Goal: Information Seeking & Learning: Compare options

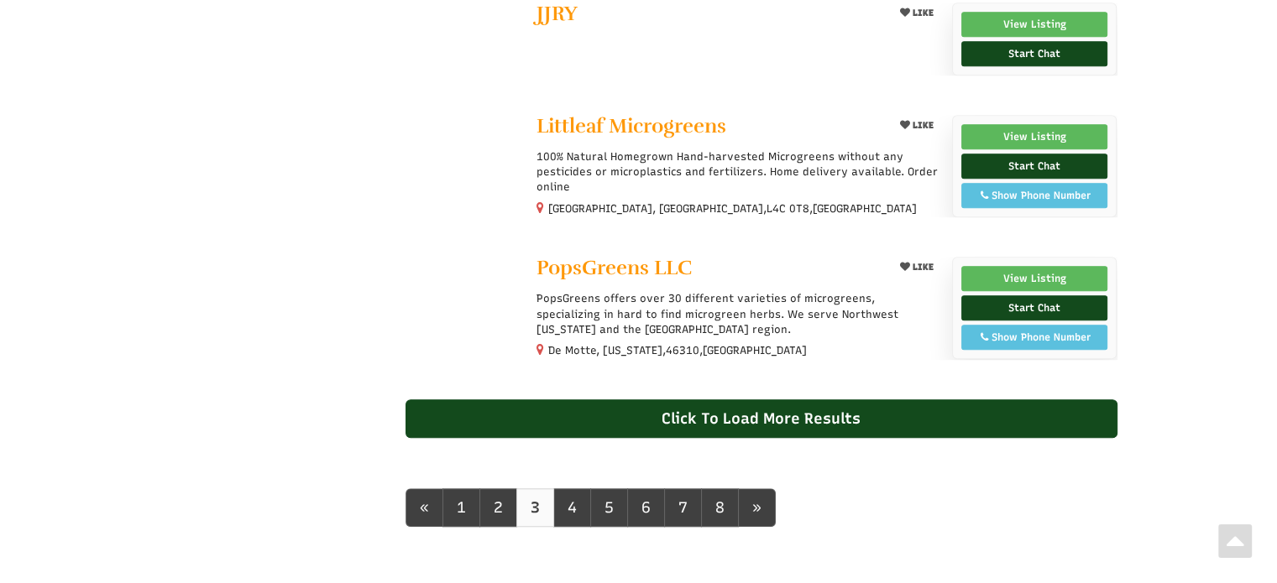
select select "Language Translate Widget"
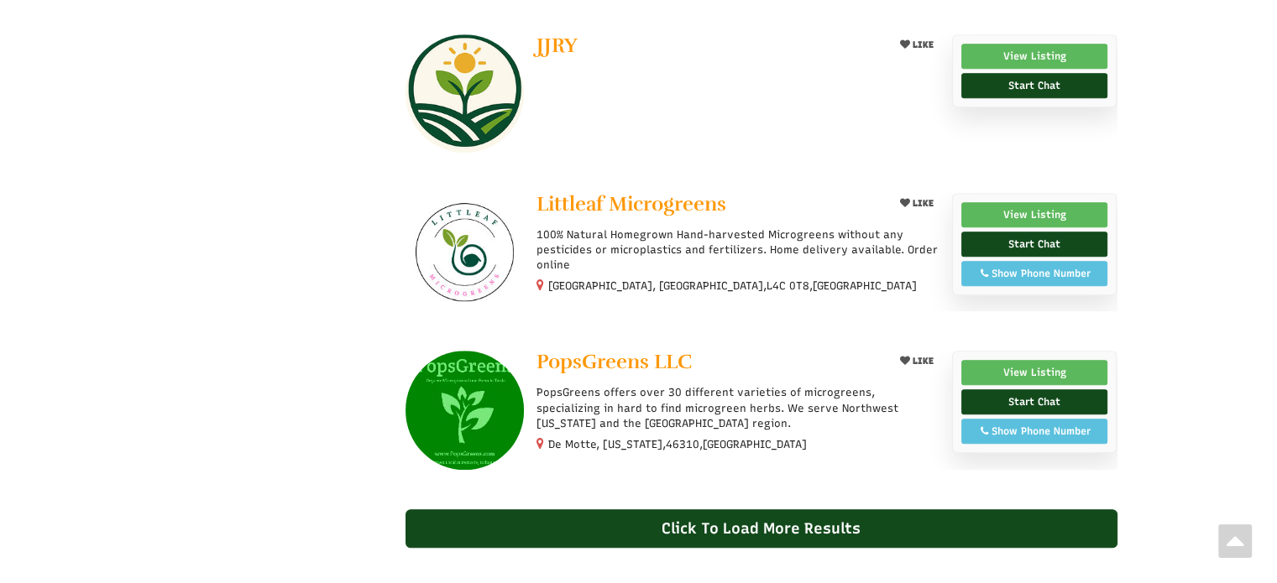
scroll to position [1510, 0]
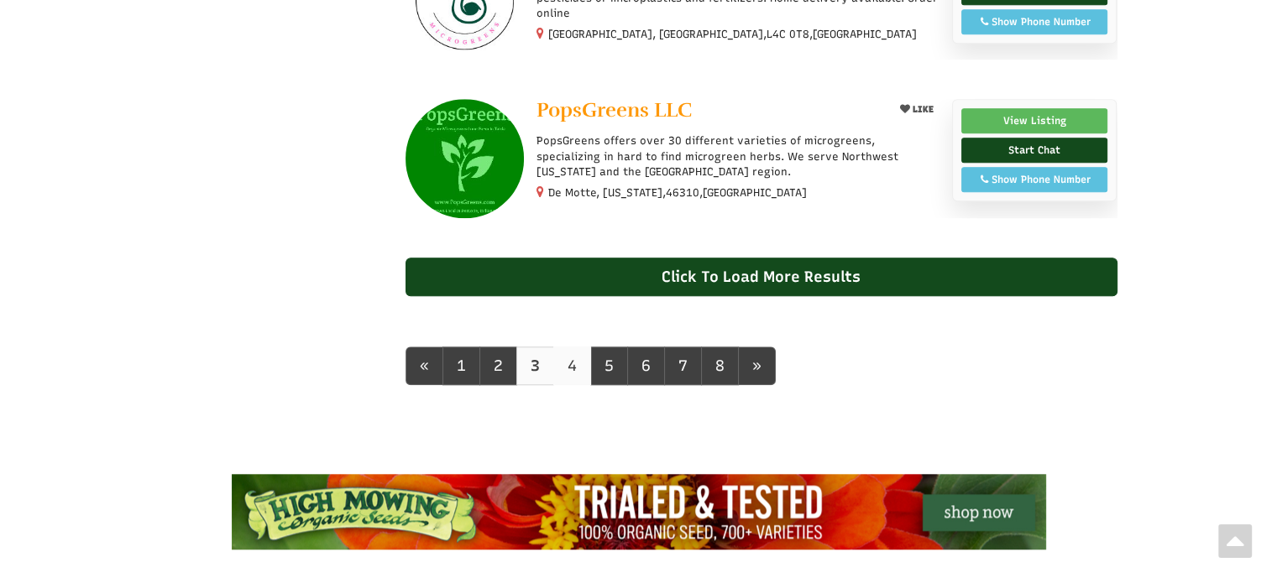
click at [571, 369] on link "4" at bounding box center [572, 366] width 38 height 39
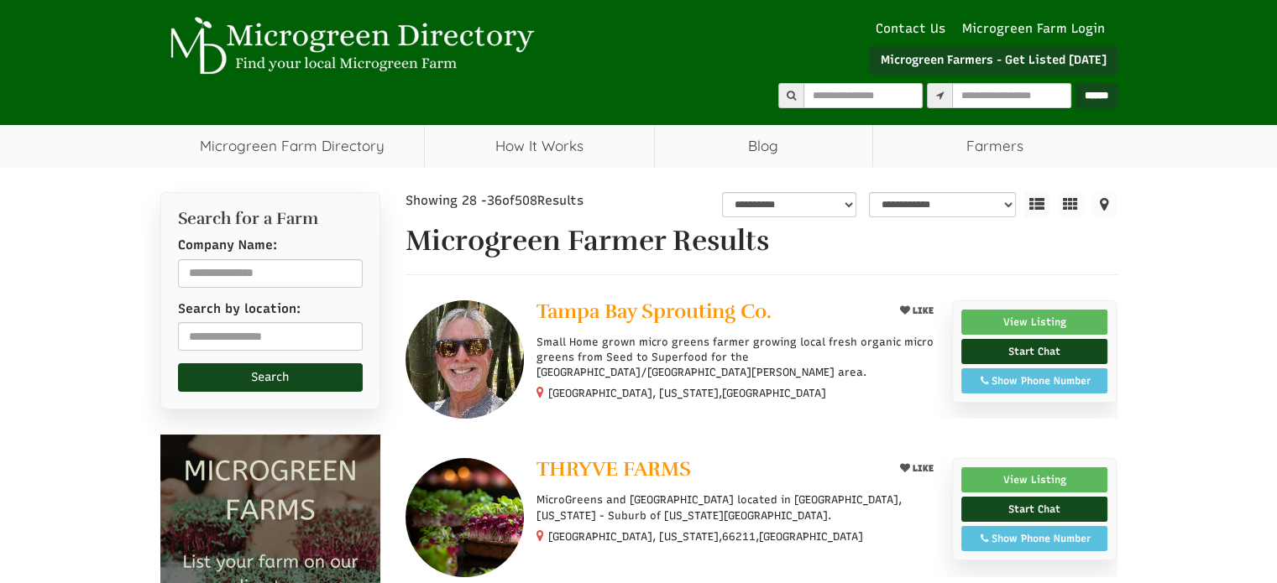
select select "Language Translate Widget"
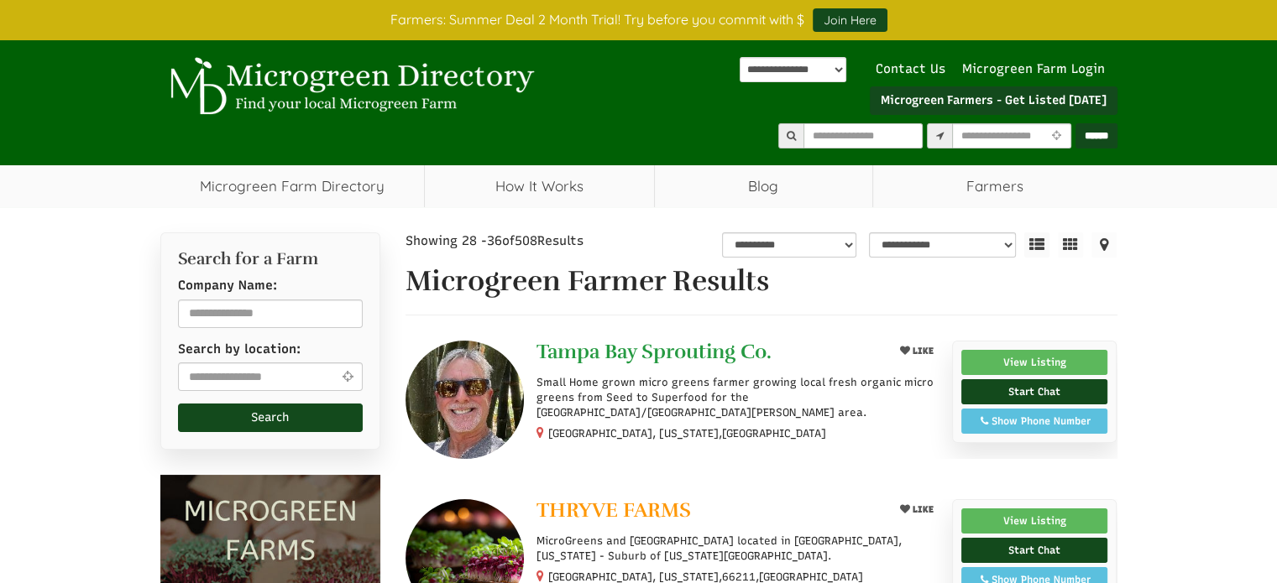
click at [644, 351] on span "Tampa Bay Sprouting Co." at bounding box center [653, 351] width 235 height 25
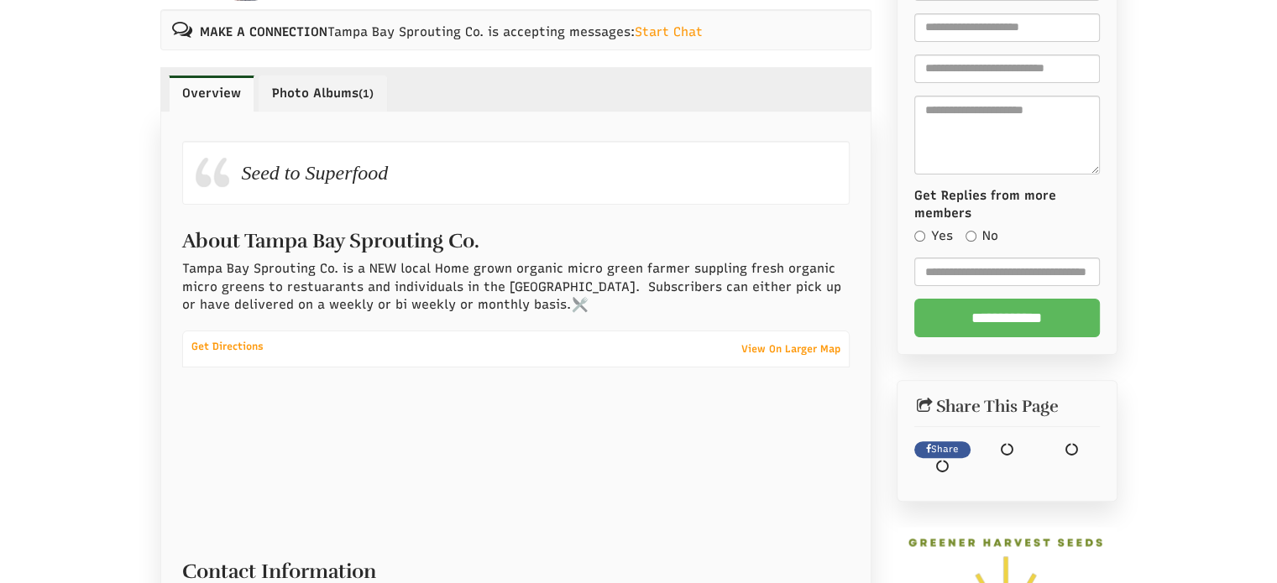
select select "Language Translate Widget"
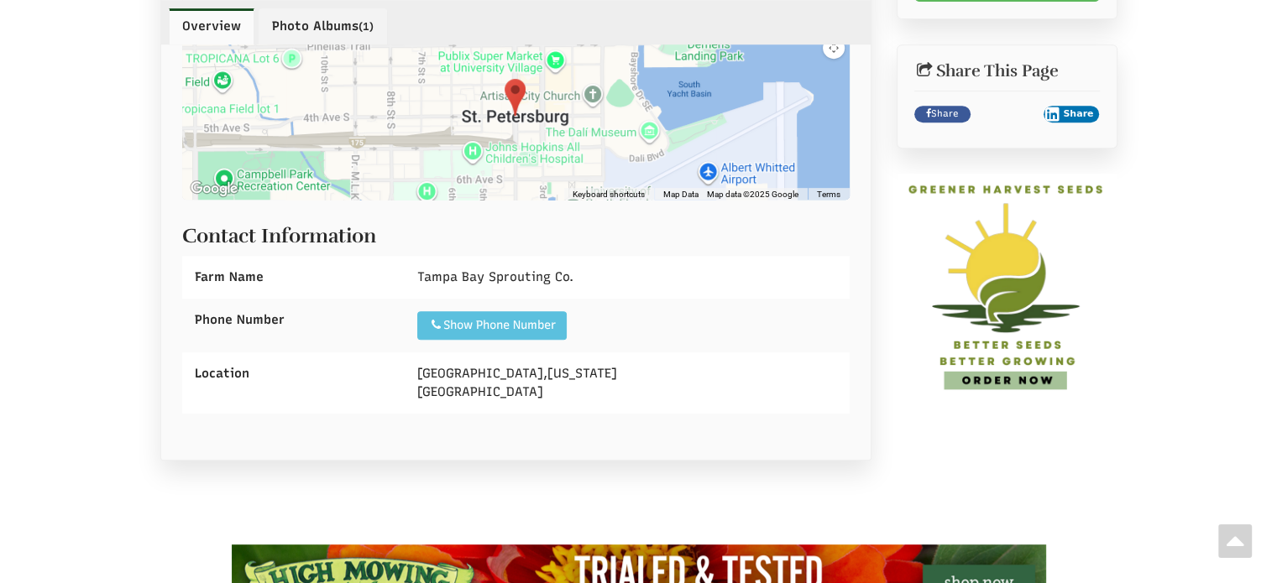
scroll to position [420, 0]
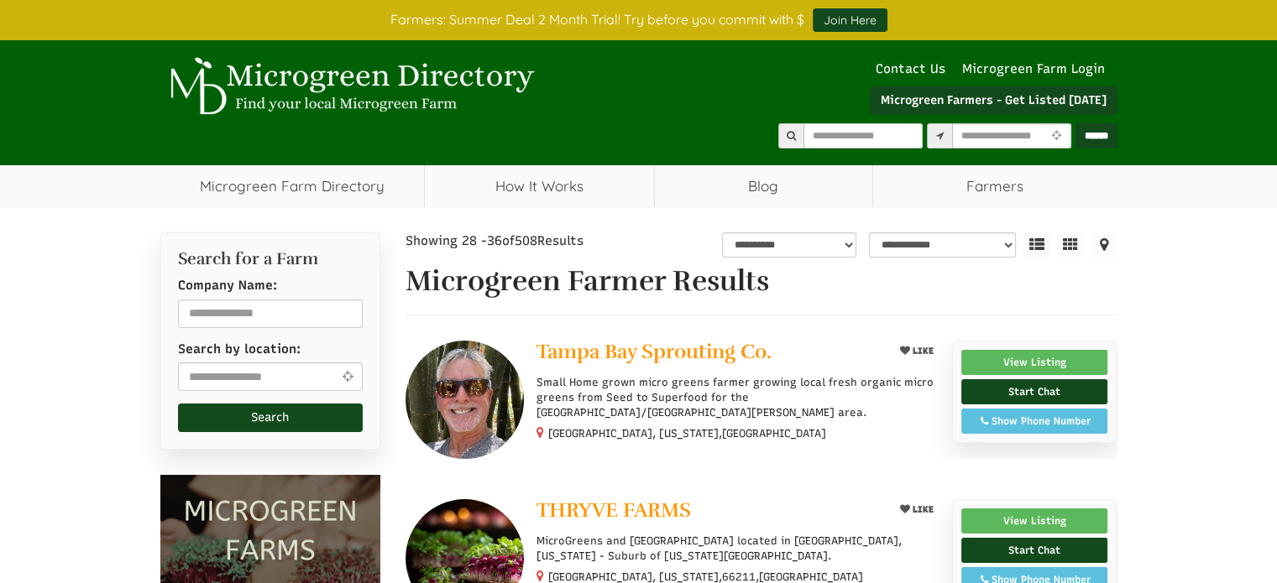
select select "Language Translate Widget"
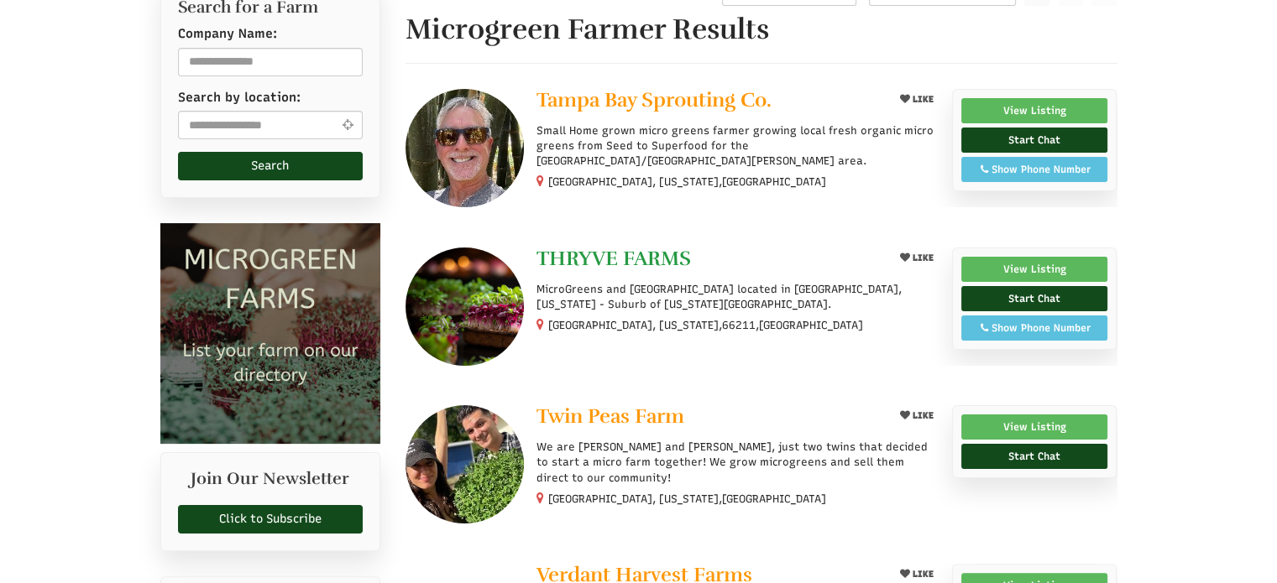
click at [590, 260] on span "THRYVE FARMS" at bounding box center [613, 258] width 154 height 25
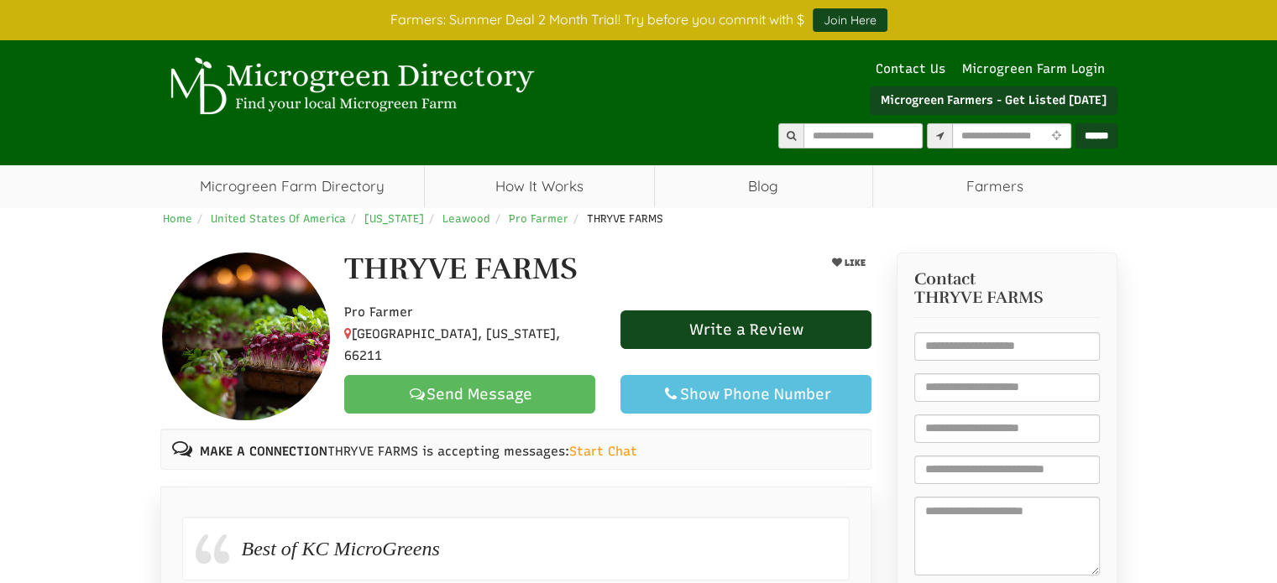
select select "Language Translate Widget"
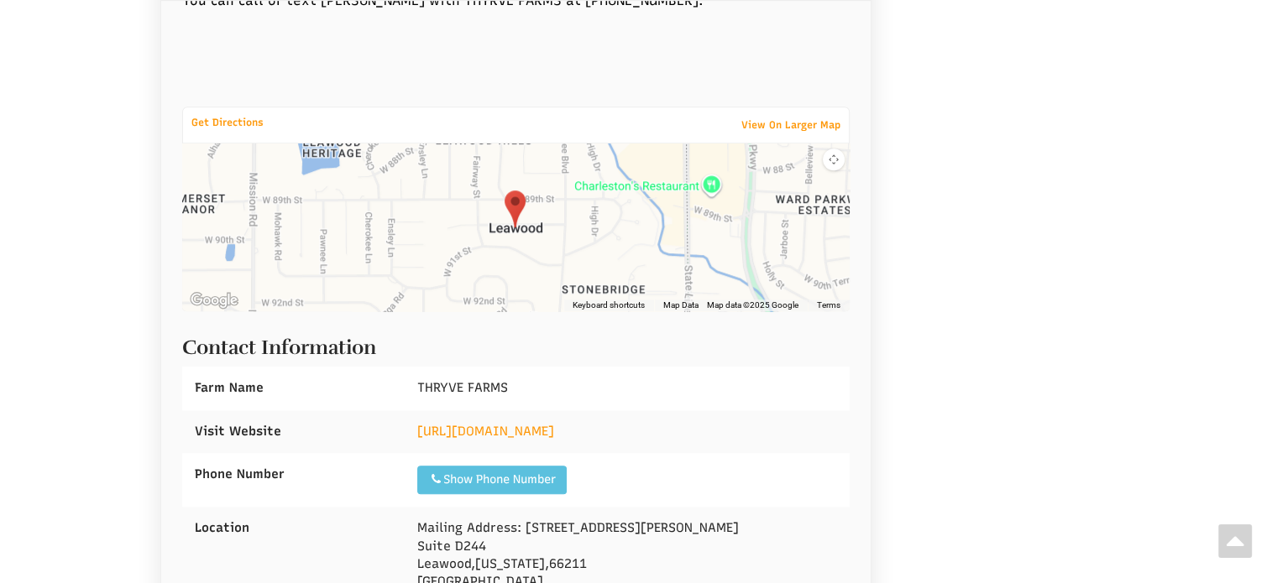
scroll to position [1259, 0]
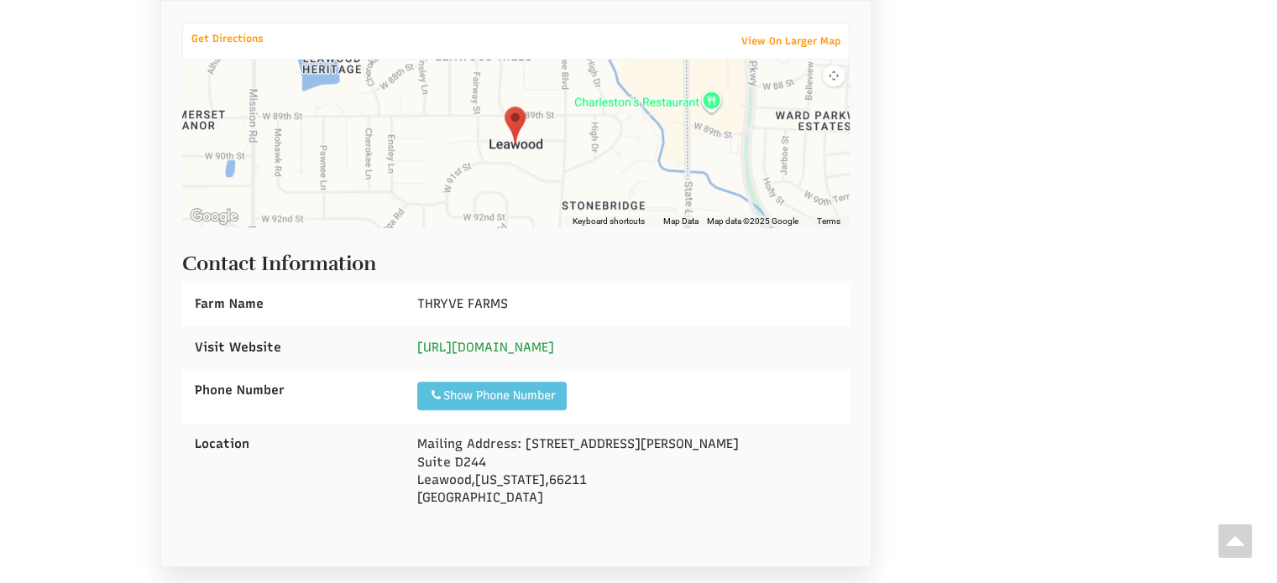
click at [520, 340] on link "https://www.thryvefarms.co" at bounding box center [485, 347] width 137 height 15
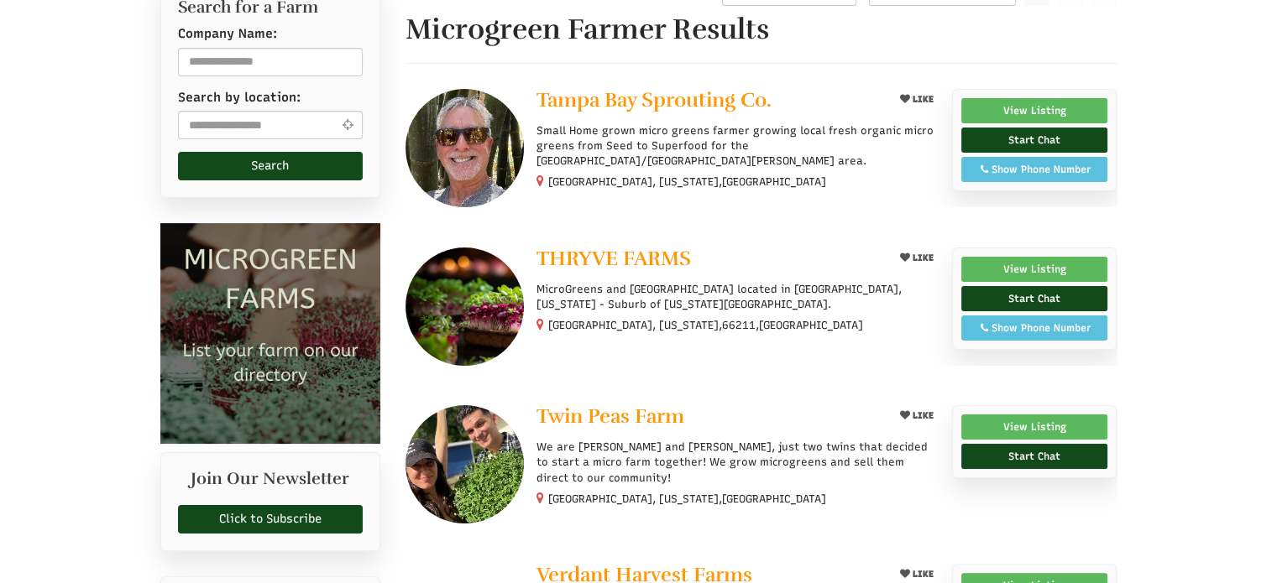
select select "Language Translate Widget"
click at [662, 253] on span "THRYVE FARMS" at bounding box center [613, 258] width 154 height 25
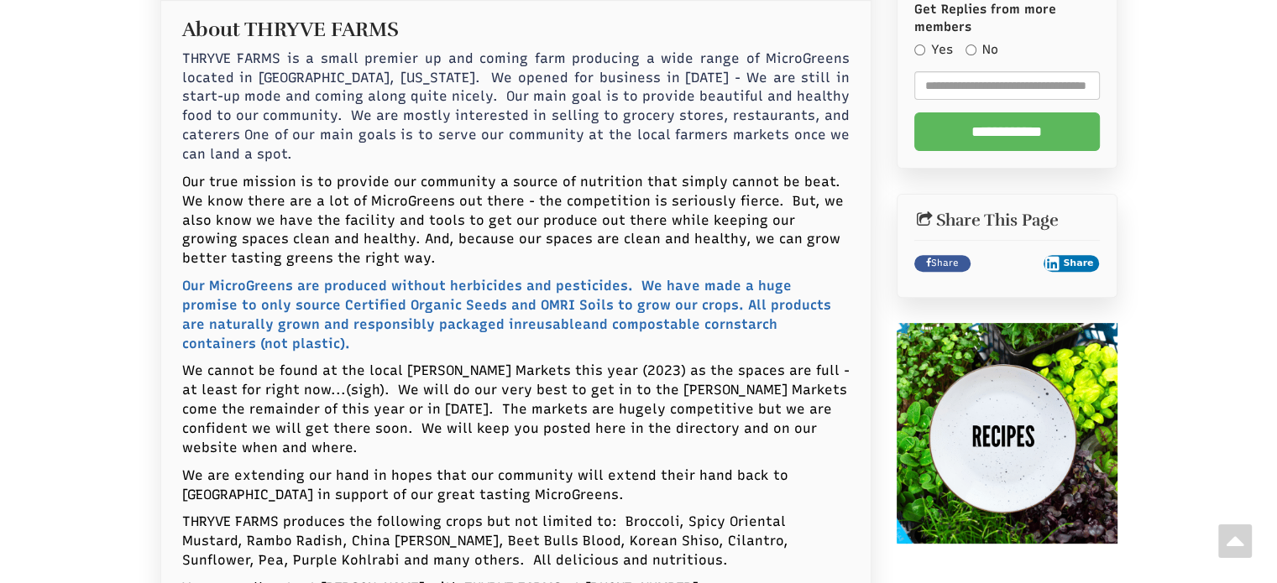
scroll to position [1091, 0]
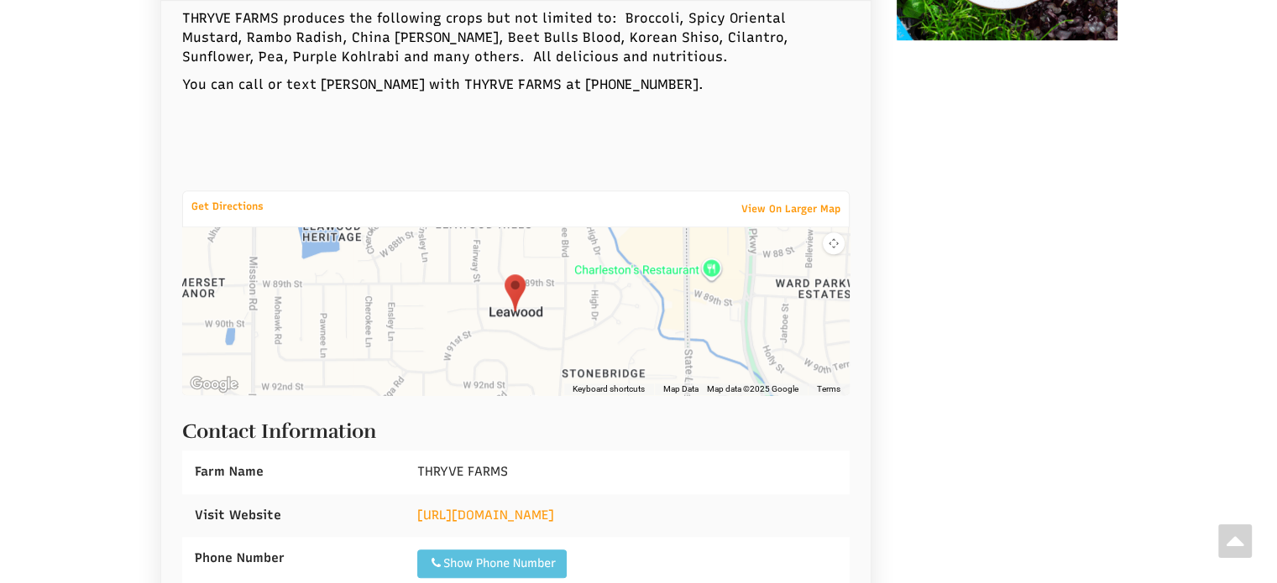
drag, startPoint x: 601, startPoint y: 476, endPoint x: 435, endPoint y: 490, distance: 166.8
click at [410, 494] on div "https://www.thryvefarms.co" at bounding box center [627, 515] width 445 height 43
copy link "https://www.thryvefarms.co"
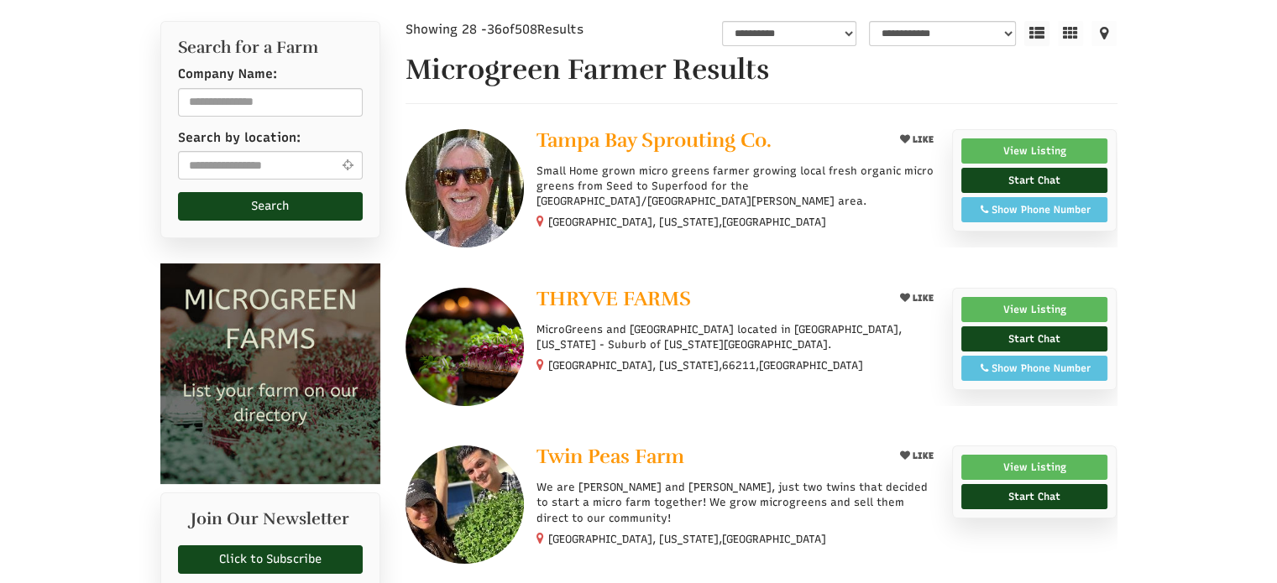
scroll to position [252, 0]
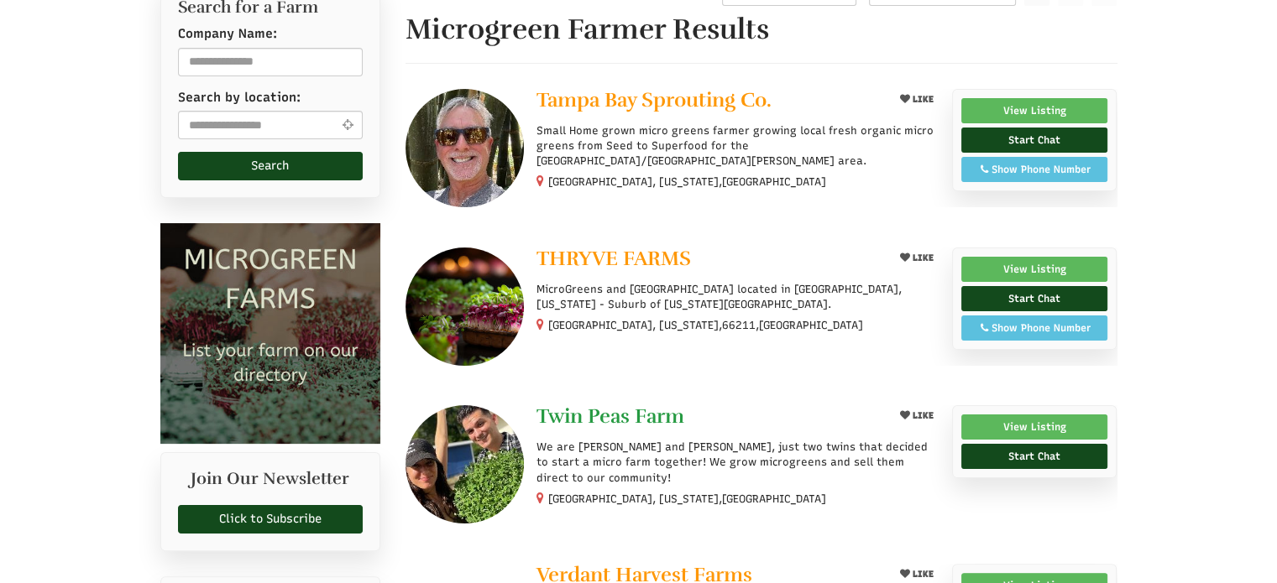
click at [638, 414] on span "Twin Peas Farm" at bounding box center [610, 416] width 148 height 25
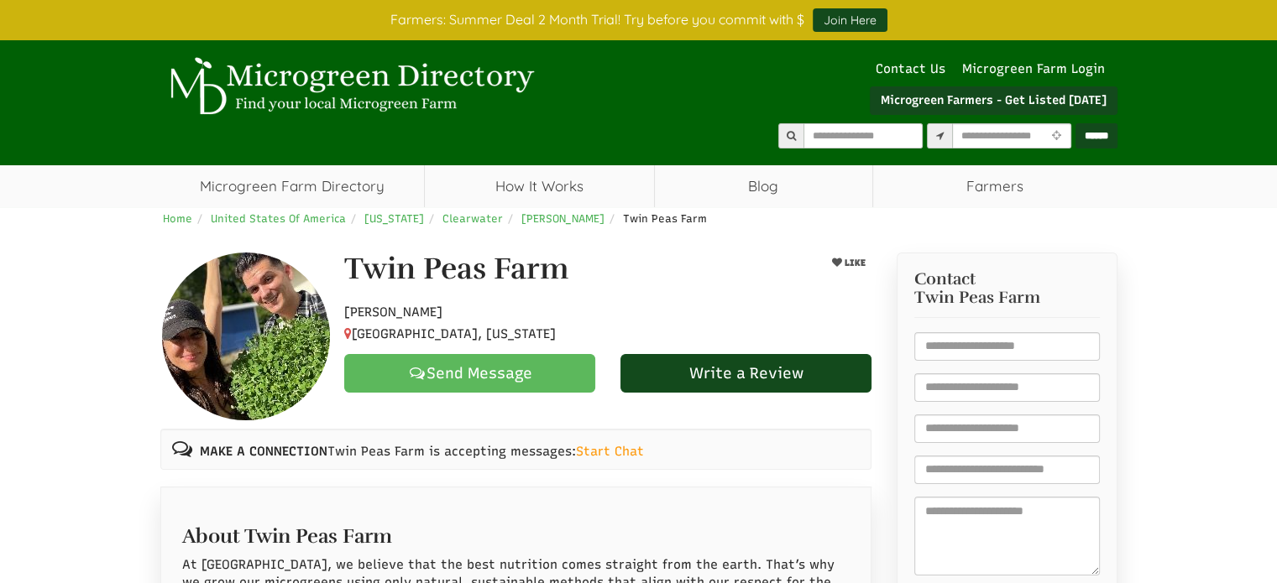
select select "Language Translate Widget"
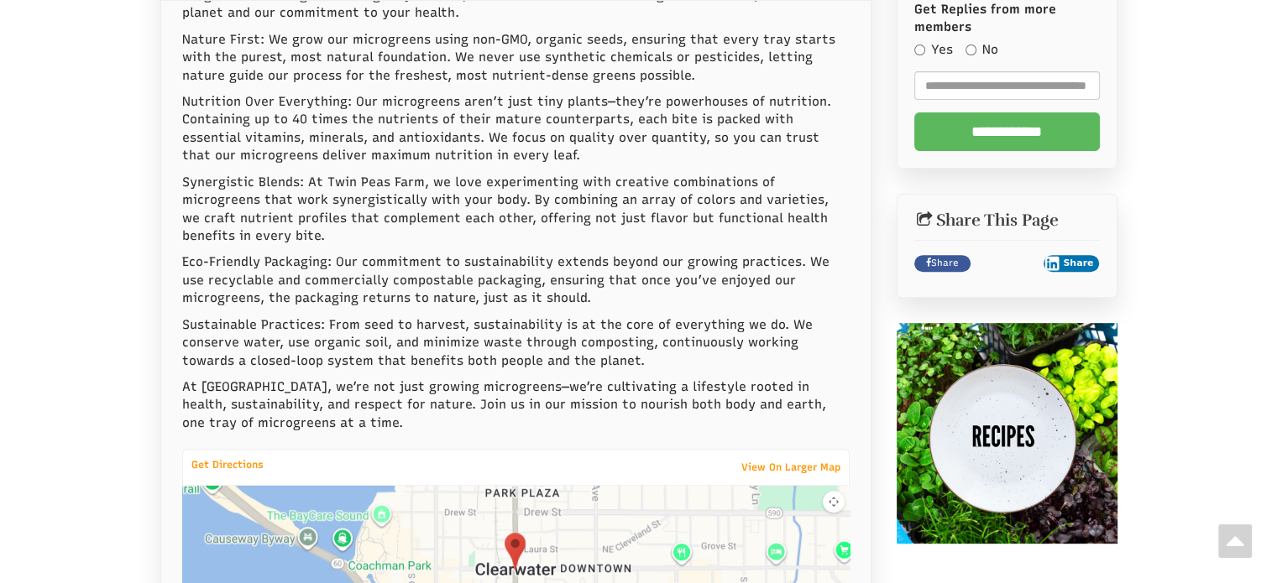
scroll to position [1091, 0]
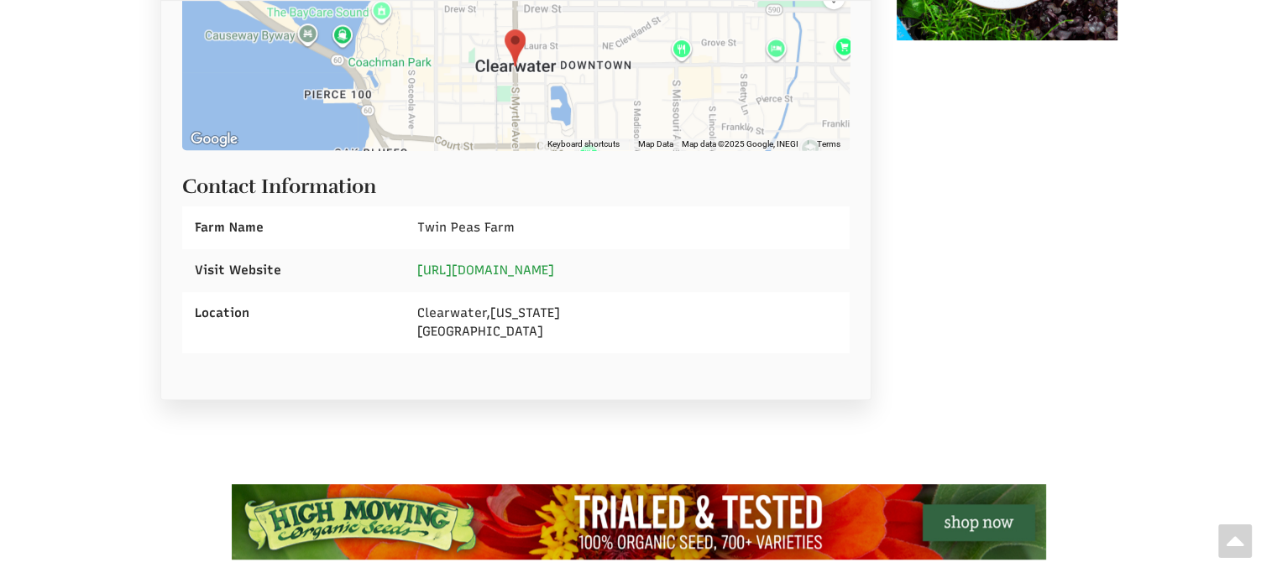
click at [514, 263] on link "https://www.twinpeasfarm.com" at bounding box center [485, 270] width 137 height 15
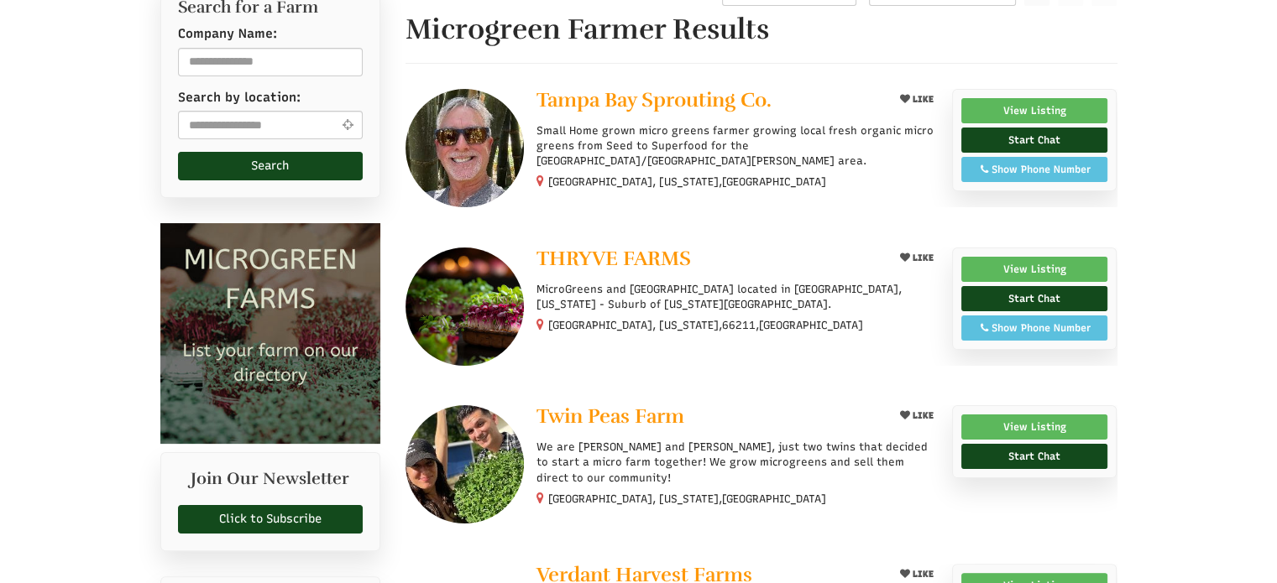
select select "Language Translate Widget"
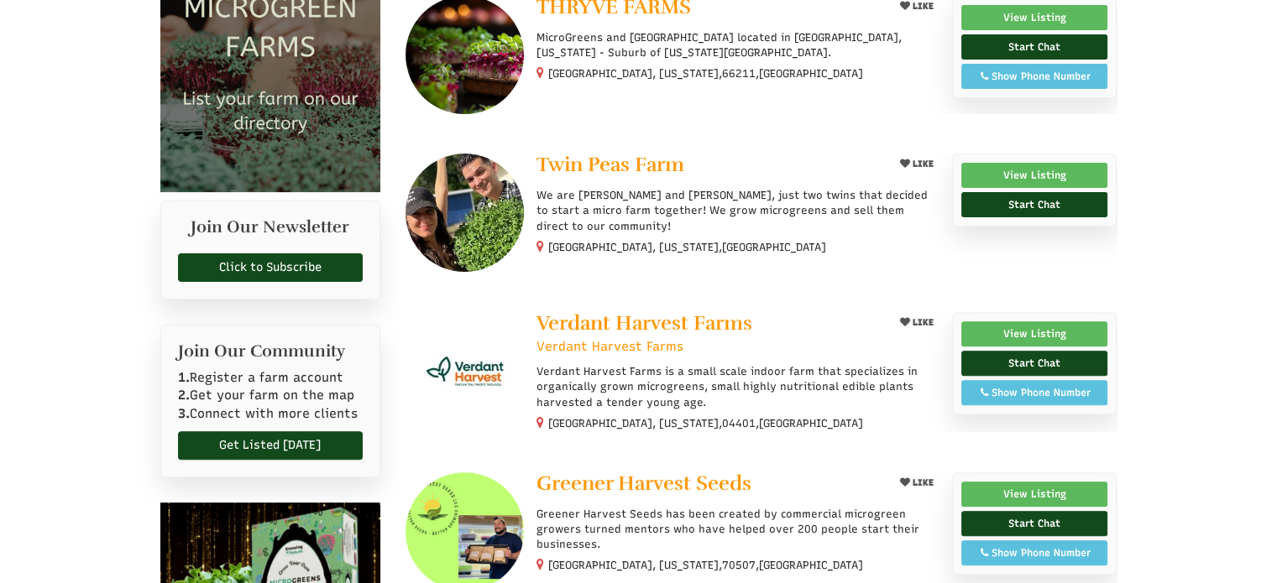
scroll to position [588, 0]
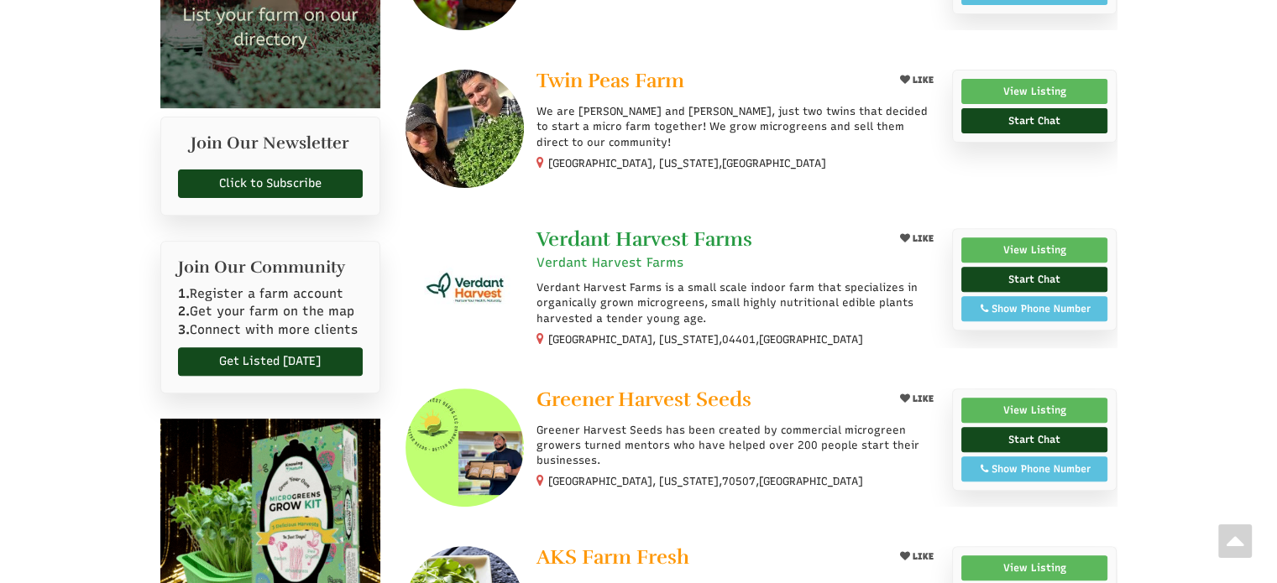
click at [625, 241] on span "Verdant Harvest Farms" at bounding box center [644, 239] width 216 height 25
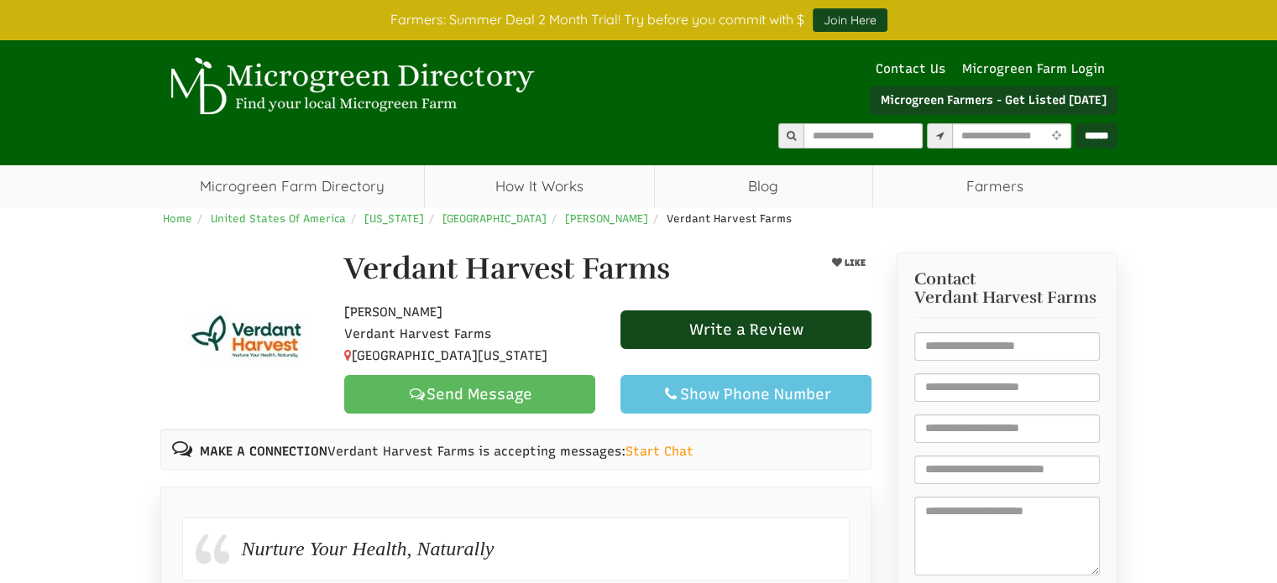
select select "Language Translate Widget"
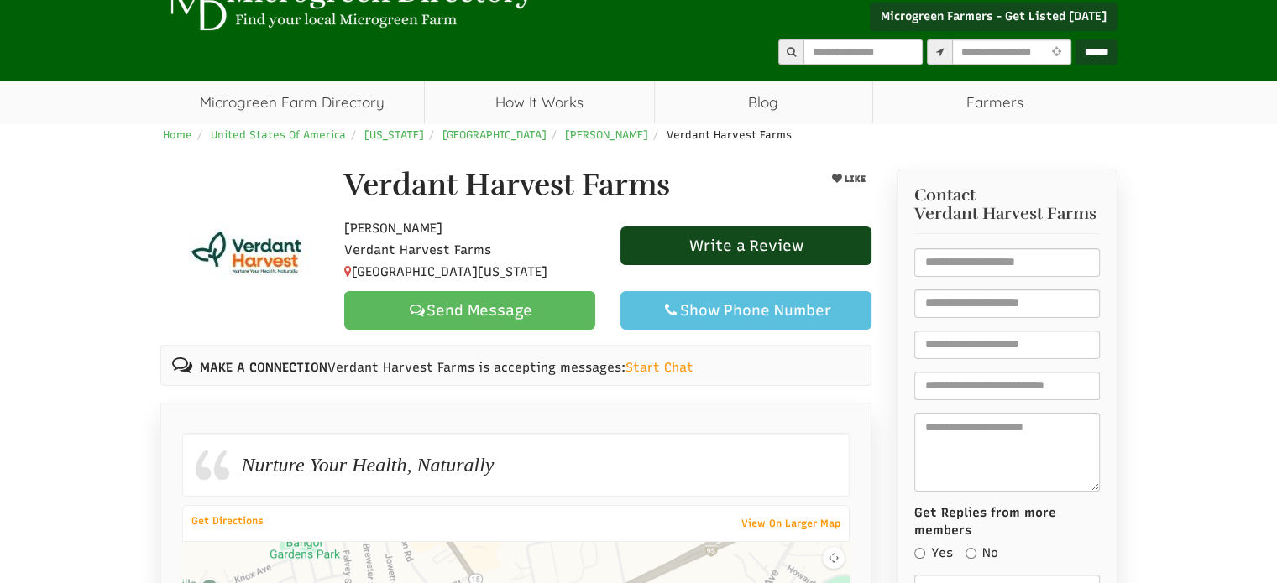
scroll to position [672, 0]
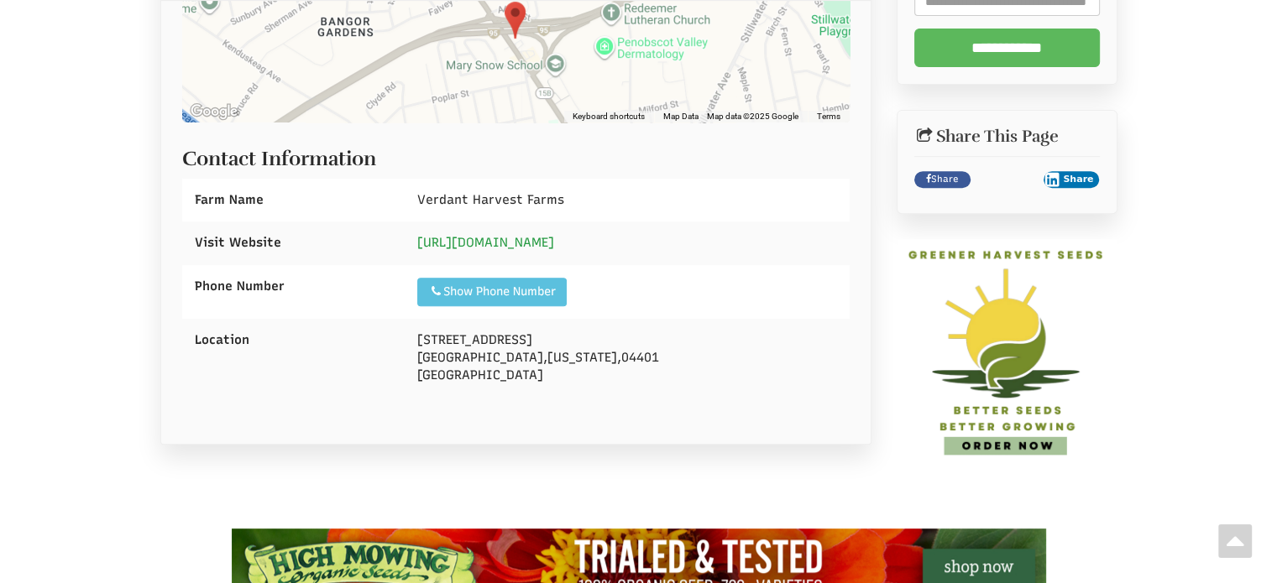
click at [554, 235] on link "http://www.verdantharvest.com" at bounding box center [485, 242] width 137 height 15
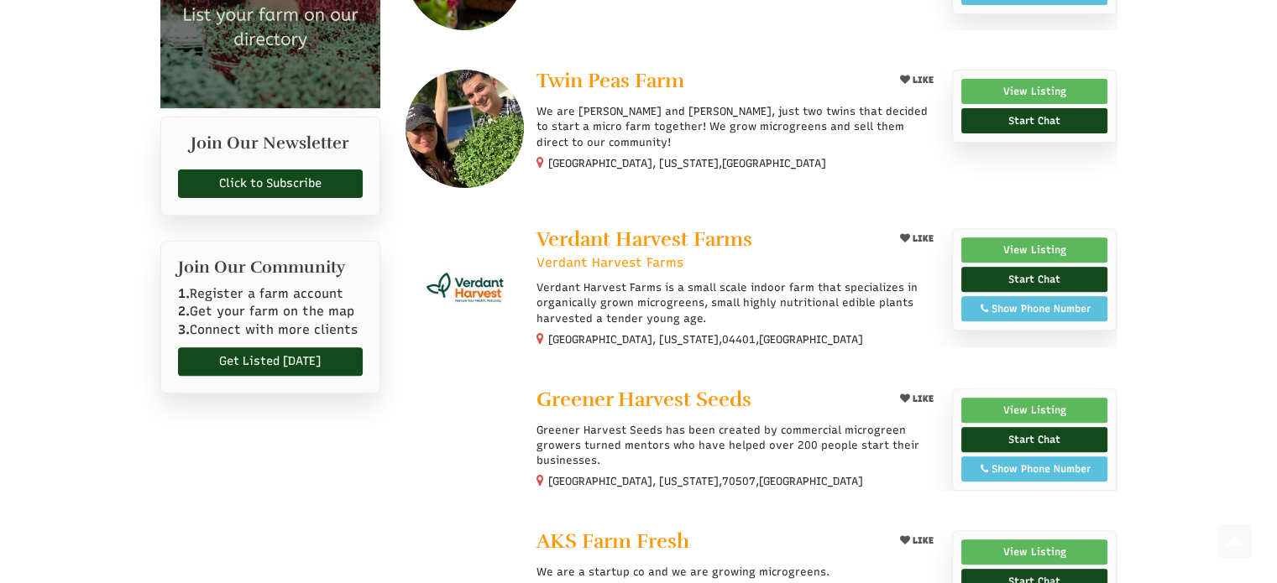
scroll to position [588, 0]
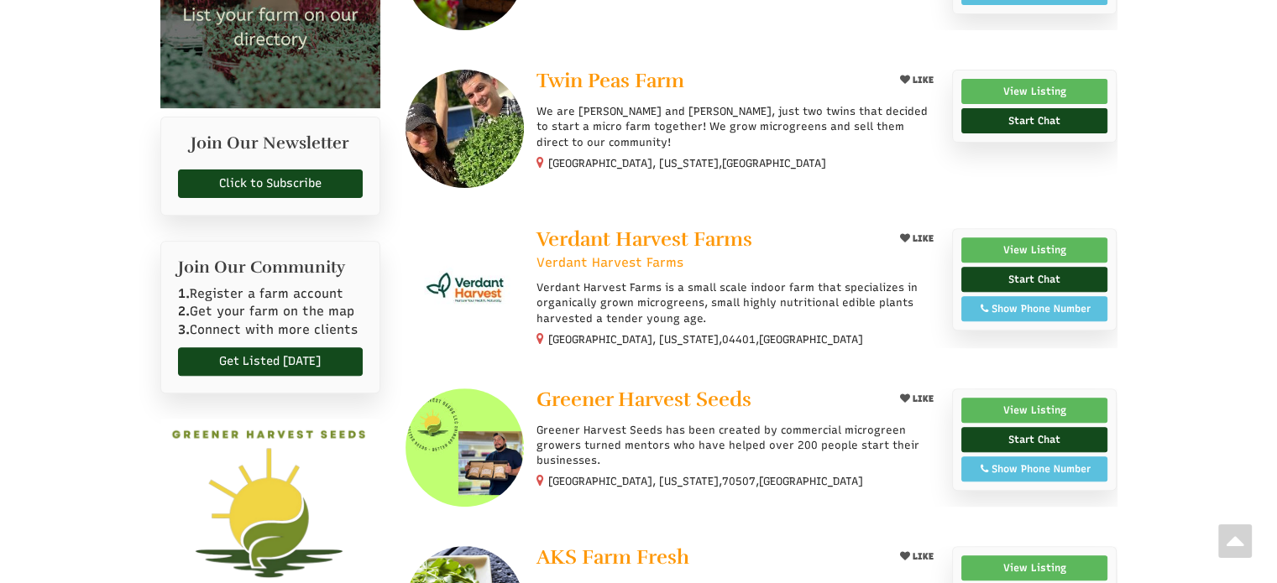
select select "Language Translate Widget"
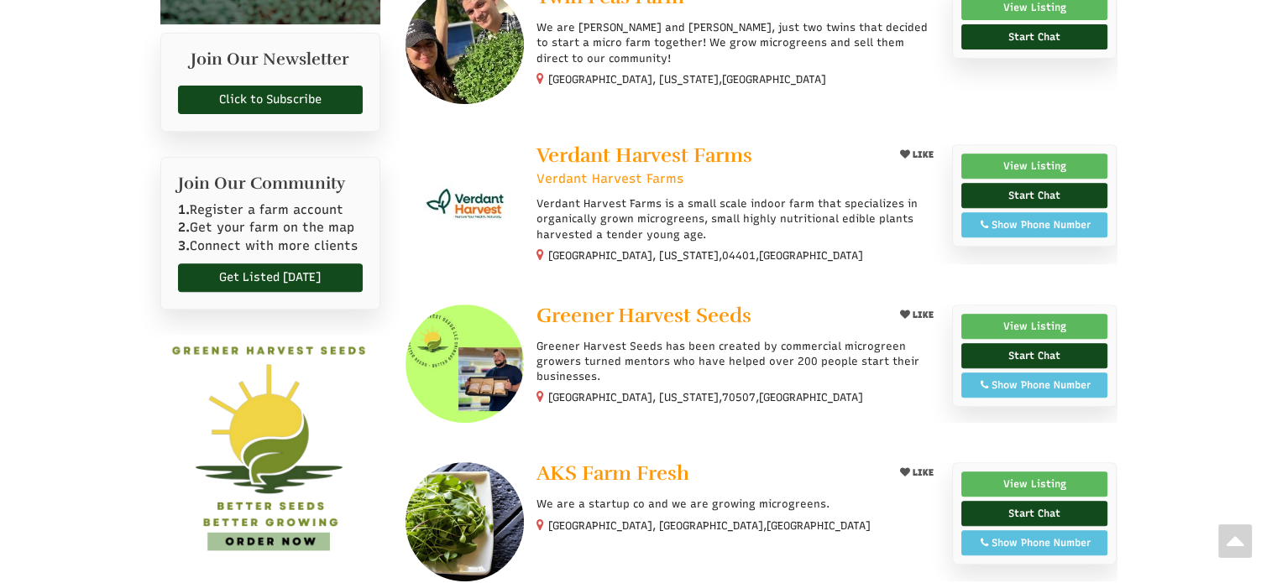
scroll to position [756, 0]
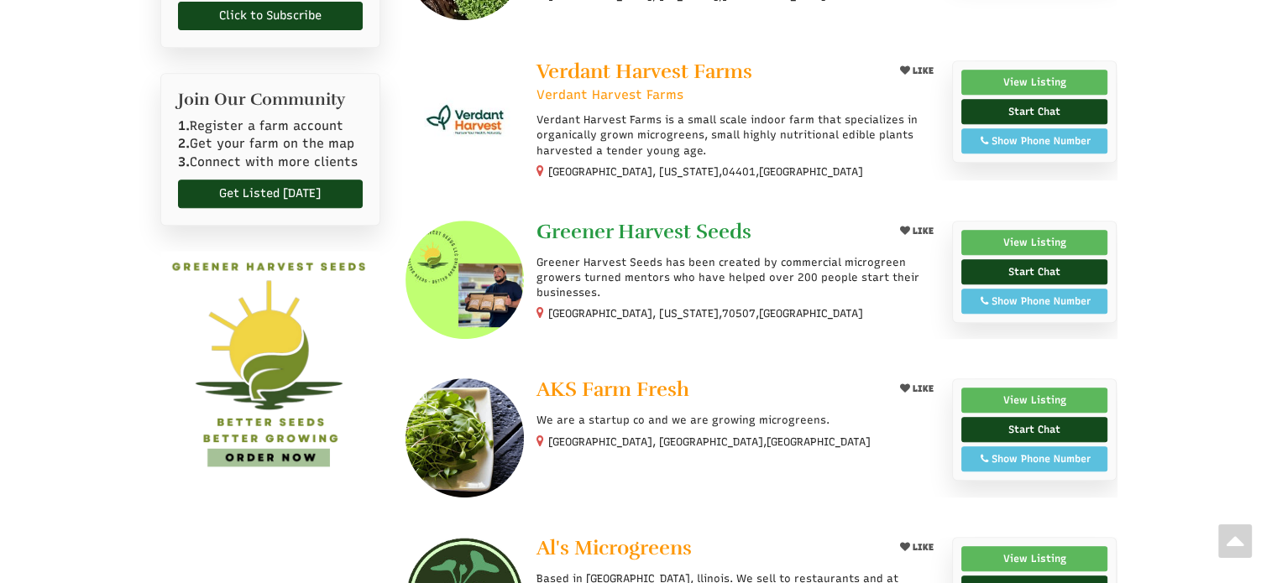
click at [641, 232] on span "Greener Harvest Seeds" at bounding box center [643, 231] width 215 height 25
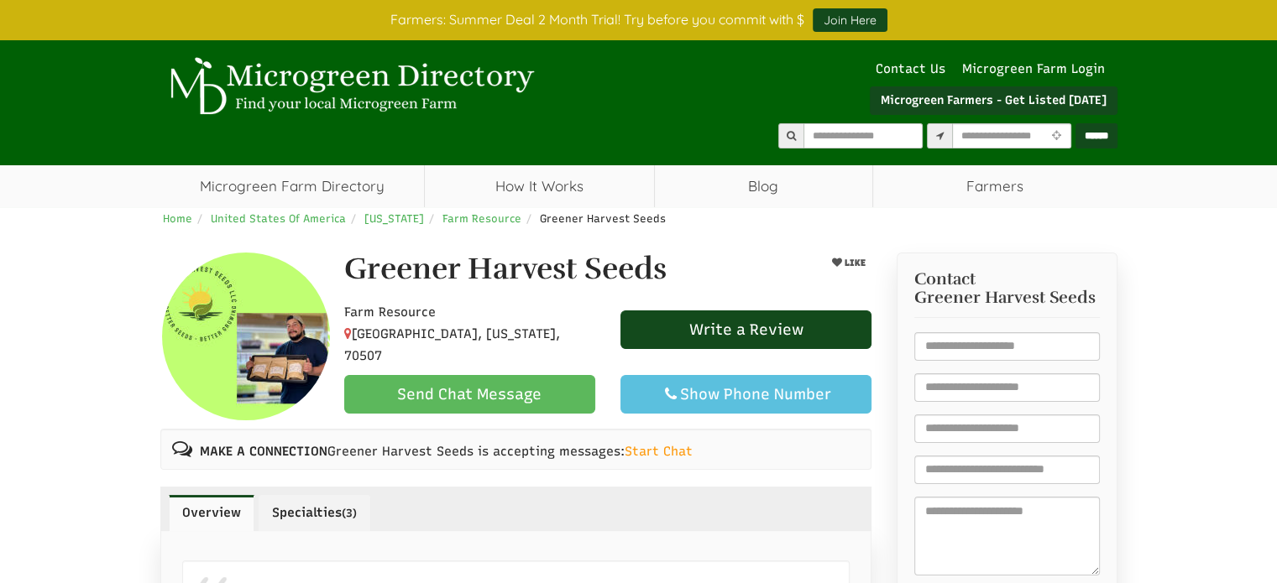
select select "Language Translate Widget"
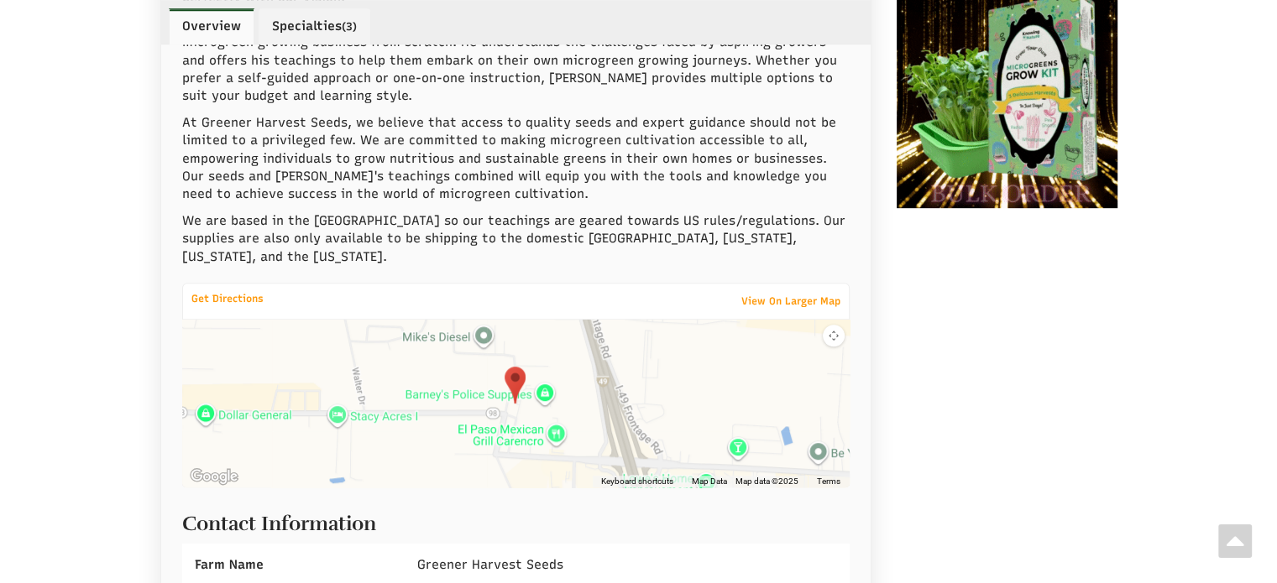
scroll to position [1259, 0]
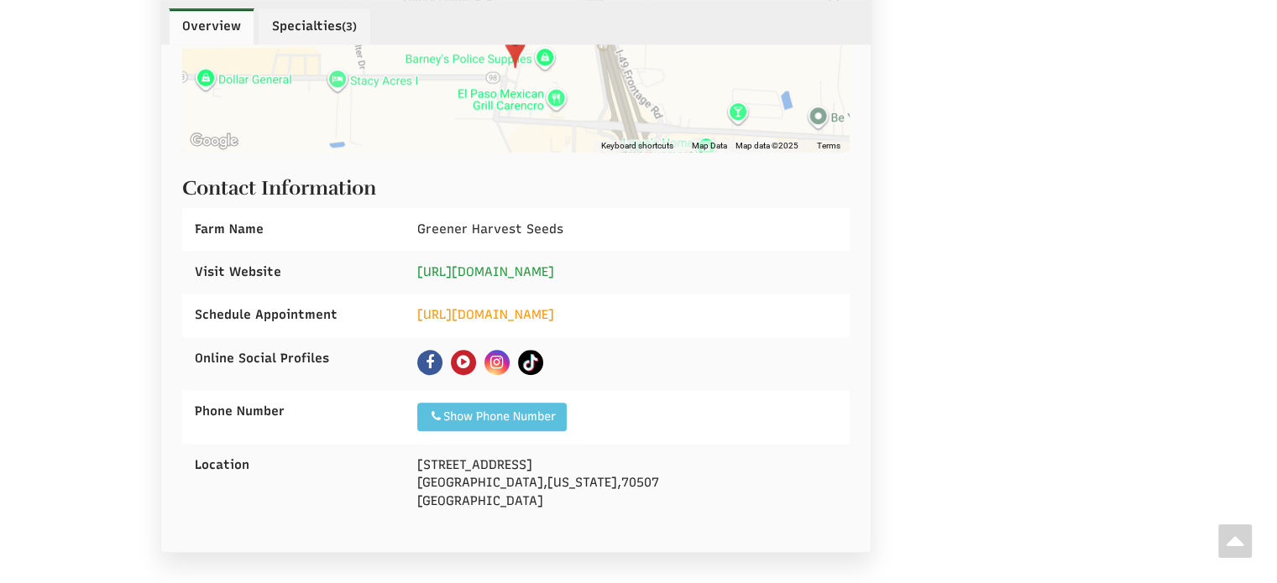
click at [495, 264] on link "https://www.microbizmember.com/" at bounding box center [485, 271] width 137 height 15
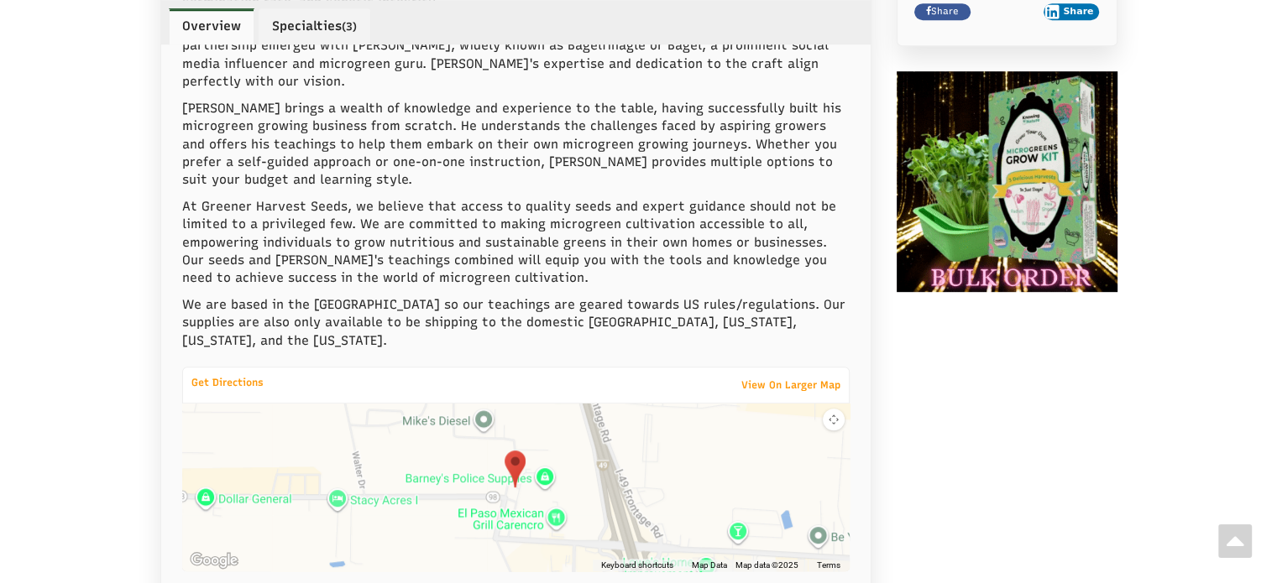
scroll to position [756, 0]
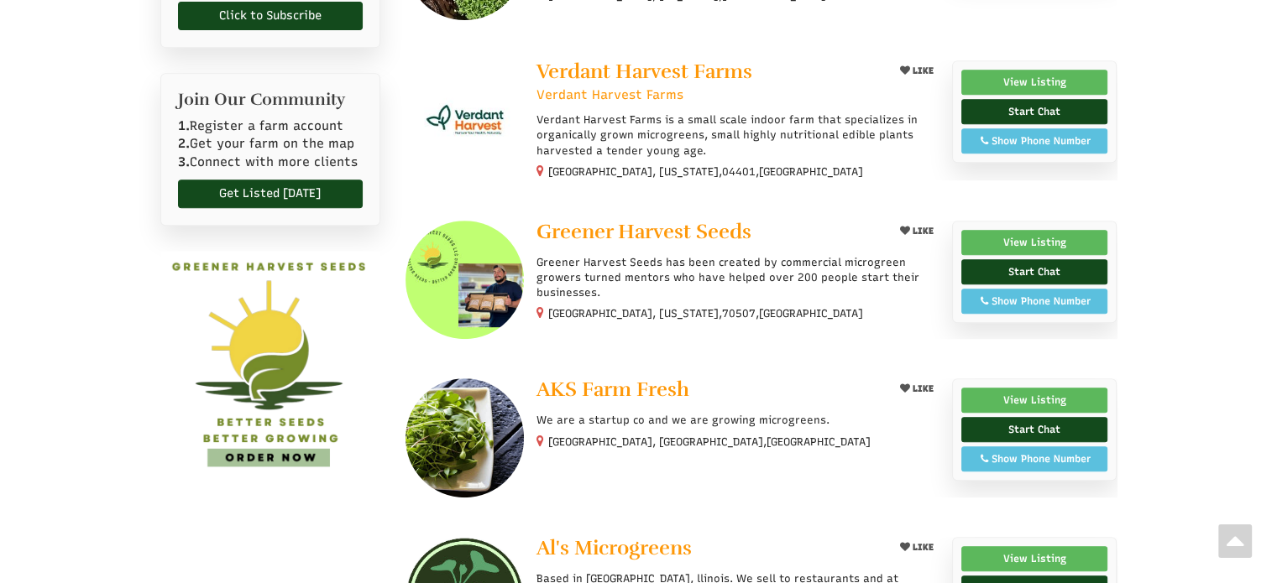
scroll to position [923, 0]
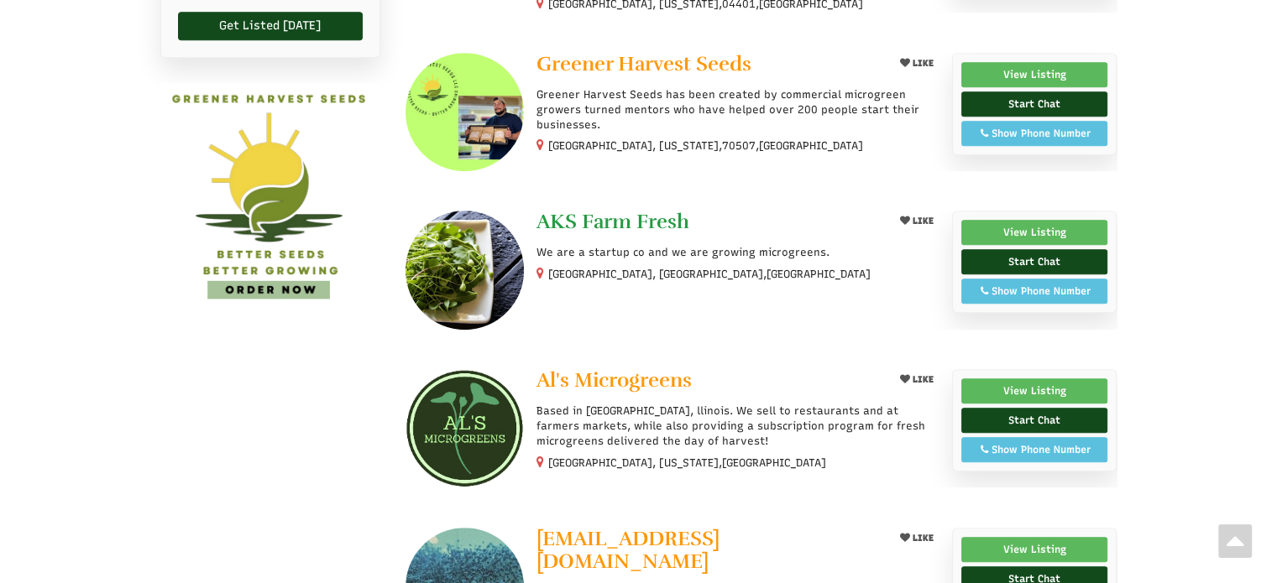
click at [609, 225] on span "AKS Farm Fresh" at bounding box center [612, 221] width 153 height 25
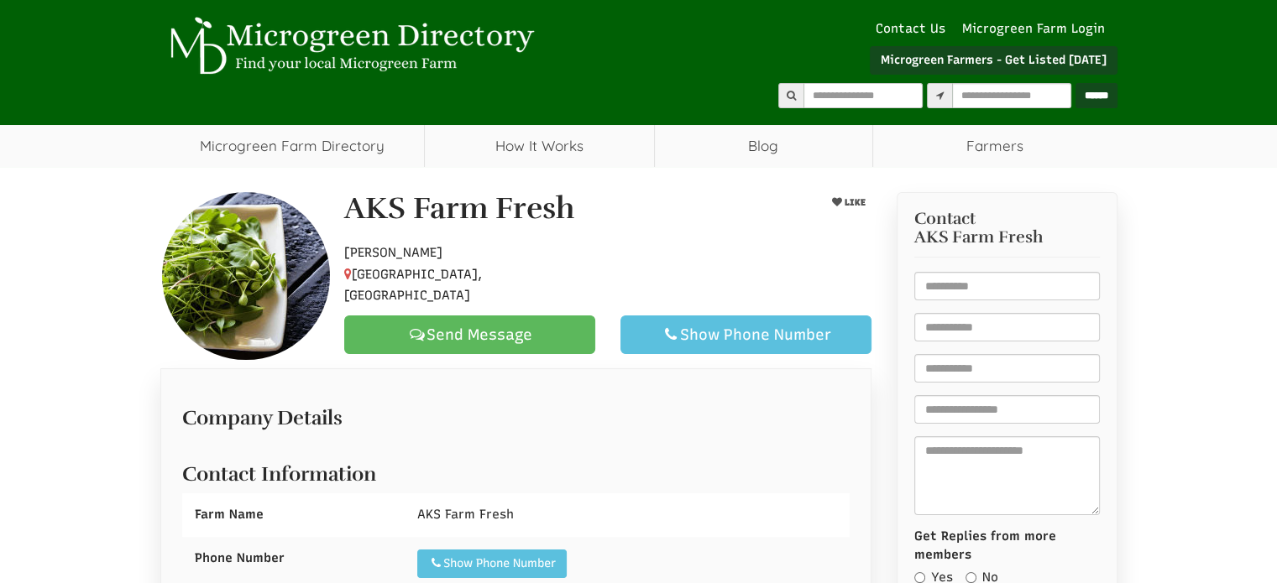
select select "Language Translate Widget"
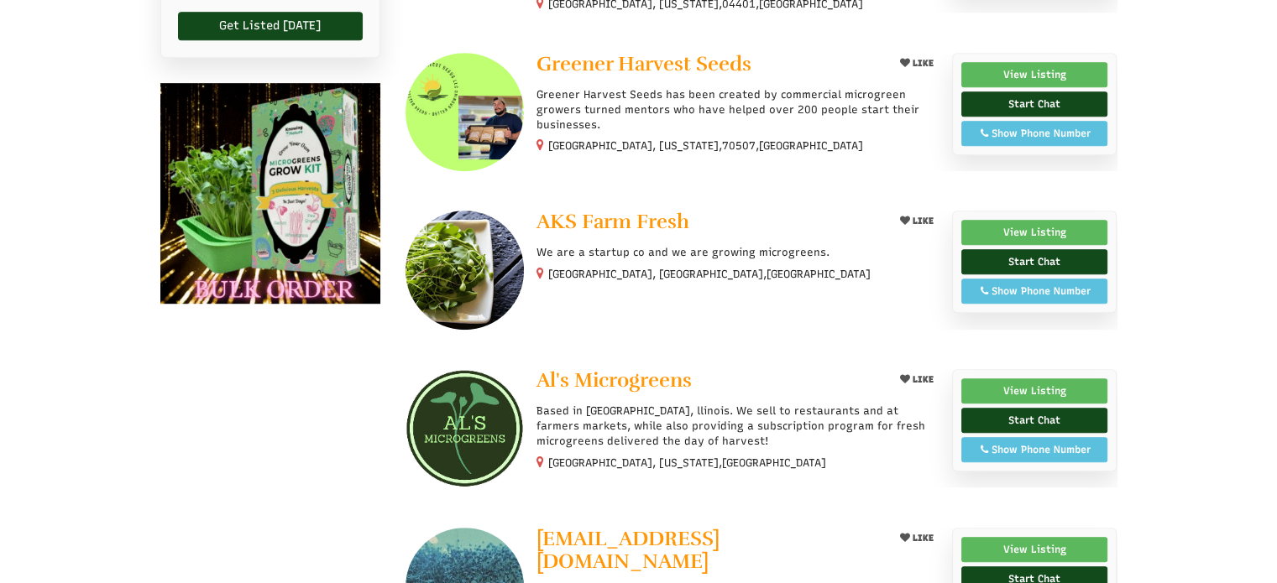
scroll to position [1091, 0]
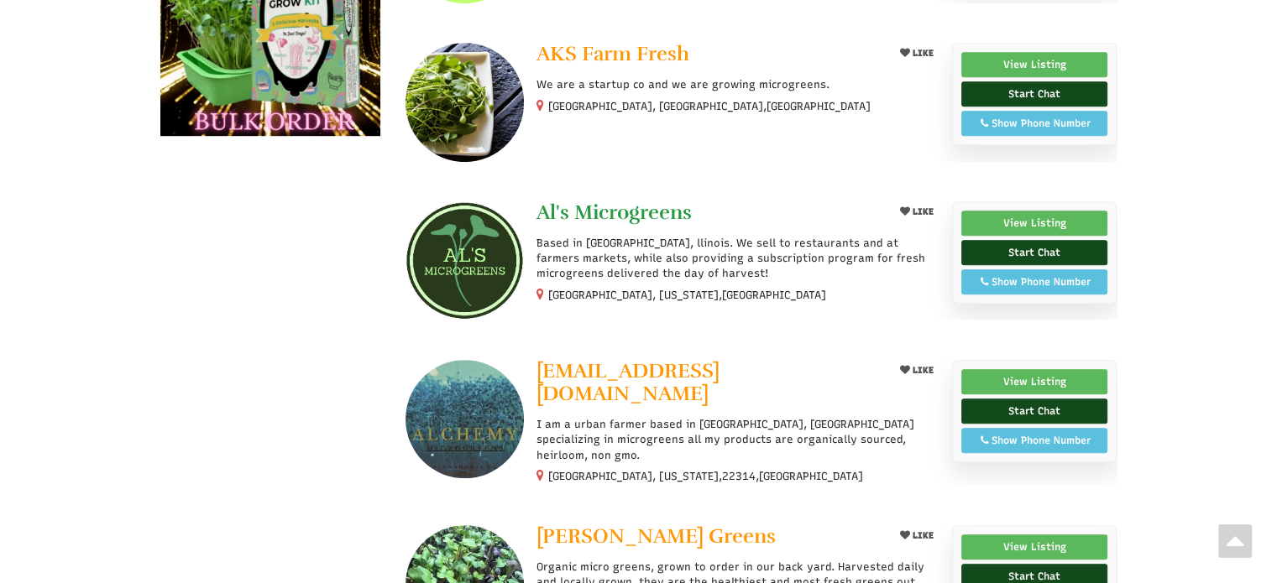
click at [591, 209] on span "Al's Microgreens" at bounding box center [613, 212] width 155 height 25
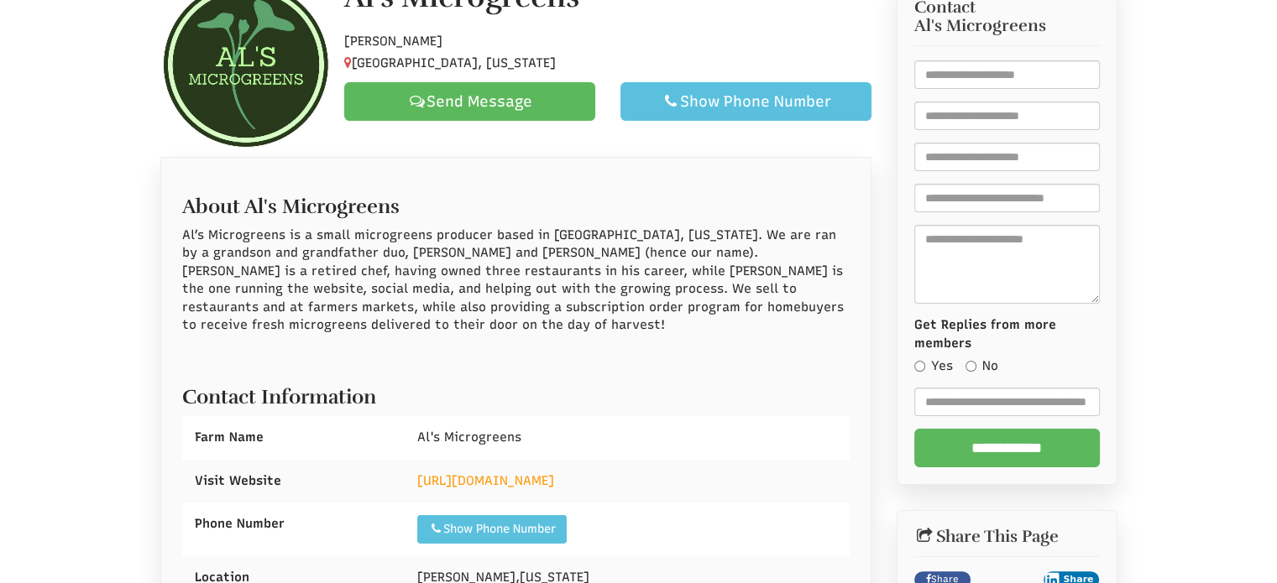
scroll to position [504, 0]
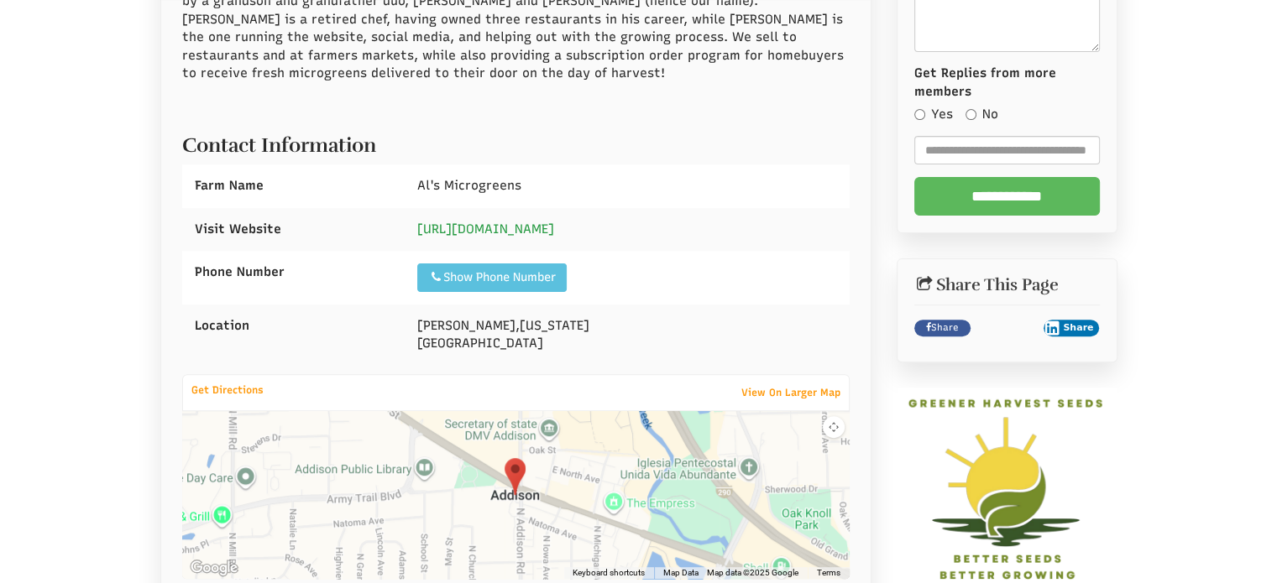
click at [503, 227] on link "https://alsmicrogreens.com" at bounding box center [485, 229] width 137 height 15
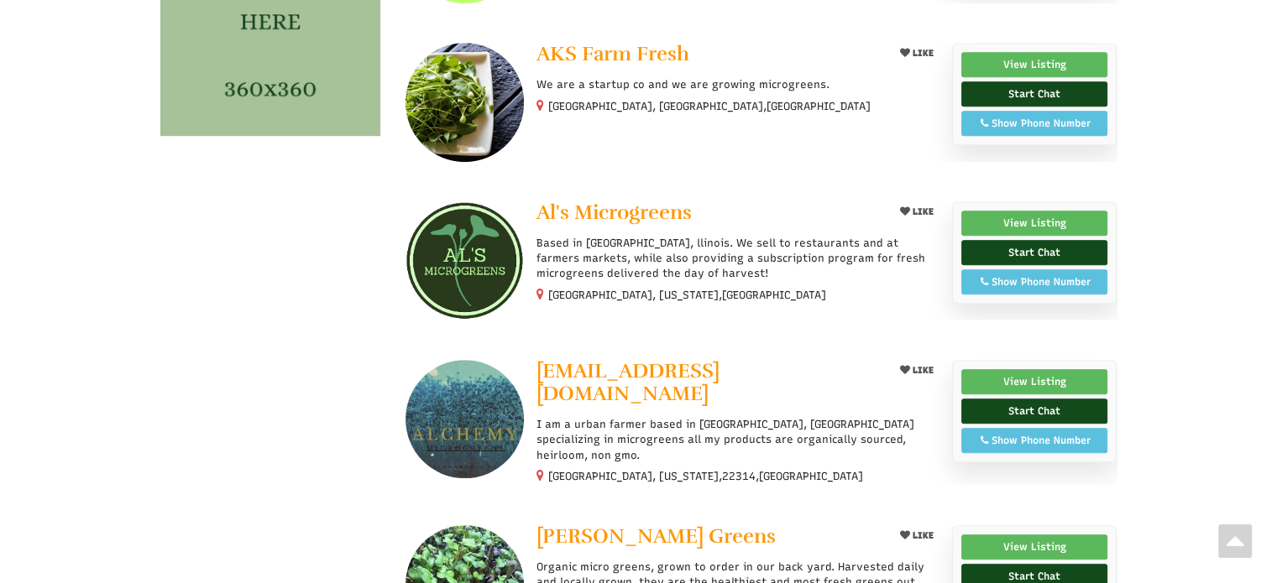
scroll to position [1175, 0]
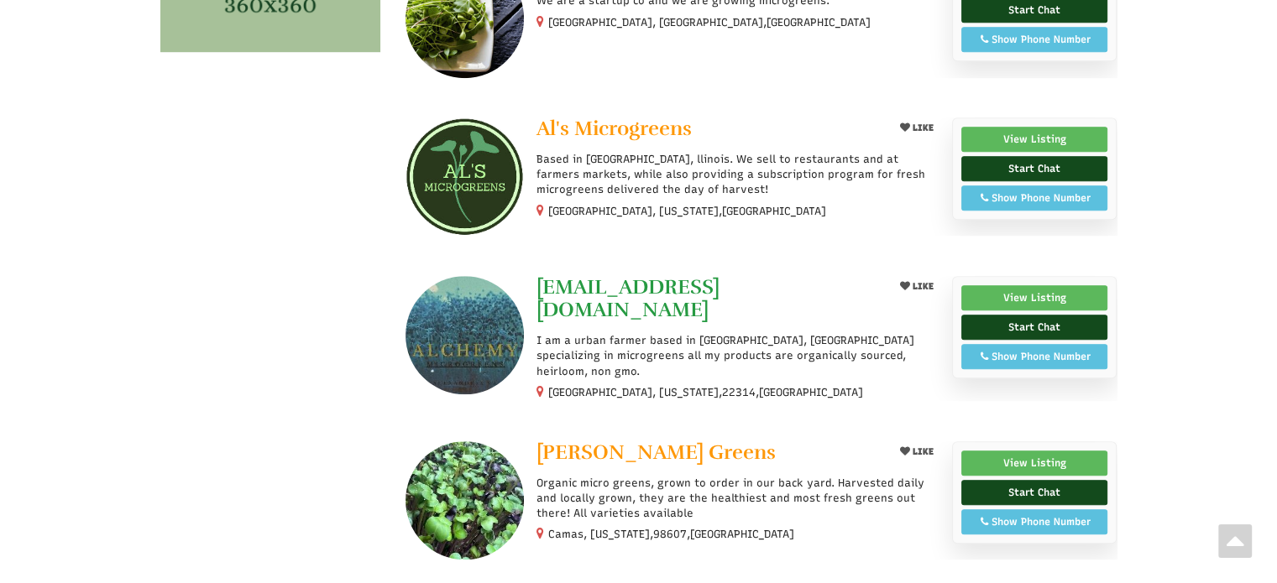
click at [634, 291] on span "Alchemy.microgreens@gmail.com" at bounding box center [627, 299] width 183 height 48
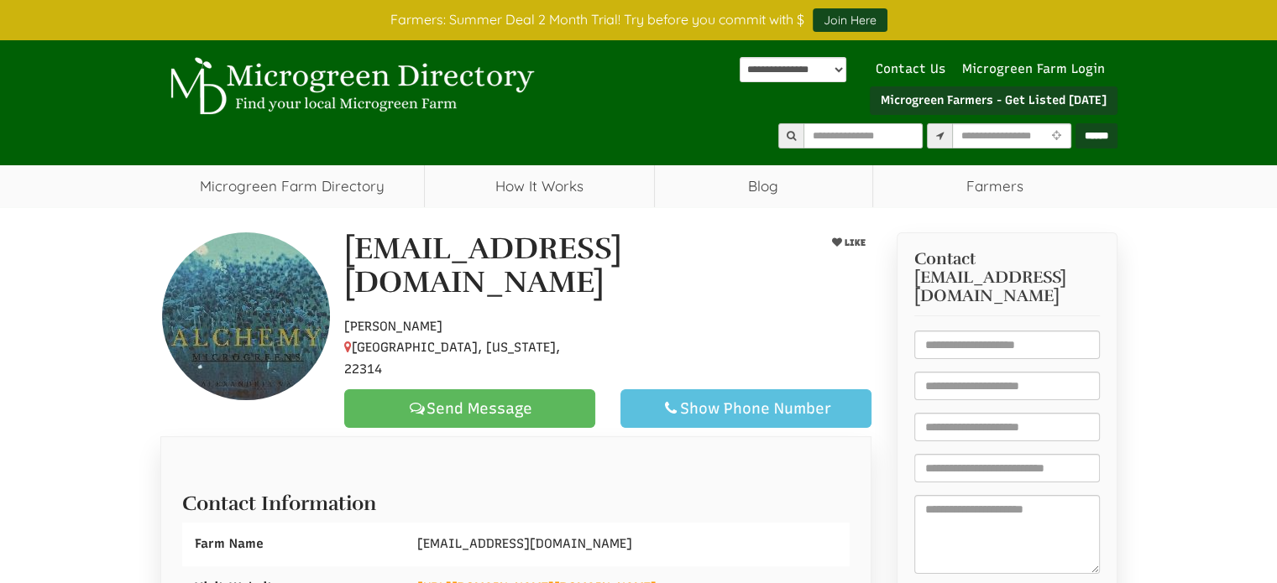
scroll to position [336, 0]
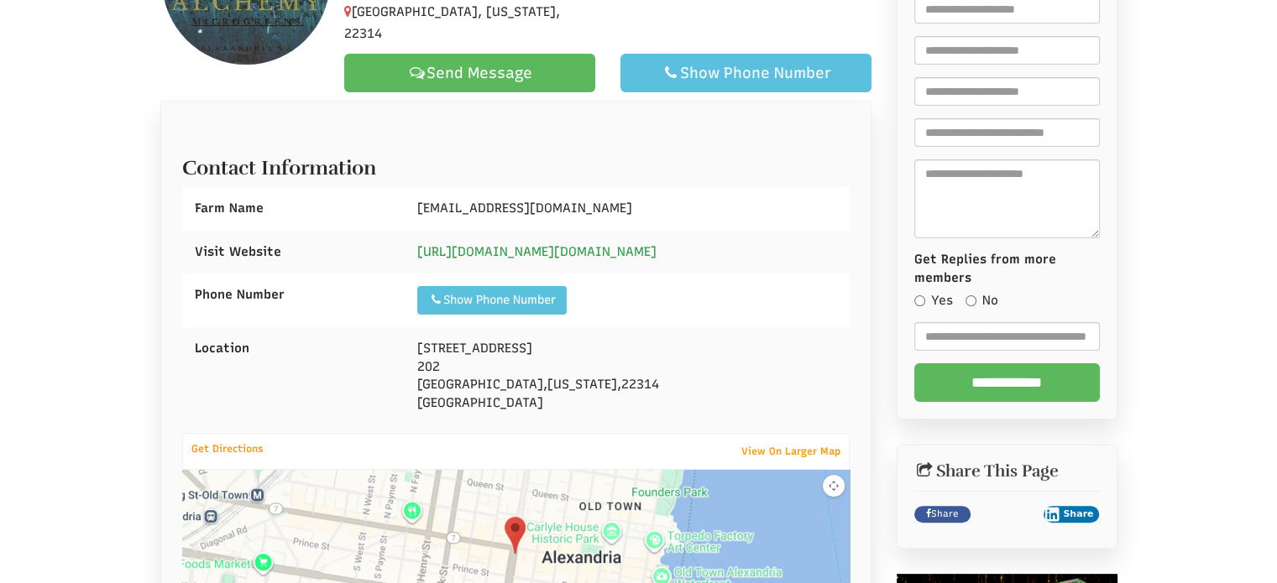
click at [497, 244] on link "https://www.instagram.com/alchemy.microgreens/" at bounding box center [536, 251] width 239 height 15
drag, startPoint x: 630, startPoint y: 178, endPoint x: 406, endPoint y: 180, distance: 224.1
click at [406, 187] on div "[EMAIL_ADDRESS][DOMAIN_NAME]" at bounding box center [627, 208] width 445 height 43
copy span "[EMAIL_ADDRESS][DOMAIN_NAME]"
click at [646, 371] on div "[STREET_ADDRESS][US_STATE]" at bounding box center [627, 375] width 445 height 97
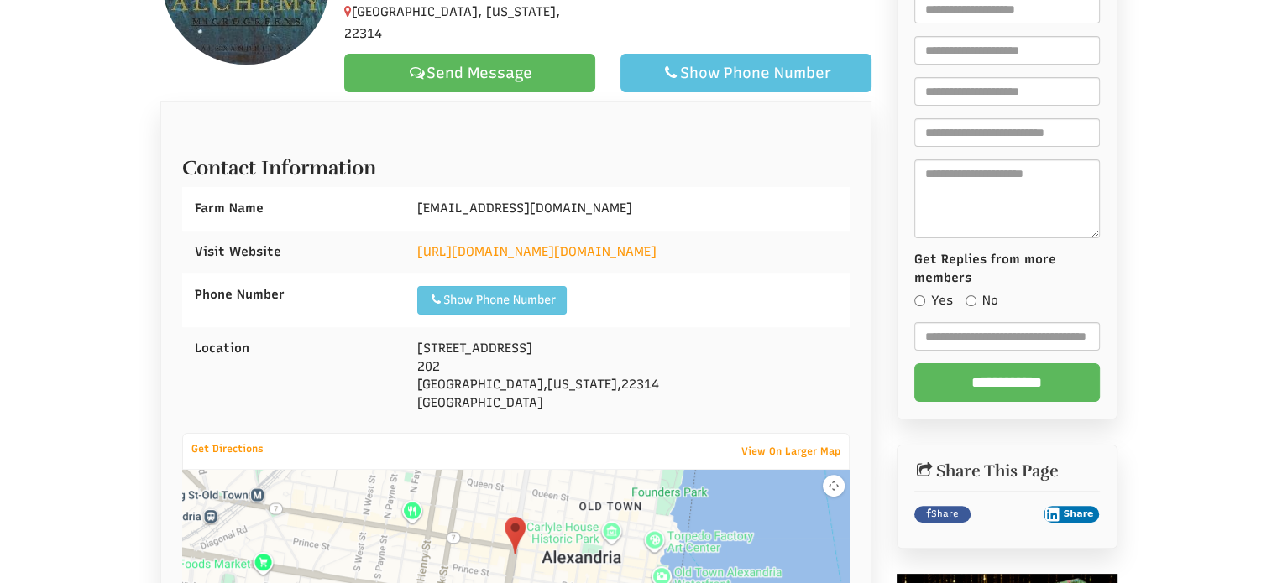
click at [556, 292] on div "Show Phone Number" at bounding box center [492, 300] width 128 height 17
drag, startPoint x: 531, startPoint y: 275, endPoint x: 651, endPoint y: 269, distance: 120.1
click at [457, 286] on div "Show Phone Number Call: 7039691774" at bounding box center [474, 300] width 115 height 29
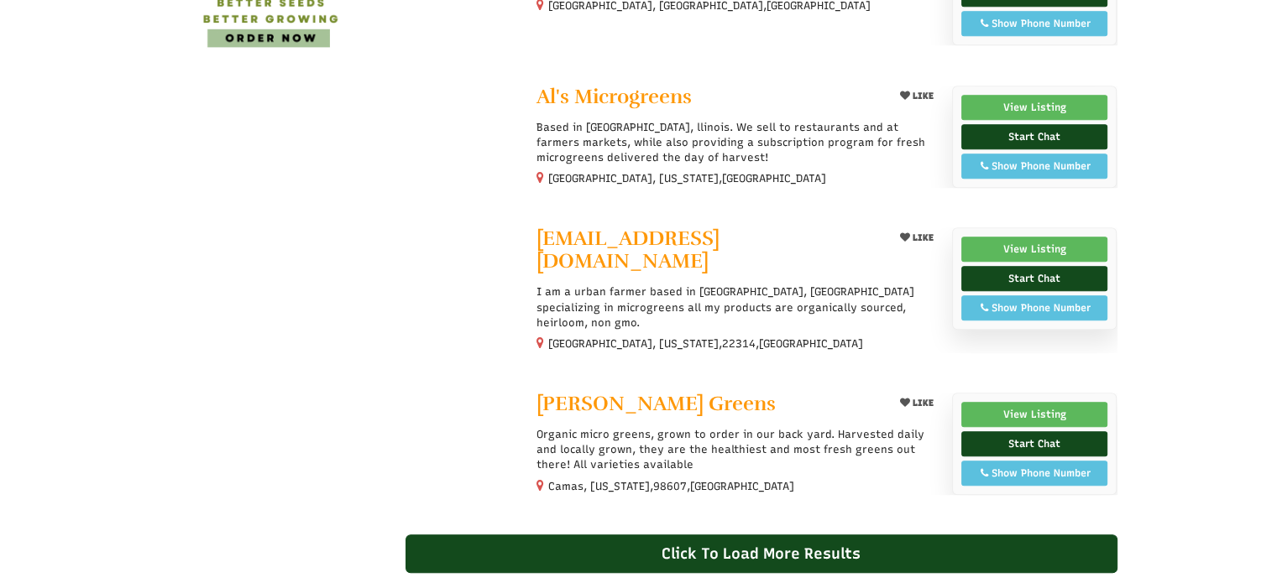
scroll to position [1191, 0]
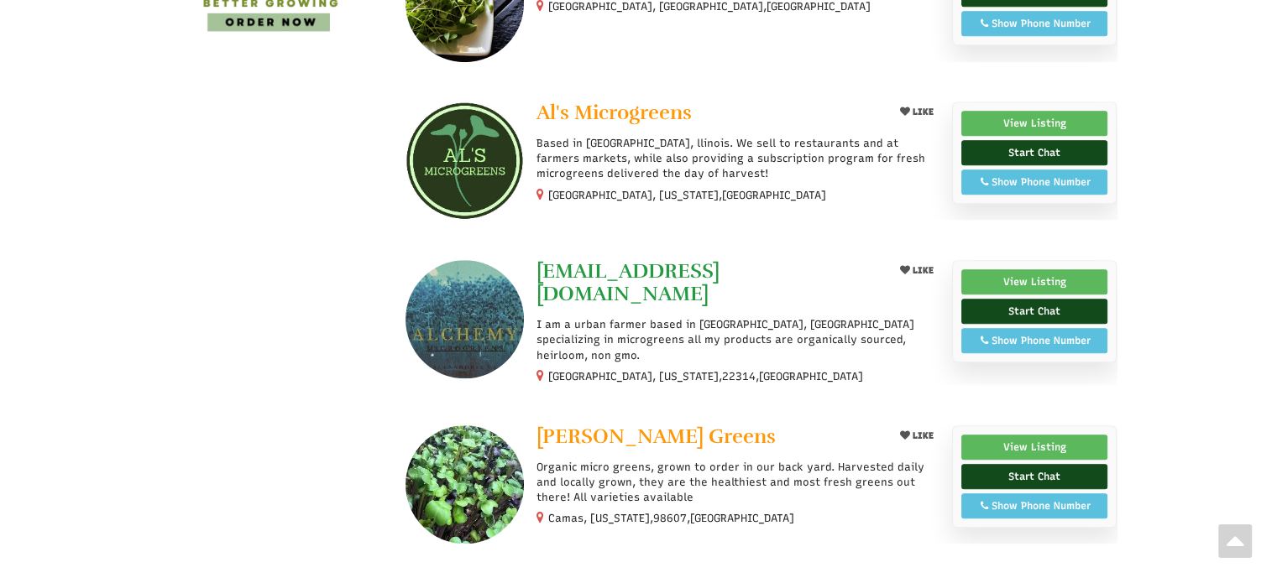
click at [630, 269] on span "[EMAIL_ADDRESS][DOMAIN_NAME]" at bounding box center [627, 283] width 183 height 48
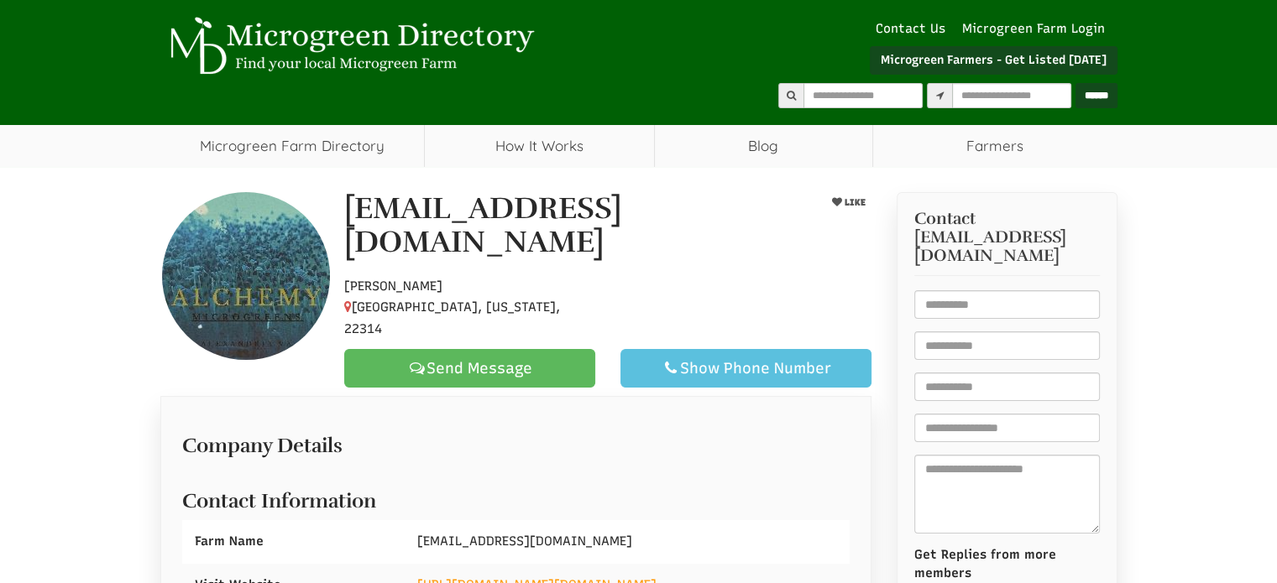
select select "Language Translate Widget"
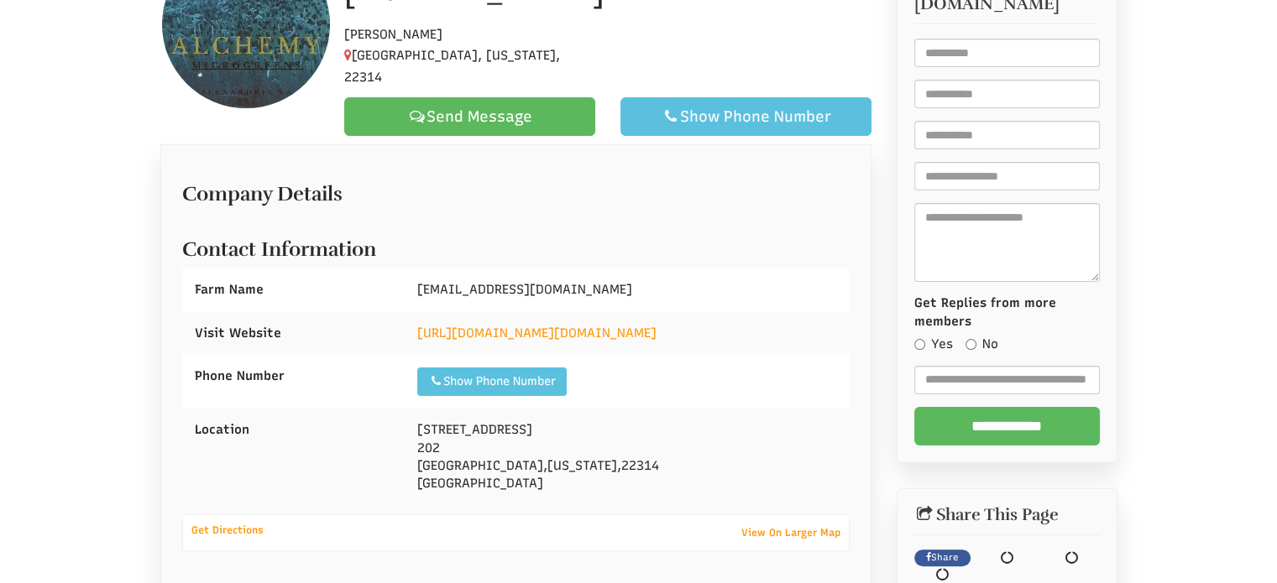
scroll to position [463, 0]
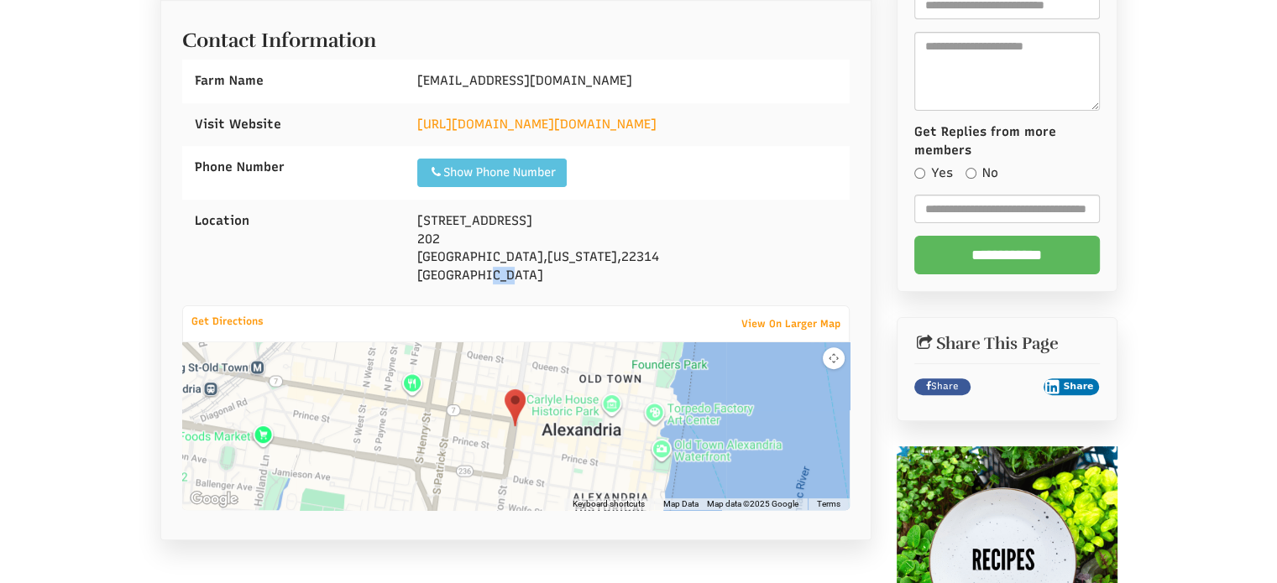
drag, startPoint x: 536, startPoint y: 241, endPoint x: 494, endPoint y: 251, distance: 42.3
click at [491, 252] on div "[STREET_ADDRESS][US_STATE]" at bounding box center [627, 248] width 445 height 97
drag, startPoint x: 567, startPoint y: 246, endPoint x: 584, endPoint y: 236, distance: 19.6
click at [567, 246] on div "[STREET_ADDRESS][US_STATE]" at bounding box center [627, 248] width 445 height 97
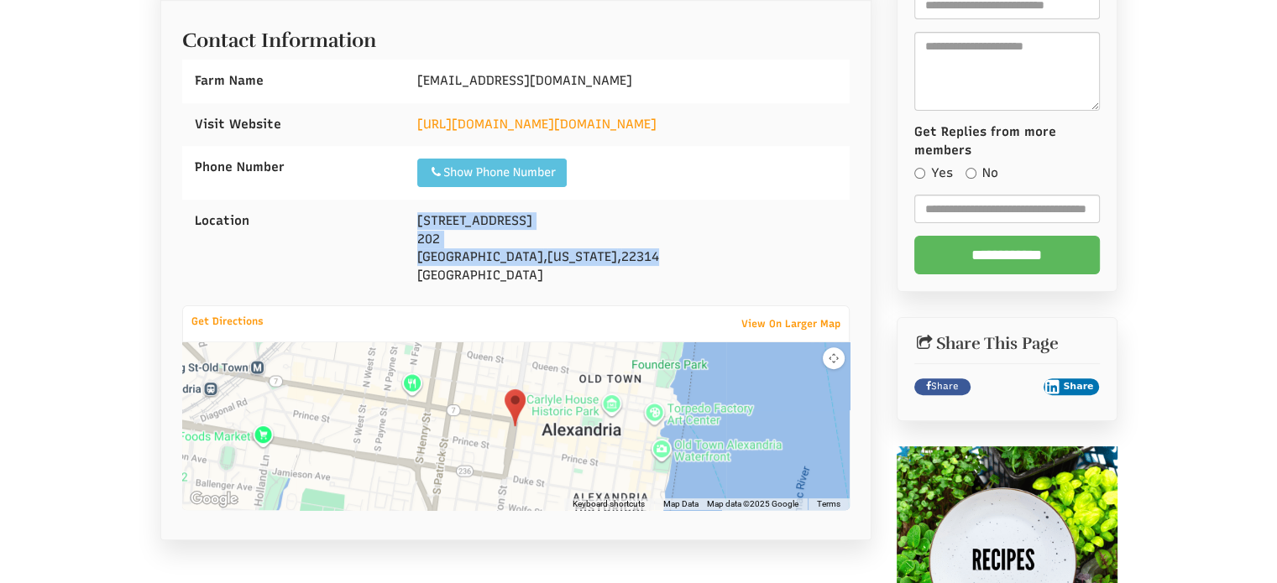
drag, startPoint x: 591, startPoint y: 230, endPoint x: 426, endPoint y: 194, distance: 168.4
click at [408, 200] on div "[STREET_ADDRESS][US_STATE]" at bounding box center [627, 248] width 445 height 97
copy div "[STREET_ADDRESS][US_STATE]"
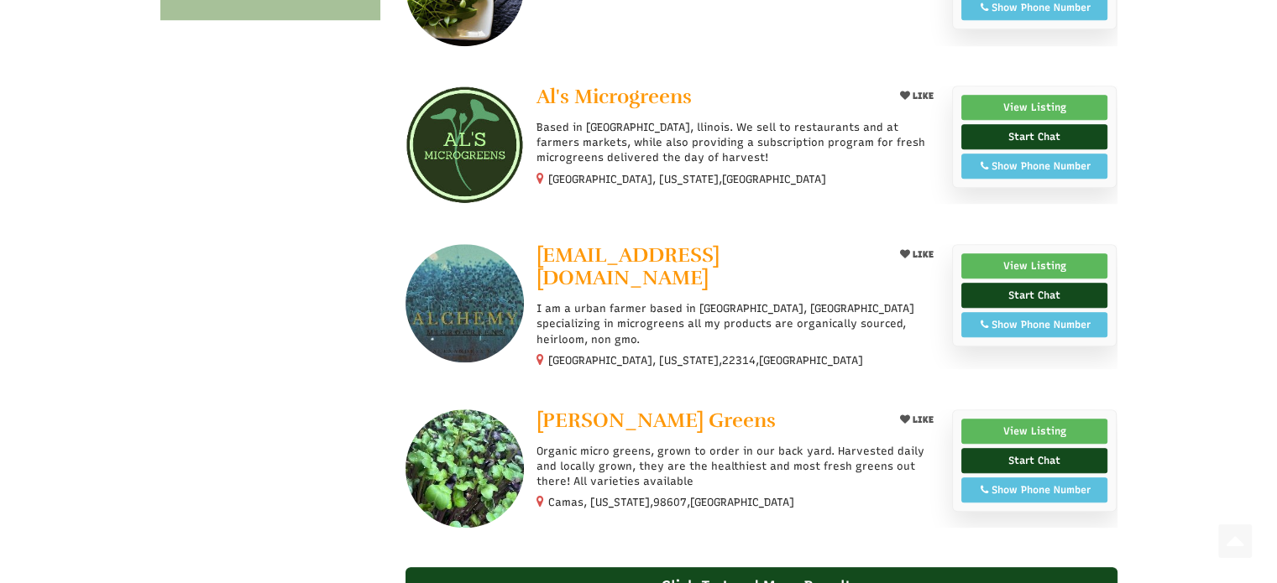
select select "Language Translate Widget"
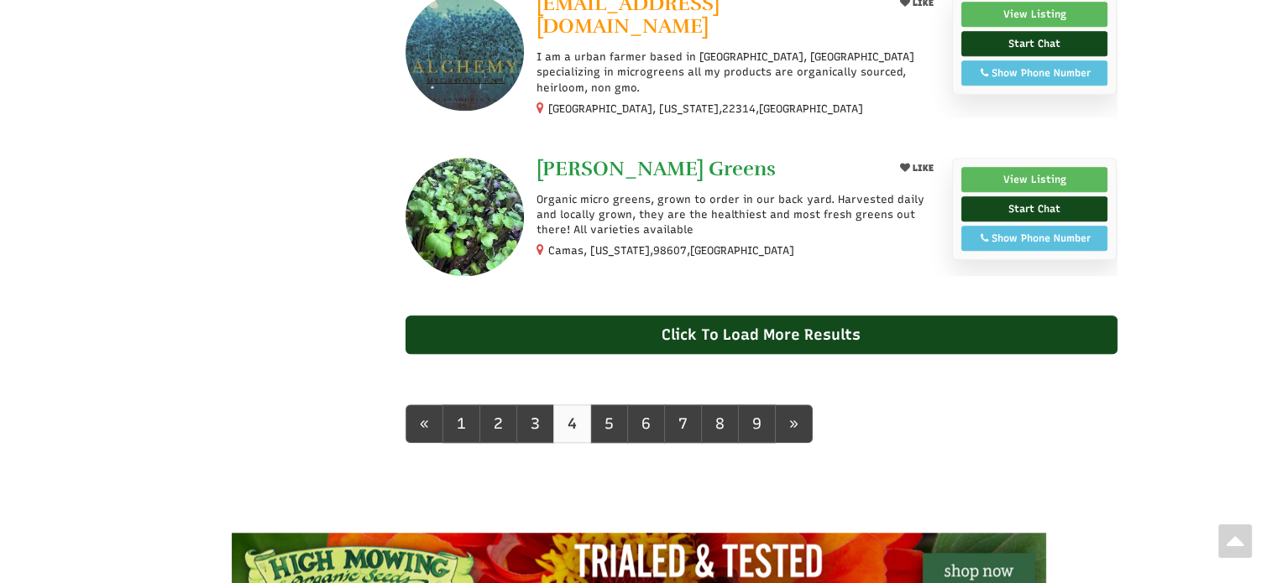
click at [597, 160] on span "[PERSON_NAME] Greens" at bounding box center [655, 168] width 239 height 25
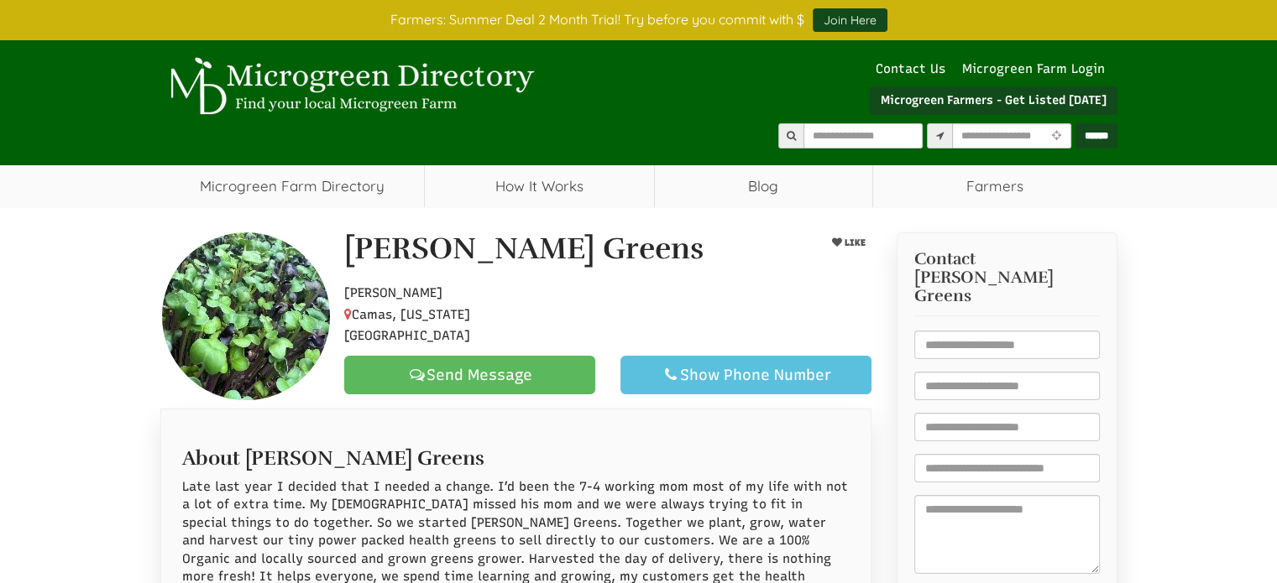
scroll to position [588, 0]
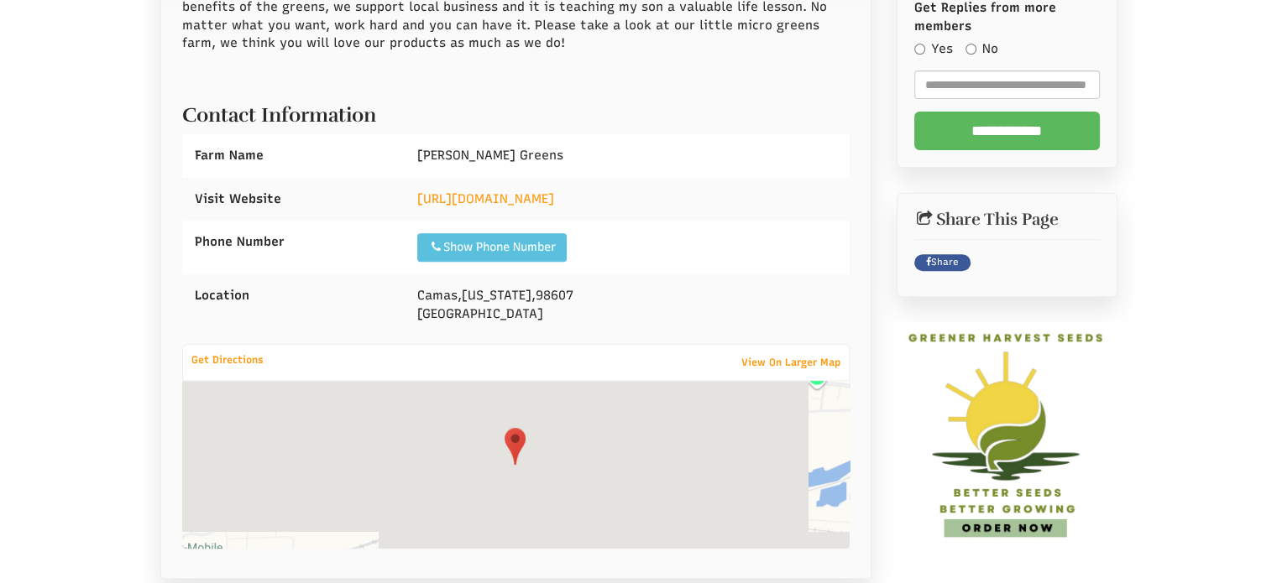
select select "Language Translate Widget"
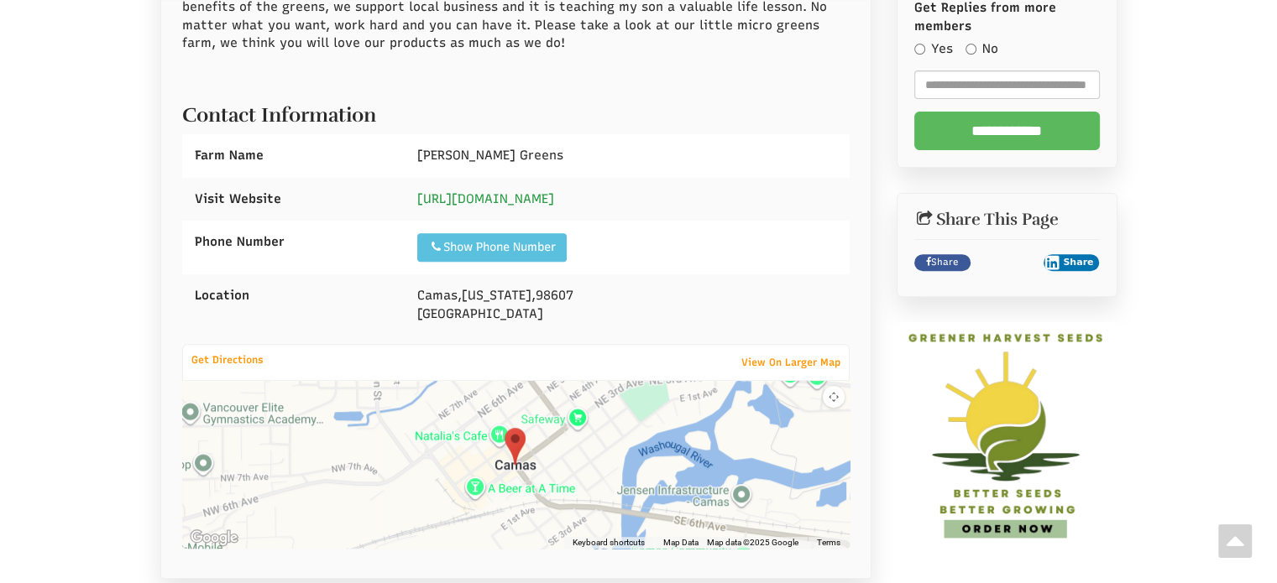
click at [554, 193] on link "[URL][DOMAIN_NAME]" at bounding box center [485, 198] width 137 height 15
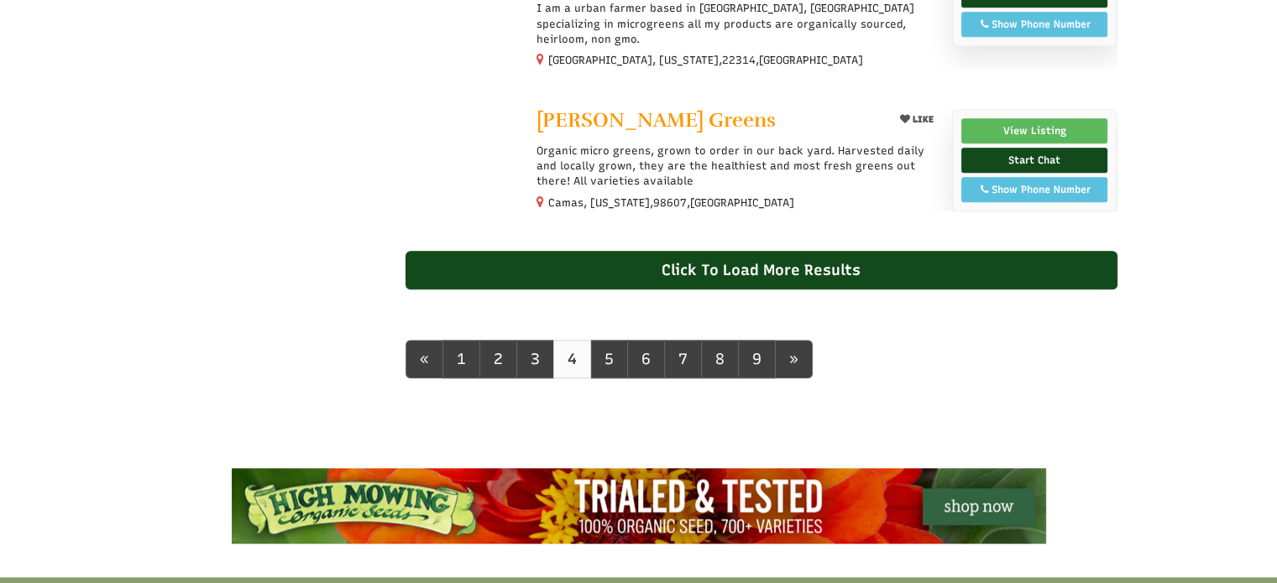
scroll to position [1493, 0]
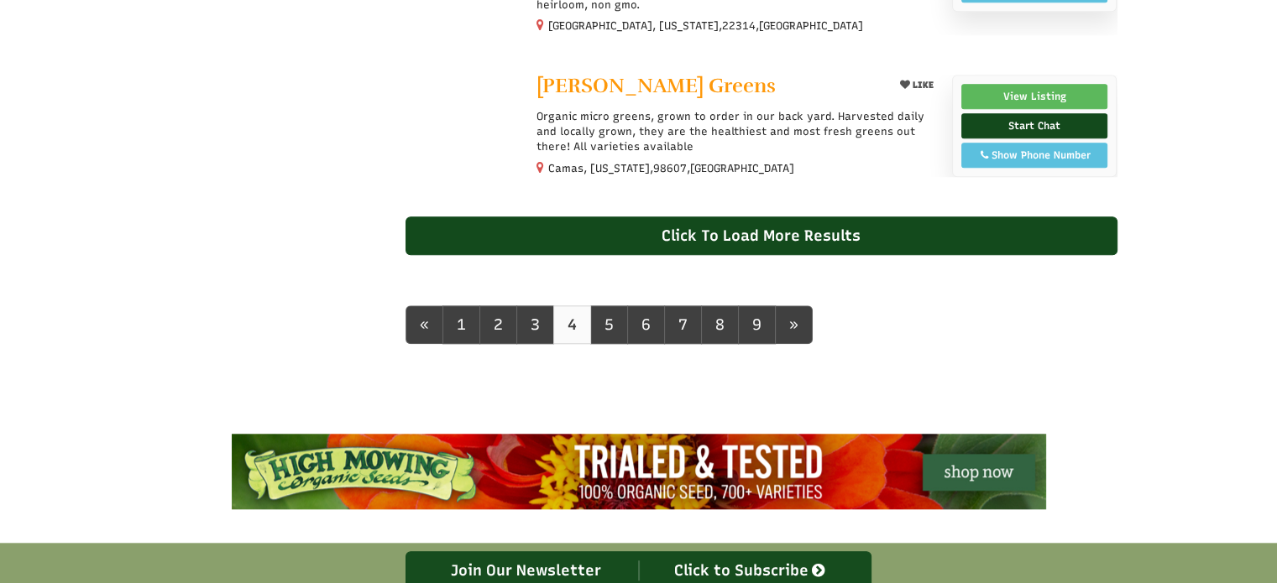
select select "Language Translate Widget"
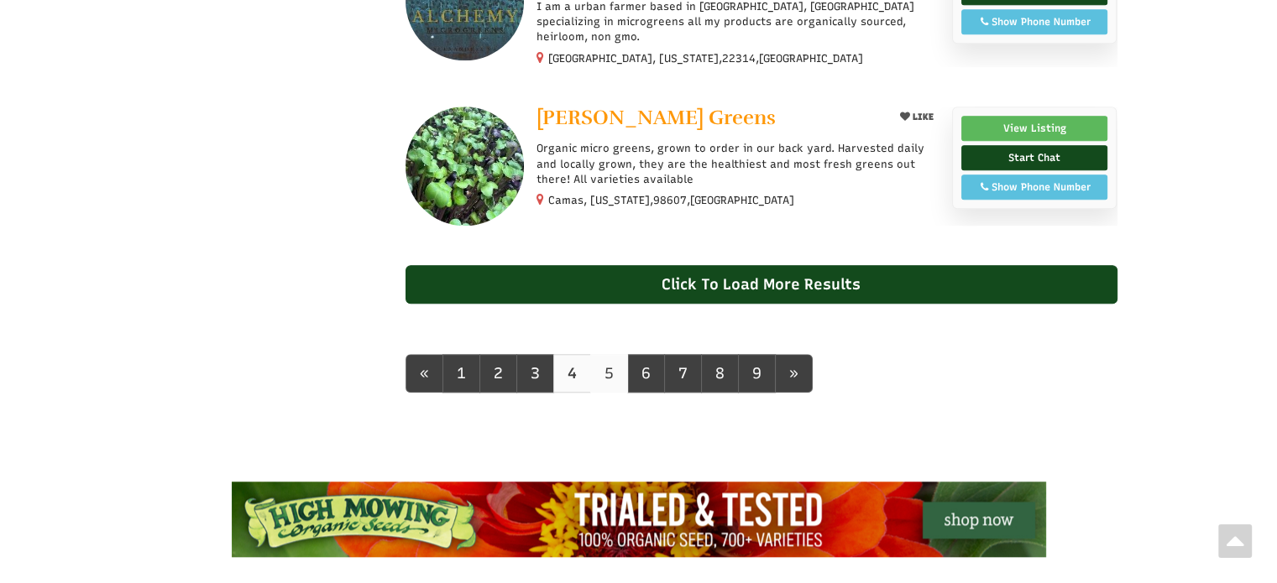
click at [604, 365] on link "5" at bounding box center [609, 373] width 38 height 39
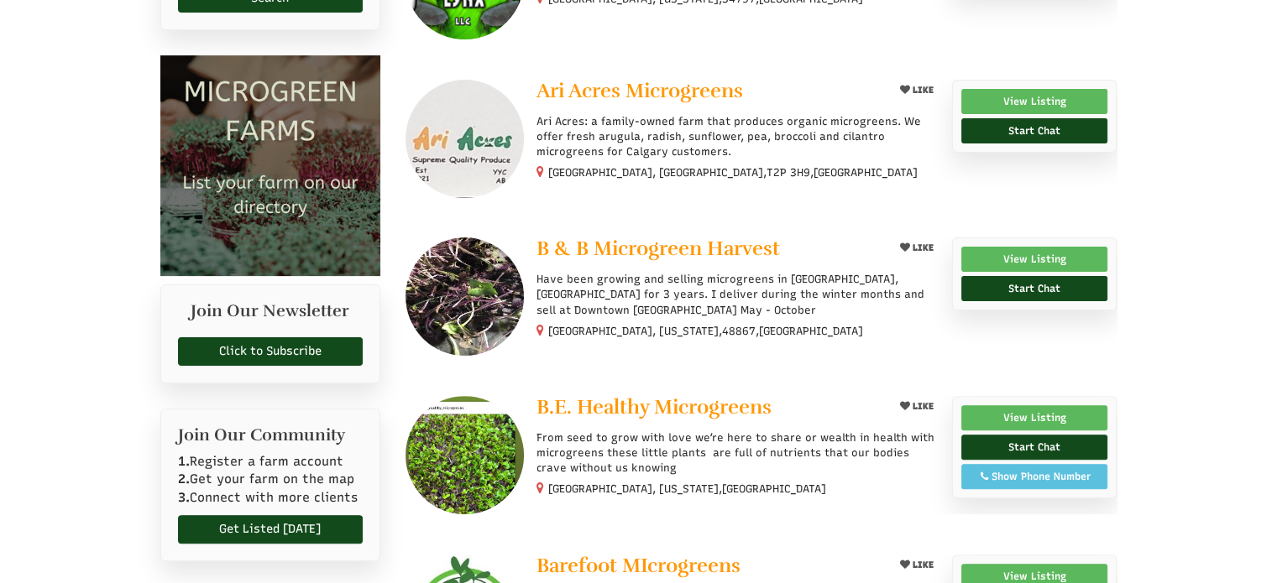
scroll to position [168, 0]
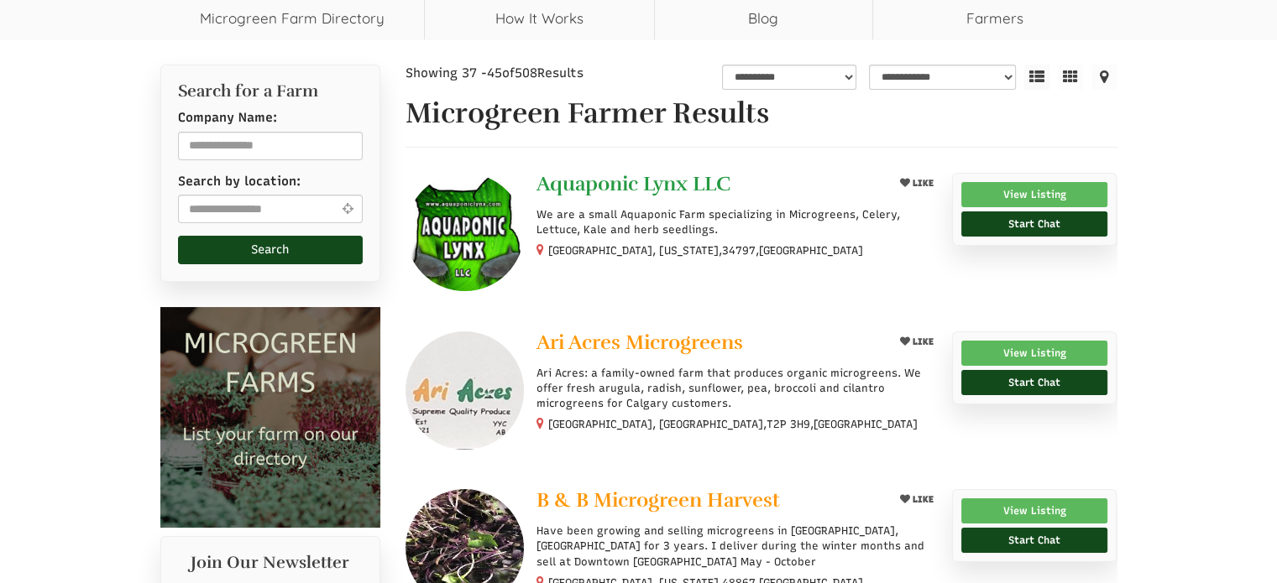
click at [601, 184] on span "Aquaponic Lynx LLC" at bounding box center [633, 183] width 194 height 25
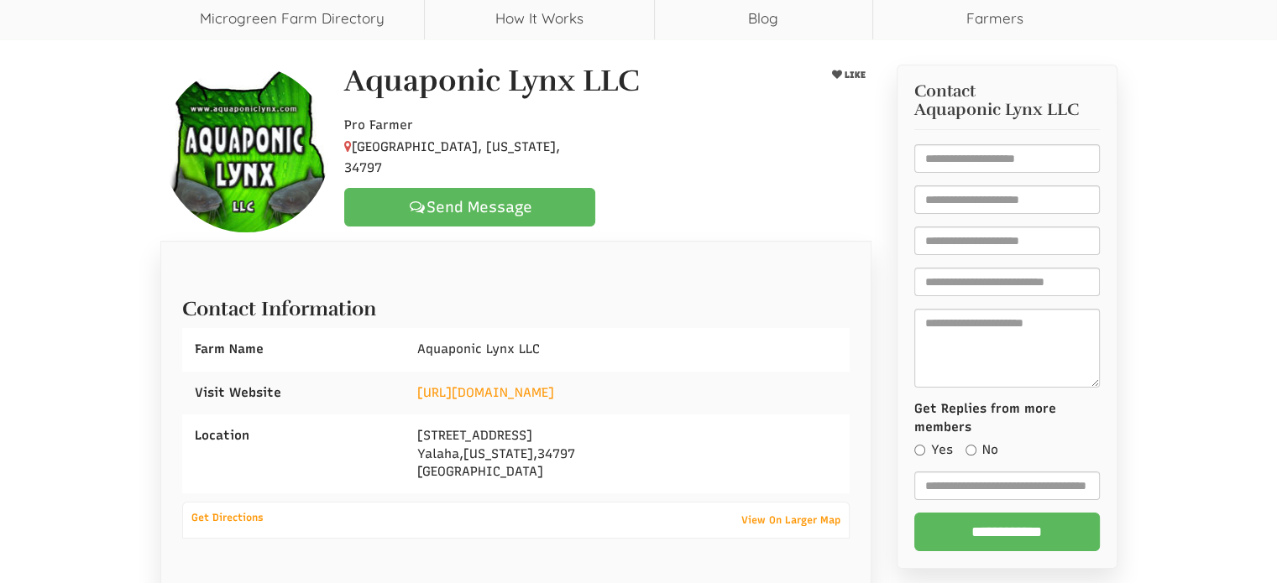
scroll to position [336, 0]
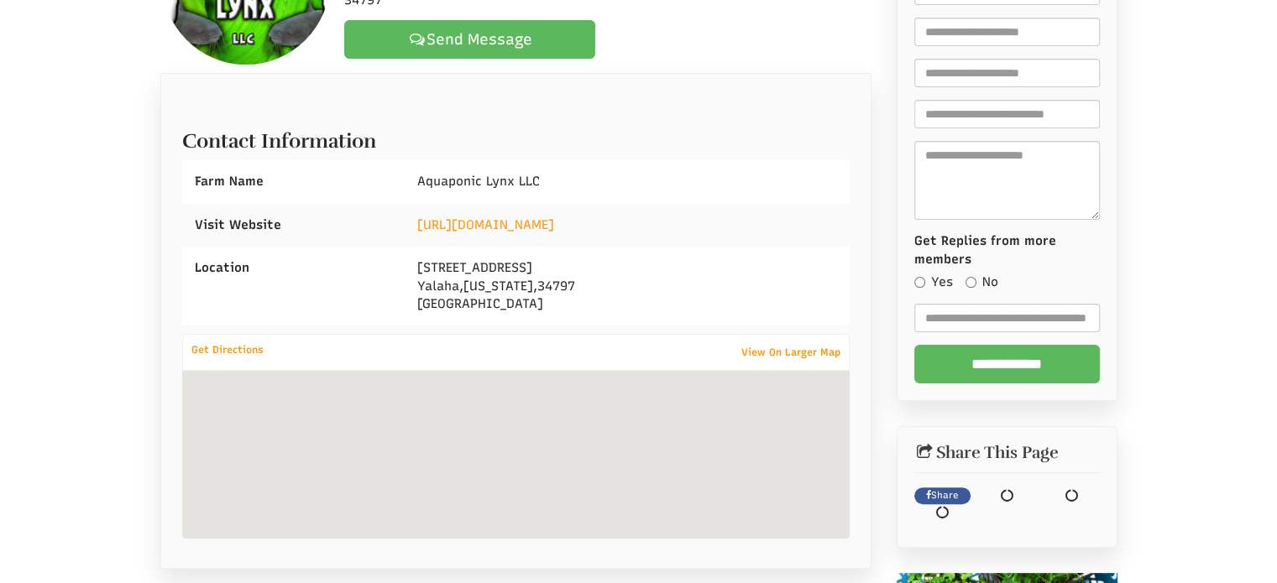
select select "Language Translate Widget"
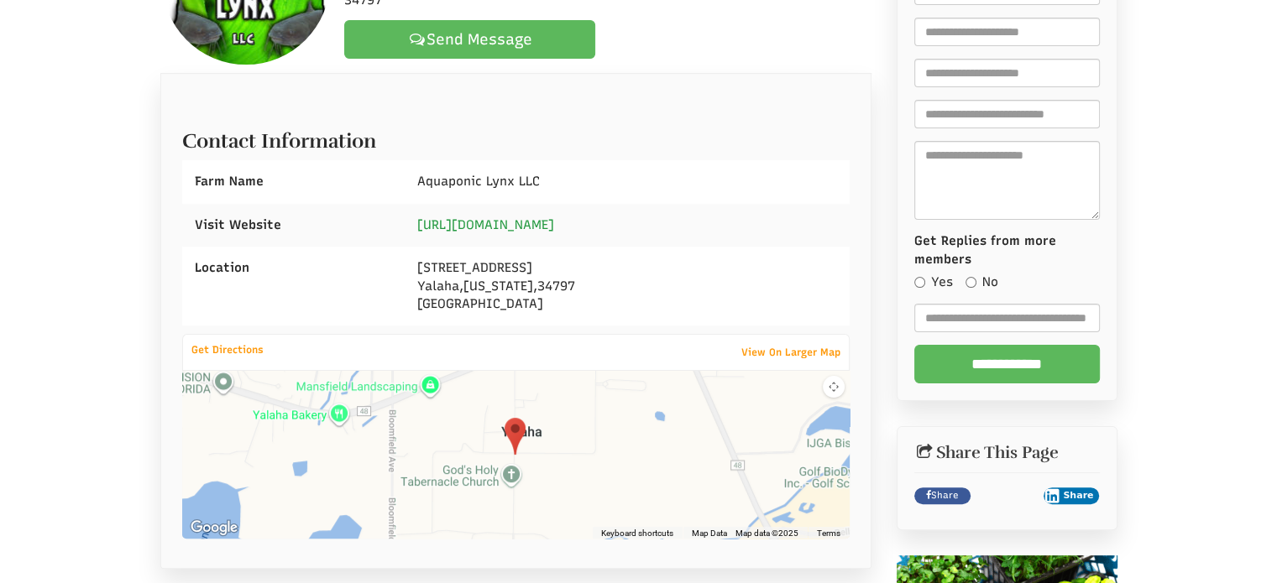
click at [540, 219] on link "https://www.aquaponiclynx.com/" at bounding box center [485, 224] width 137 height 15
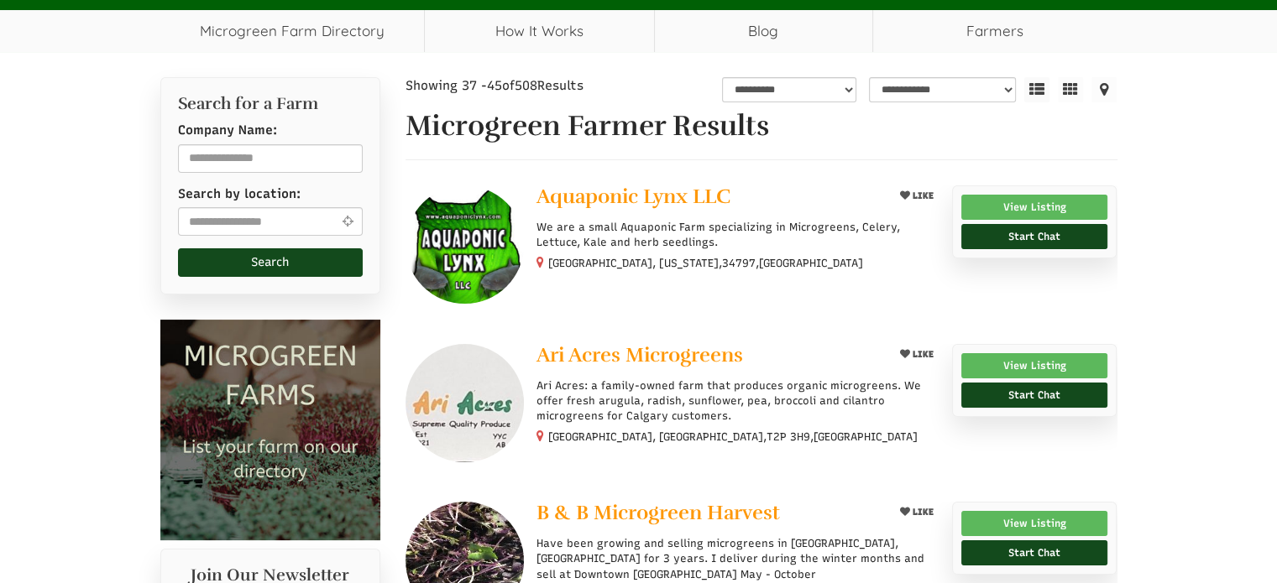
scroll to position [239, 0]
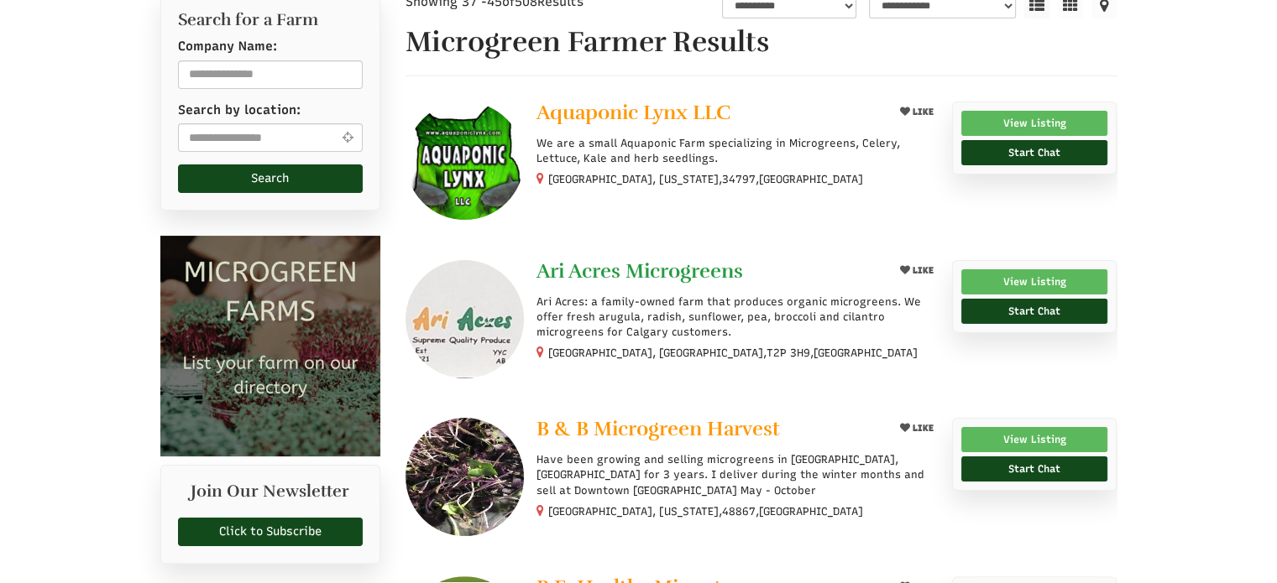
click at [612, 268] on span "Ari Acres Microgreens" at bounding box center [639, 271] width 207 height 25
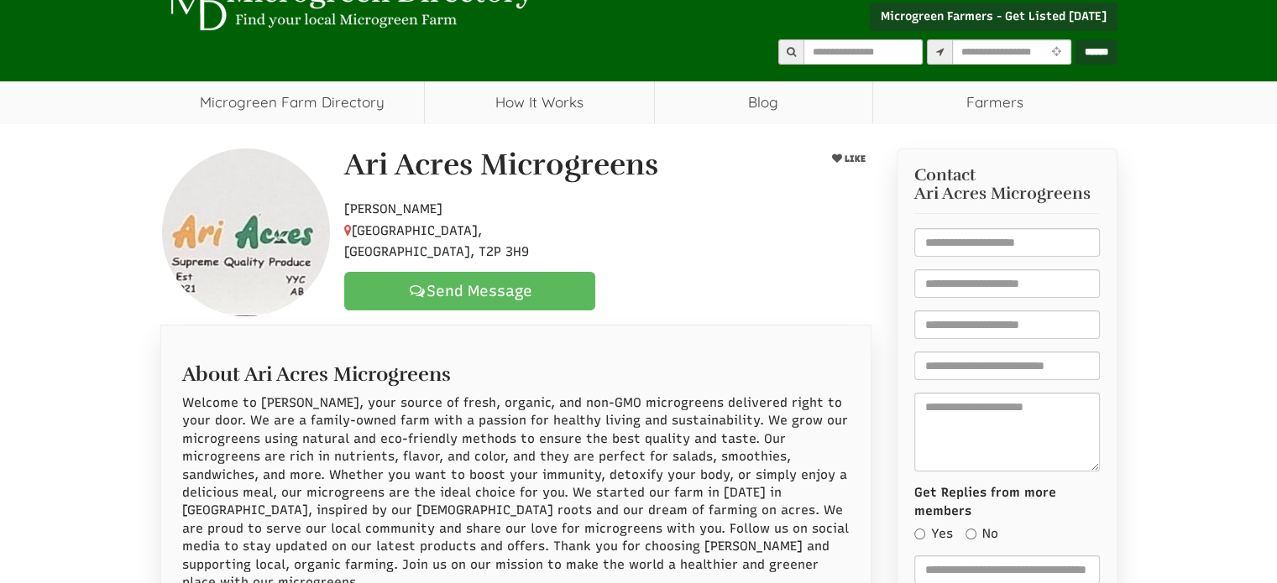
scroll to position [588, 0]
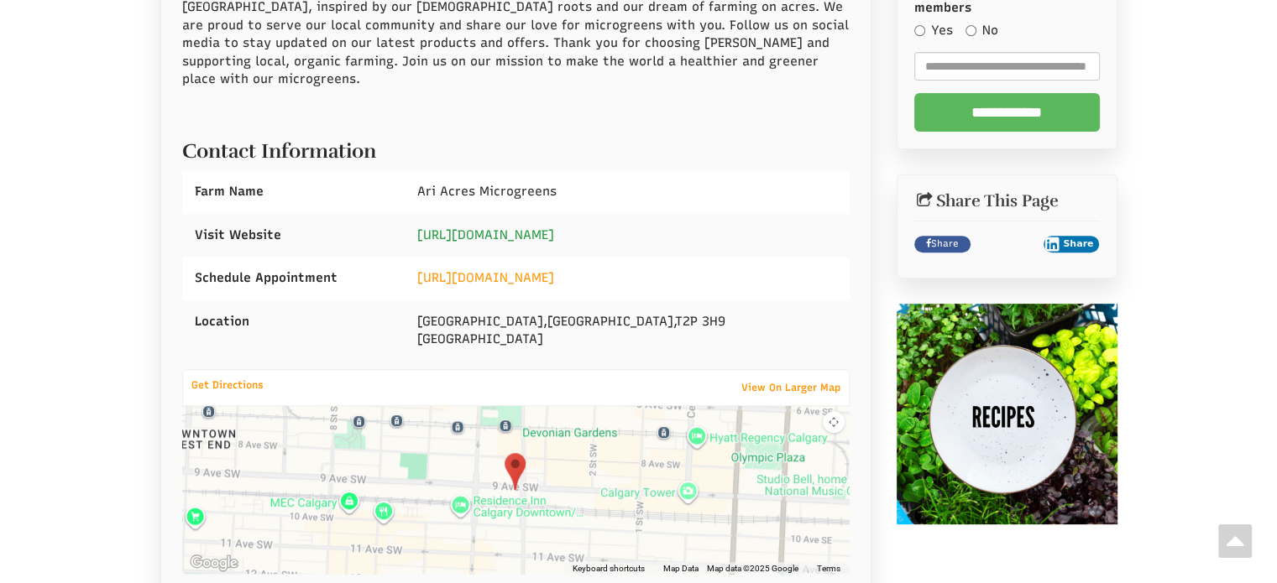
click at [488, 227] on link "https://ariacres.ca" at bounding box center [485, 234] width 137 height 15
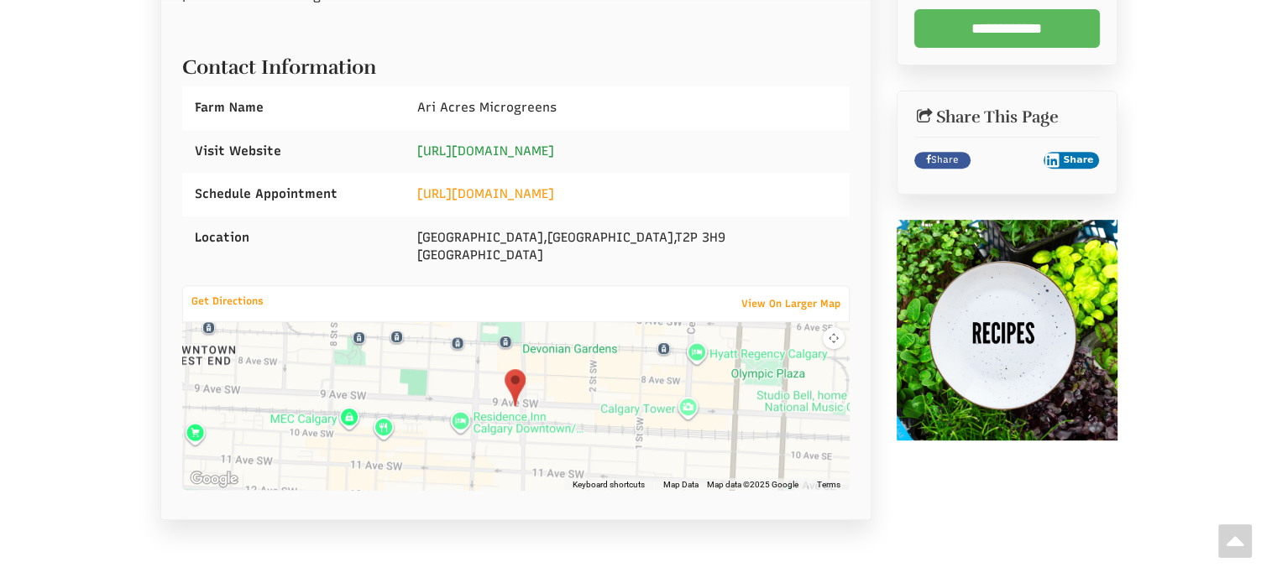
scroll to position [756, 0]
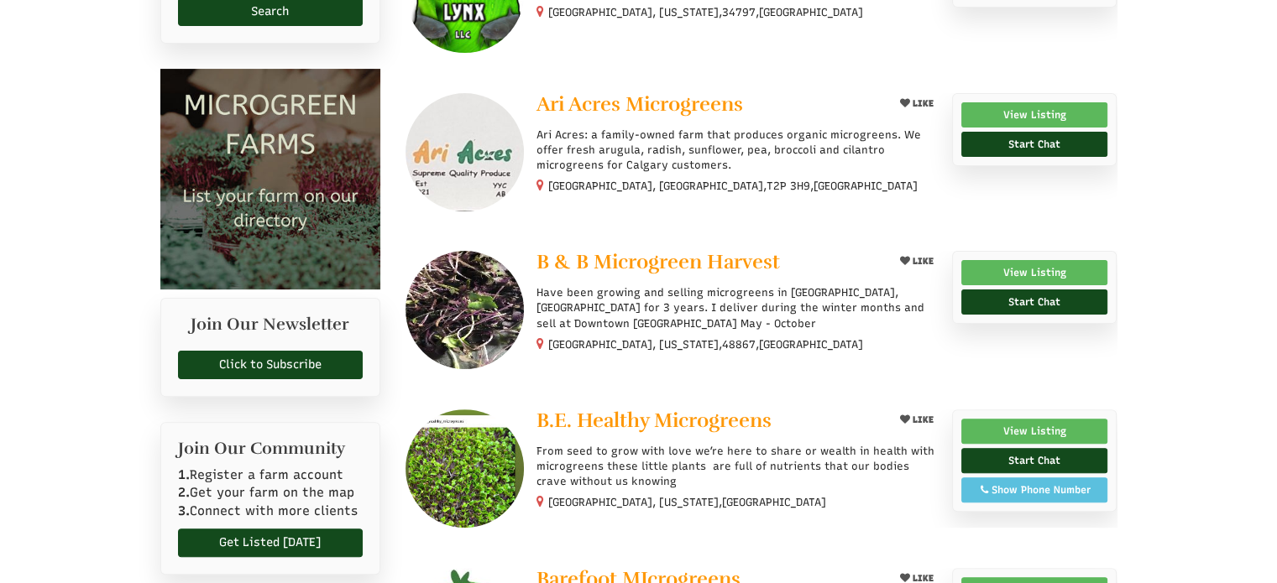
select select "Language Translate Widget"
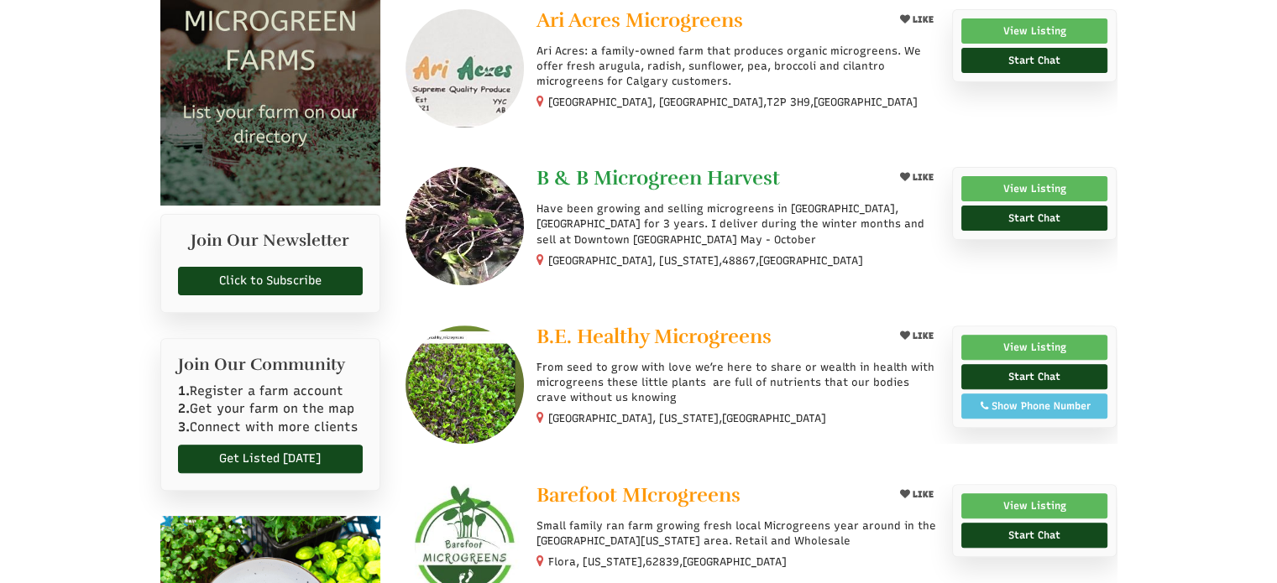
click at [614, 177] on span "B & B Microgreen Harvest" at bounding box center [657, 177] width 243 height 25
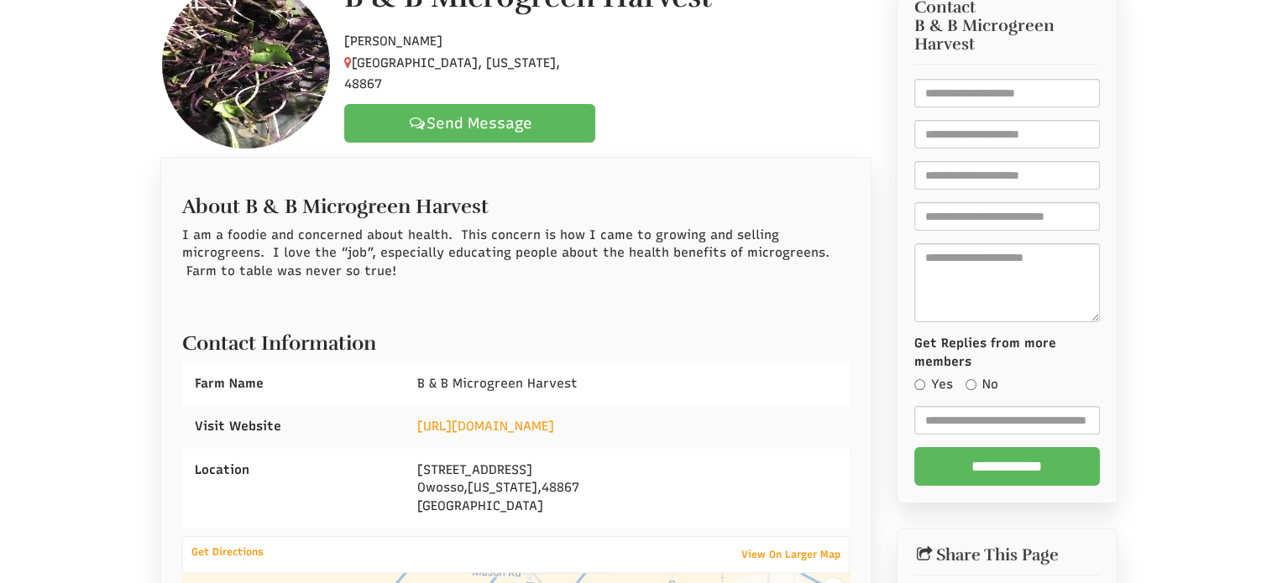
scroll to position [420, 0]
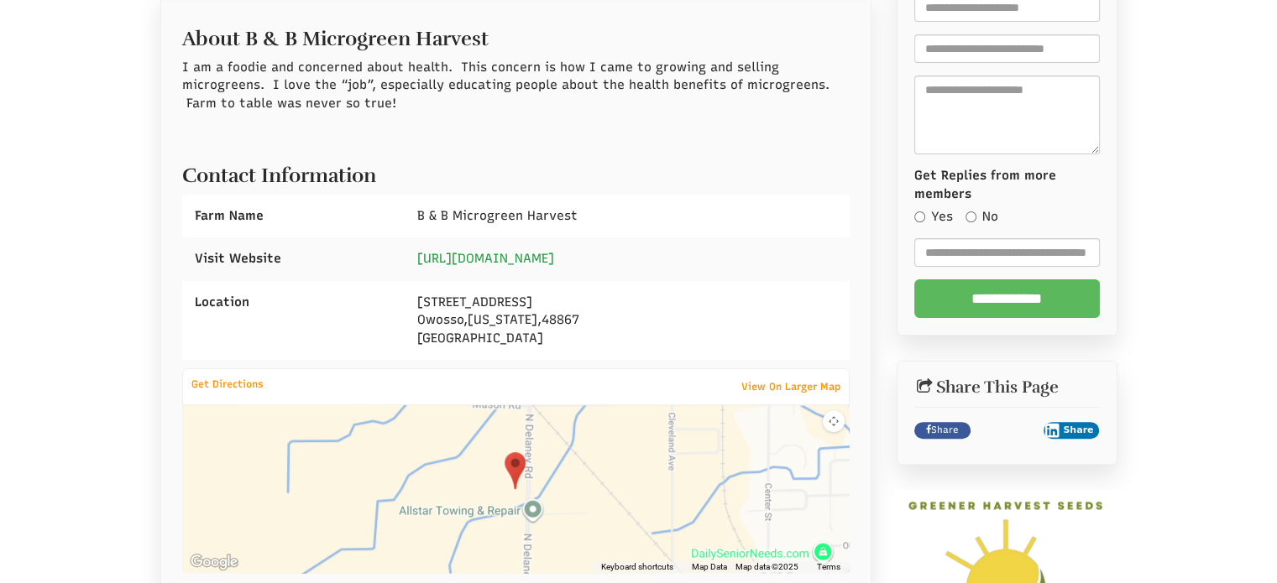
click at [554, 259] on link "https://www.BandBmicrogreens.com" at bounding box center [485, 258] width 137 height 15
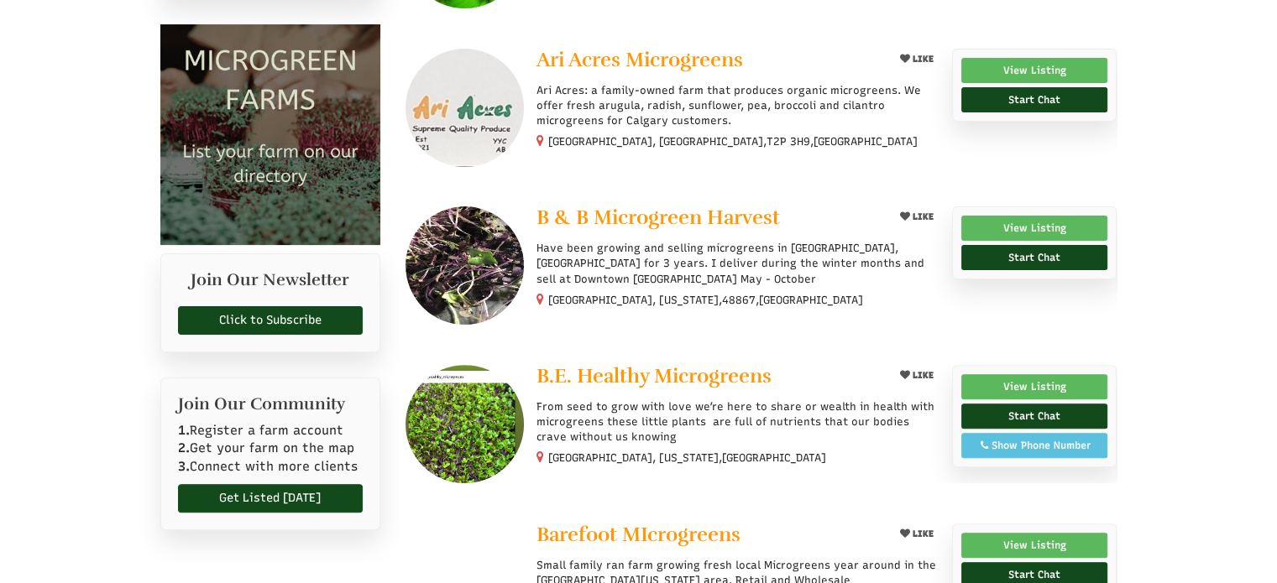
scroll to position [490, 0]
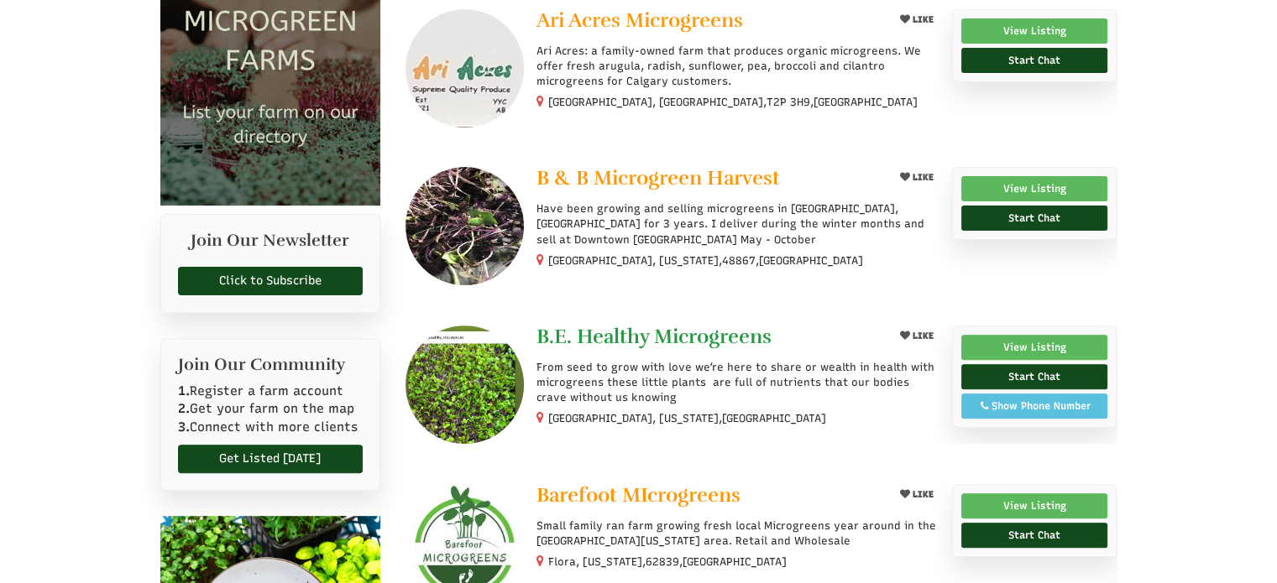
click at [664, 334] on span "B.E. Healthy Microgreens" at bounding box center [653, 336] width 235 height 25
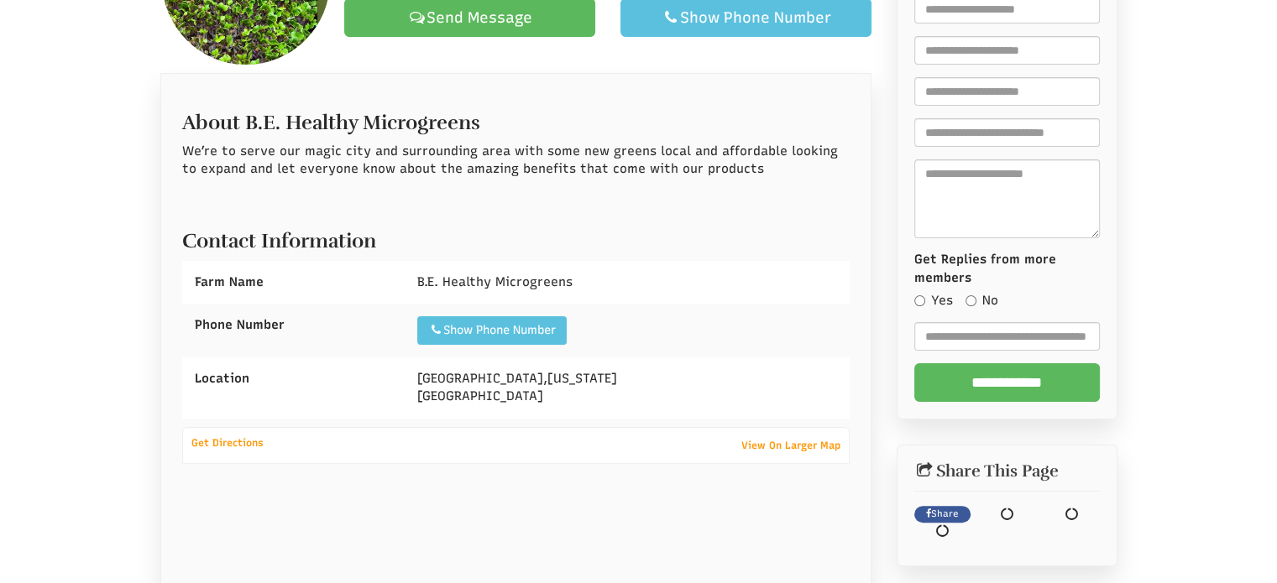
select select "Language Translate Widget"
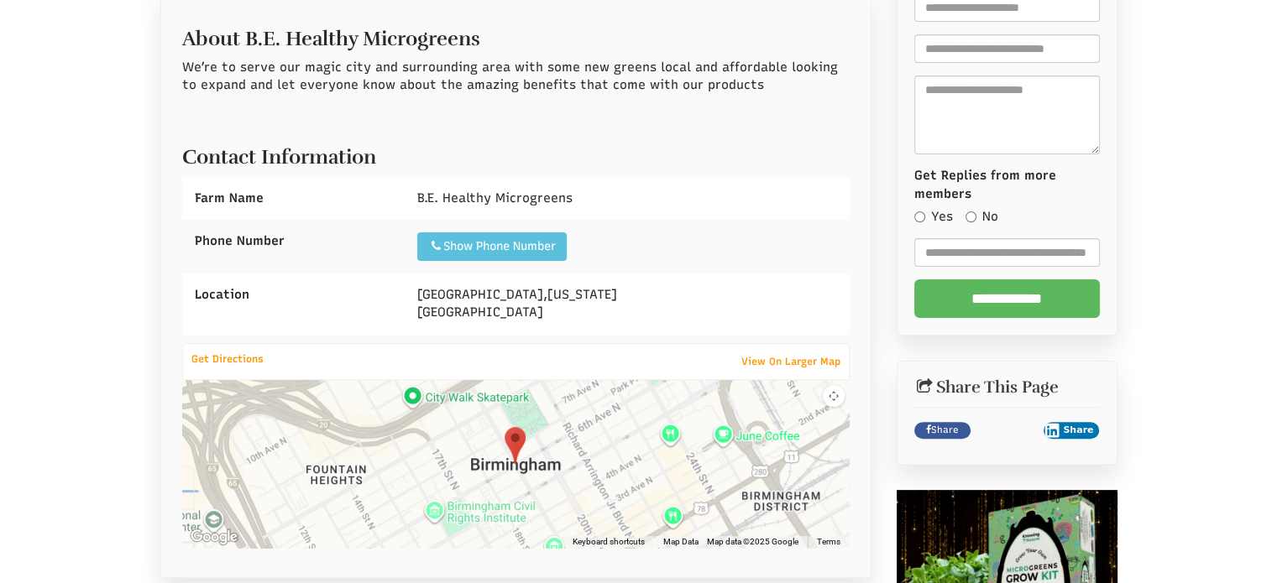
scroll to position [504, 0]
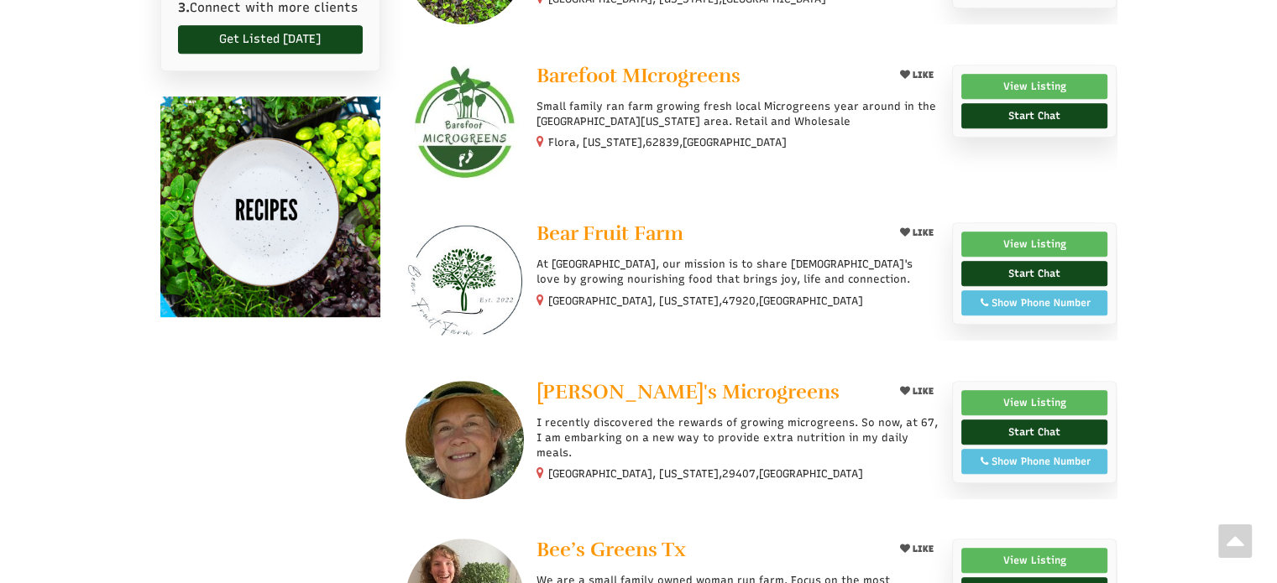
scroll to position [1078, 0]
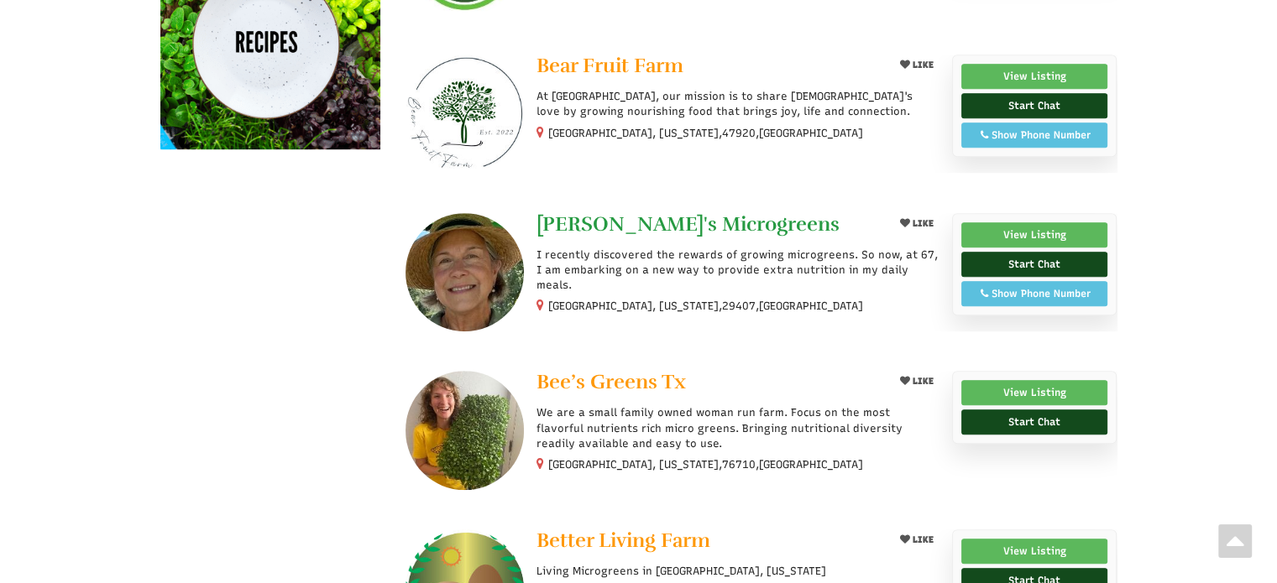
click at [620, 221] on span "[PERSON_NAME]'s Microgreens" at bounding box center [687, 224] width 303 height 25
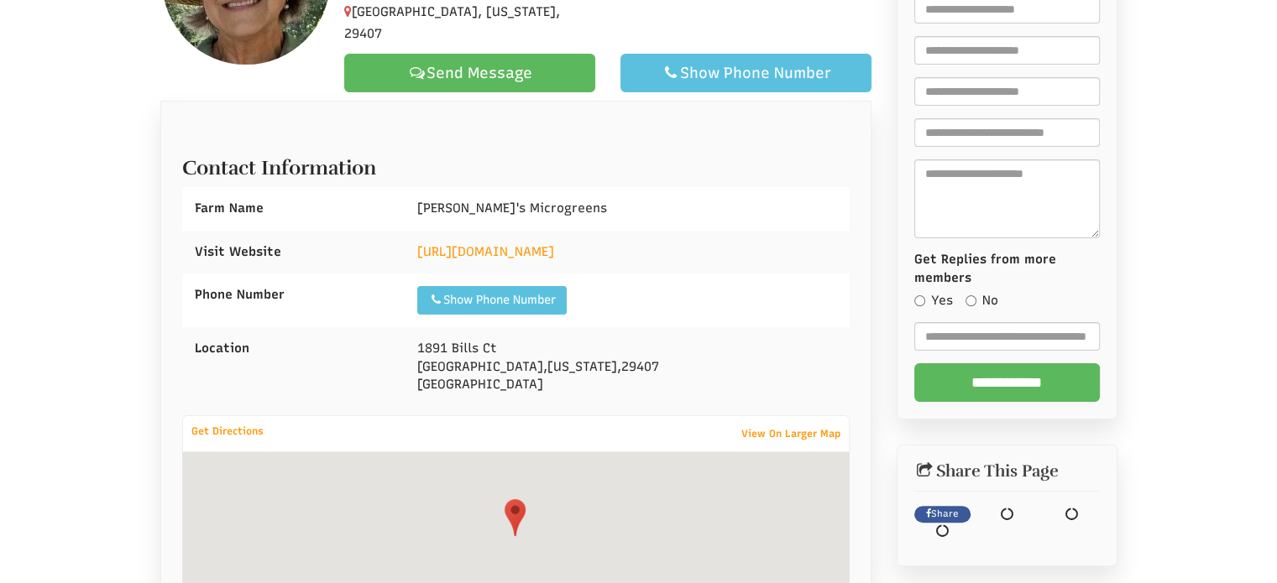
scroll to position [504, 0]
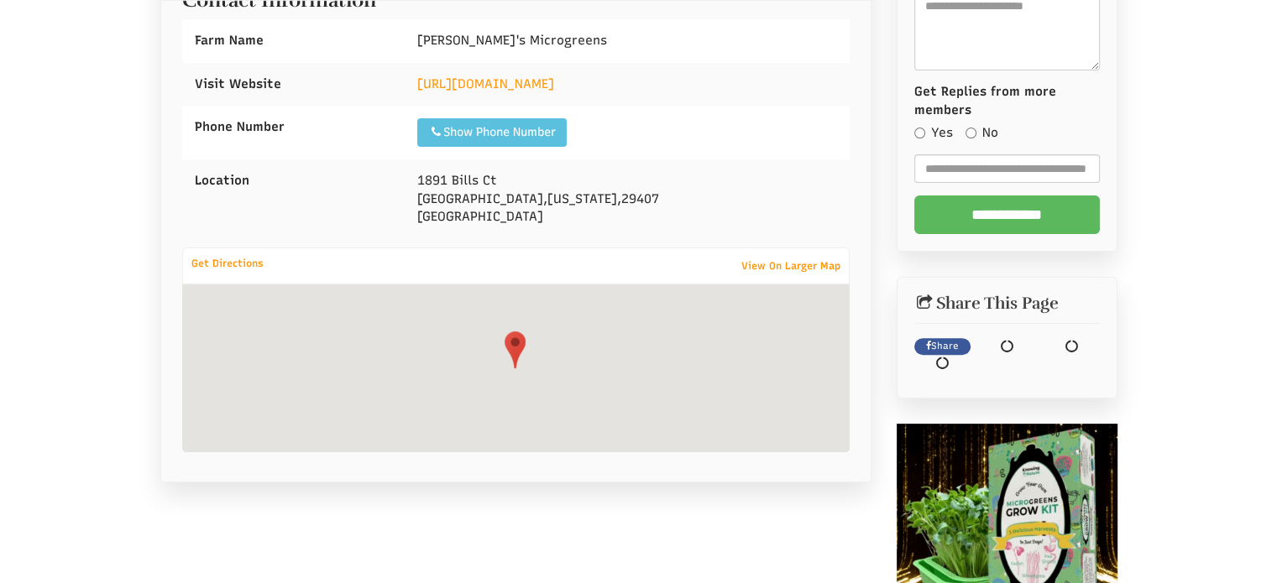
select select "Language Translate Widget"
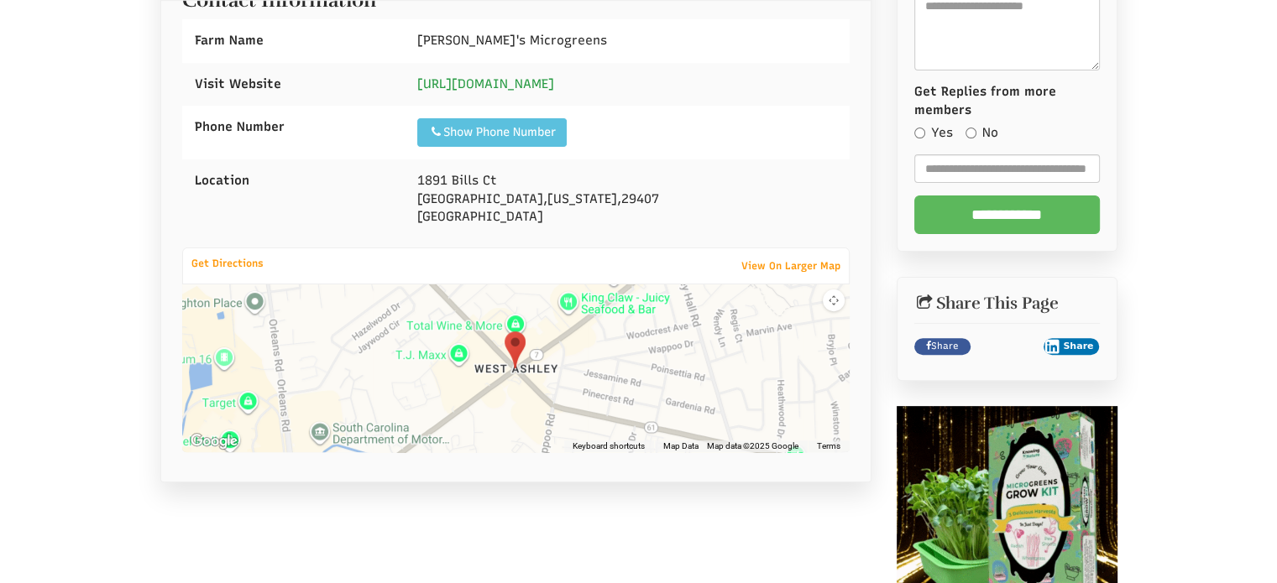
click at [554, 76] on link "https://www.beckys-microgreens.com" at bounding box center [485, 83] width 137 height 15
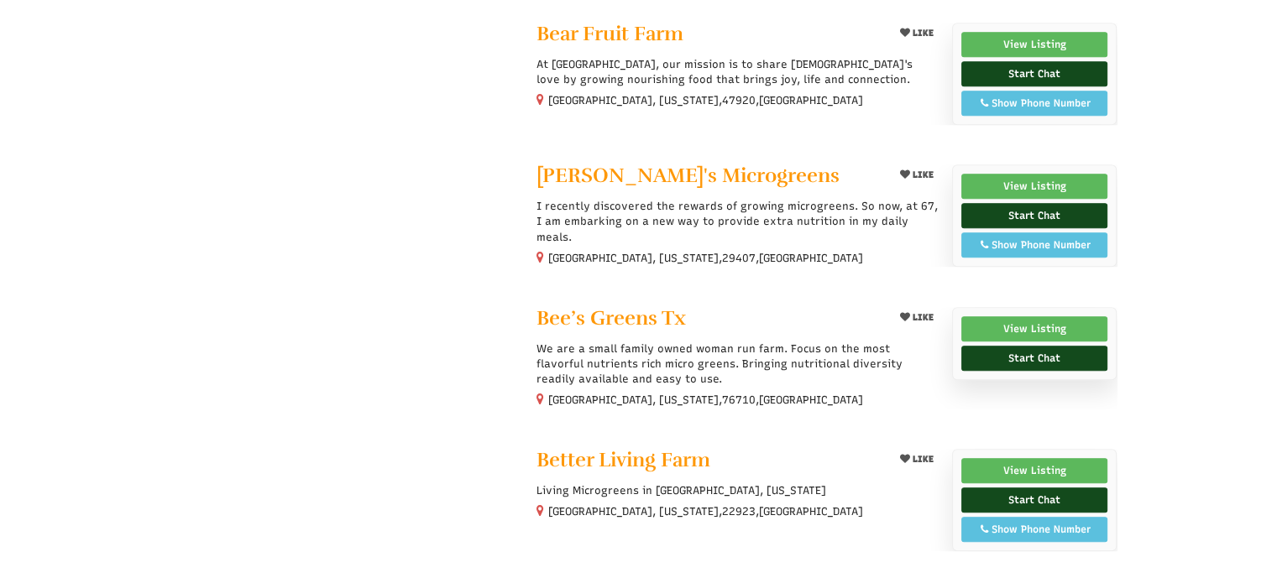
scroll to position [1078, 0]
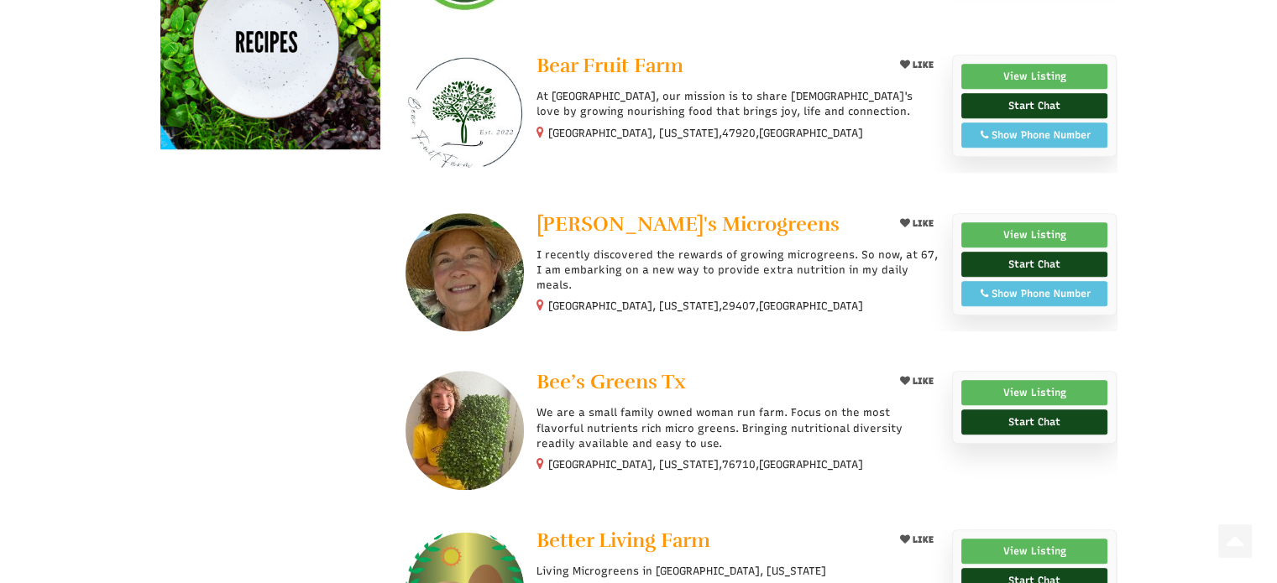
select select "Language Translate Widget"
click at [645, 382] on span "Bee’s Greens Tx" at bounding box center [610, 381] width 149 height 25
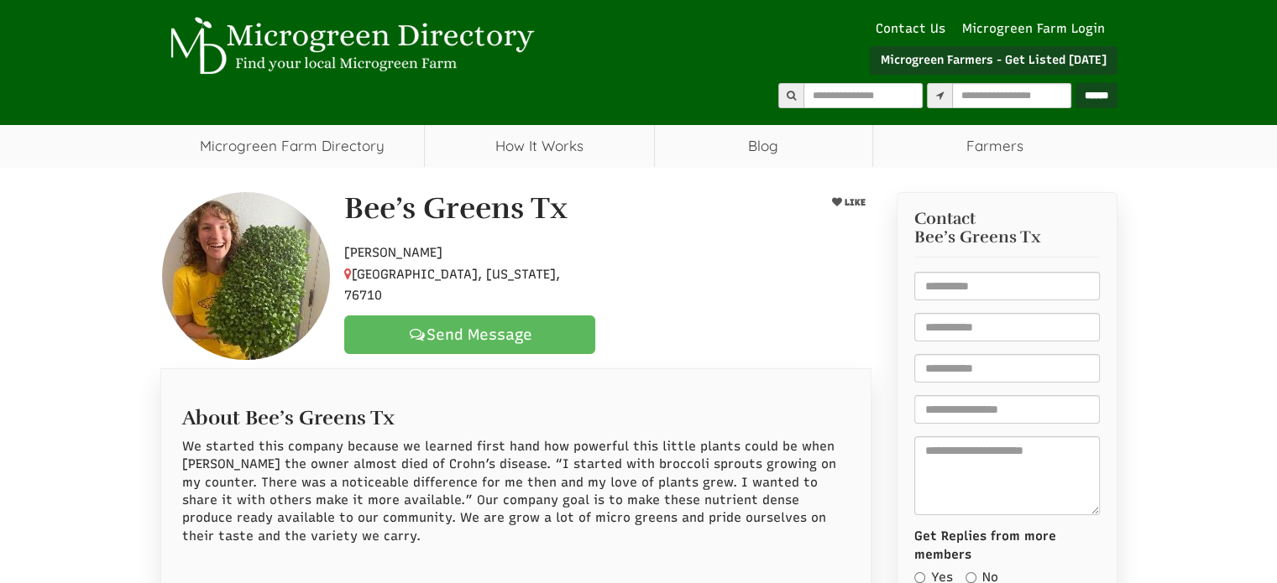
select select "Language Translate Widget"
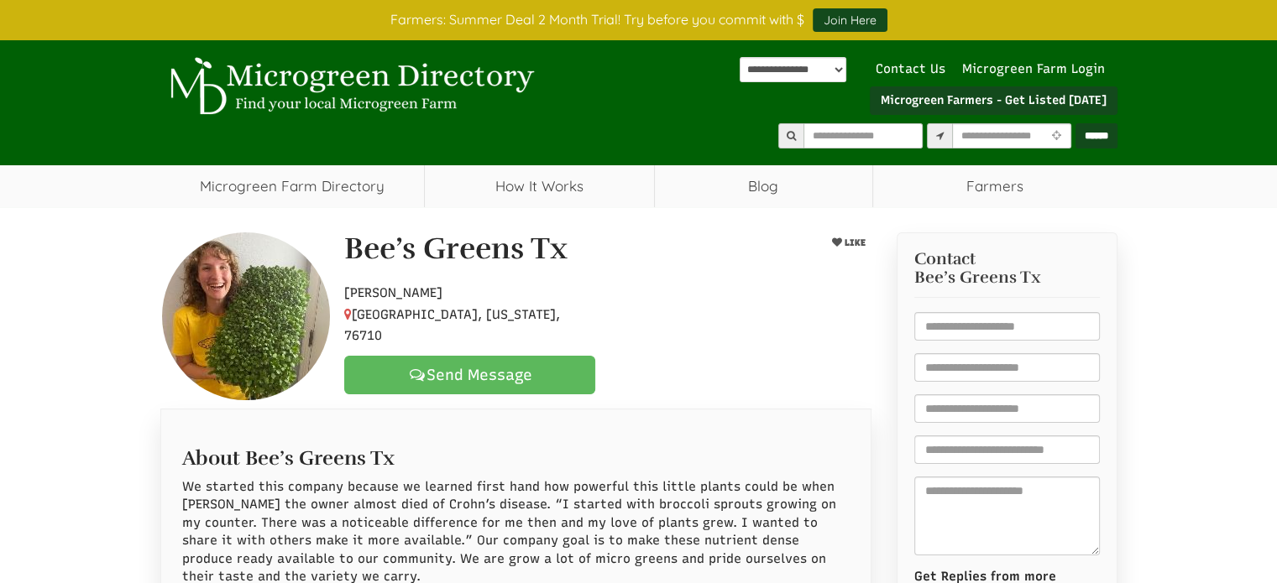
scroll to position [504, 0]
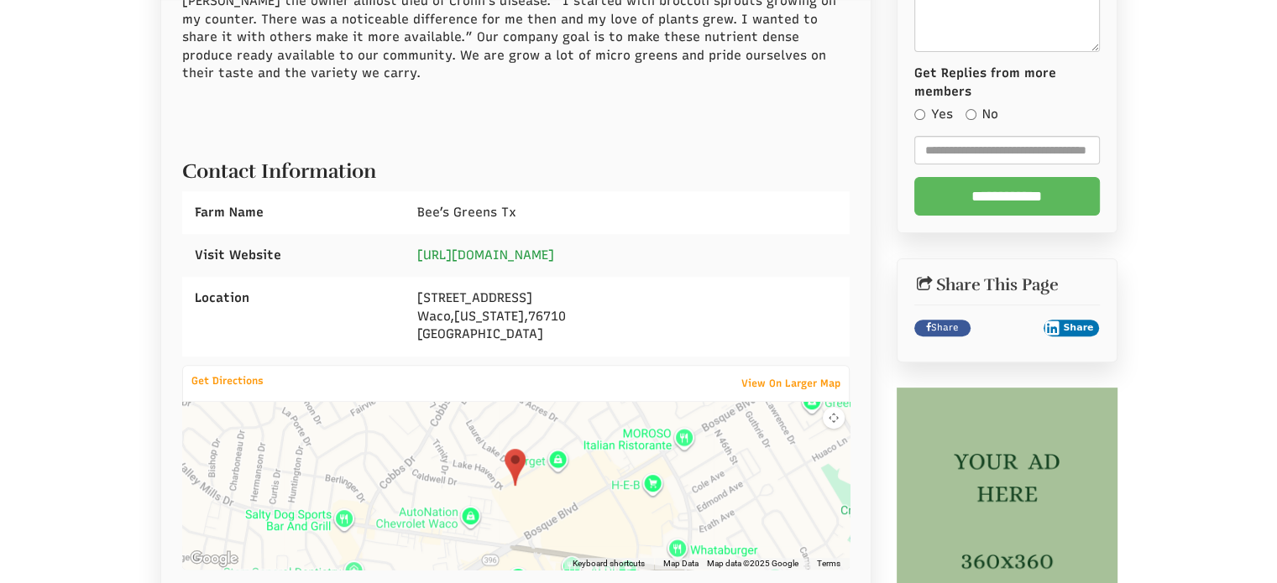
click at [497, 251] on link "https://www.beesgreenstx.com/" at bounding box center [485, 255] width 137 height 15
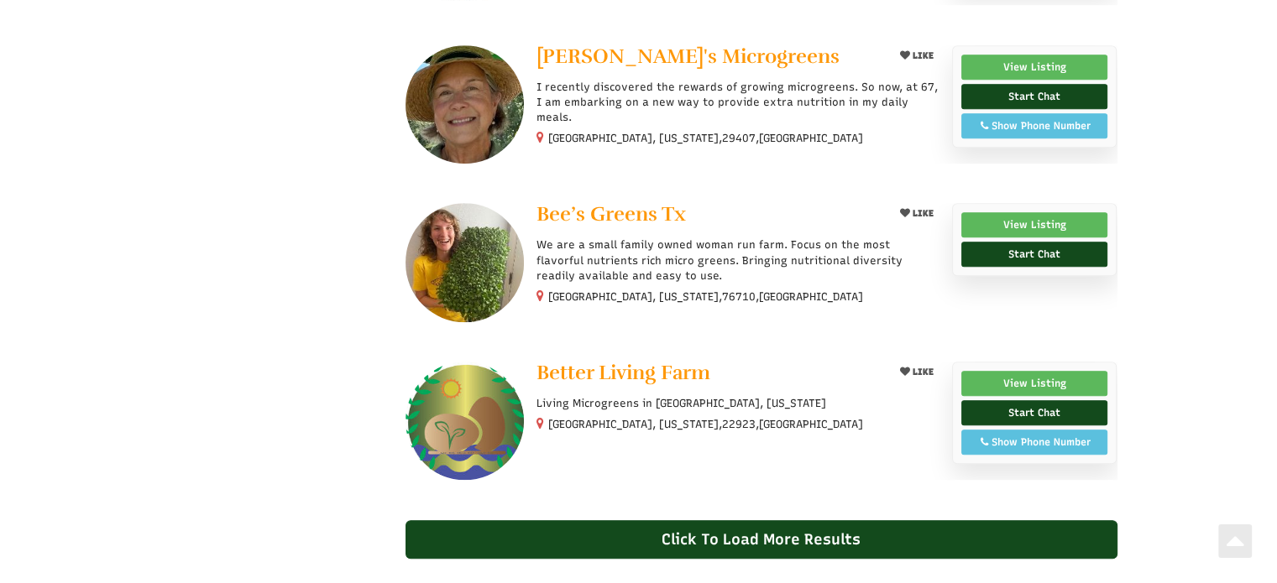
scroll to position [1414, 0]
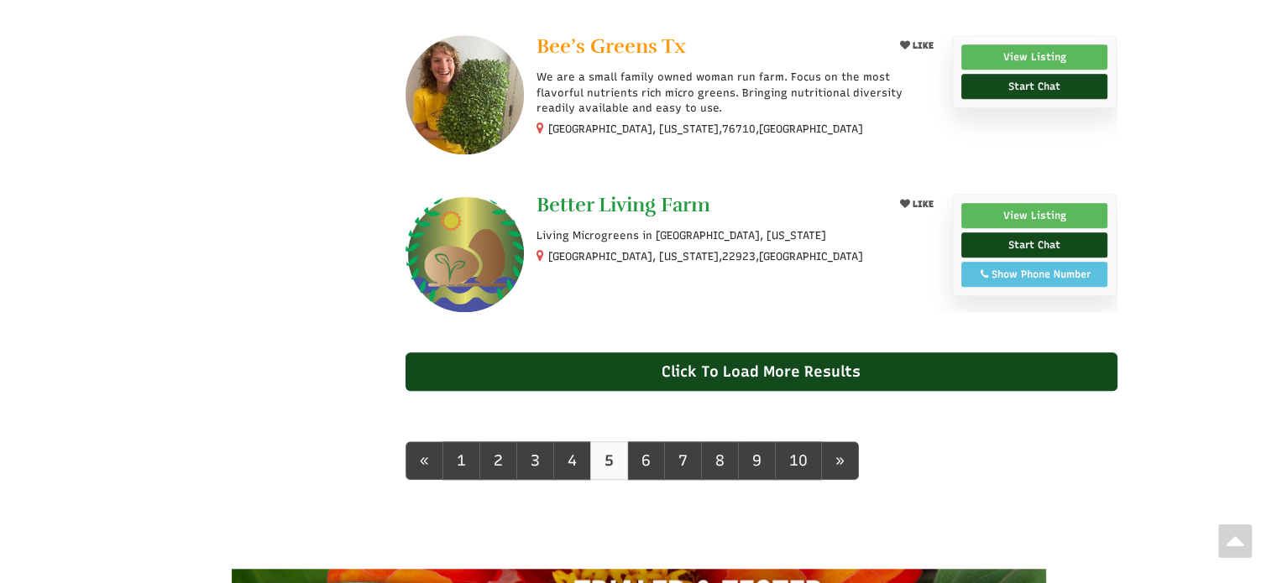
click at [602, 201] on span "Better Living Farm" at bounding box center [623, 204] width 174 height 25
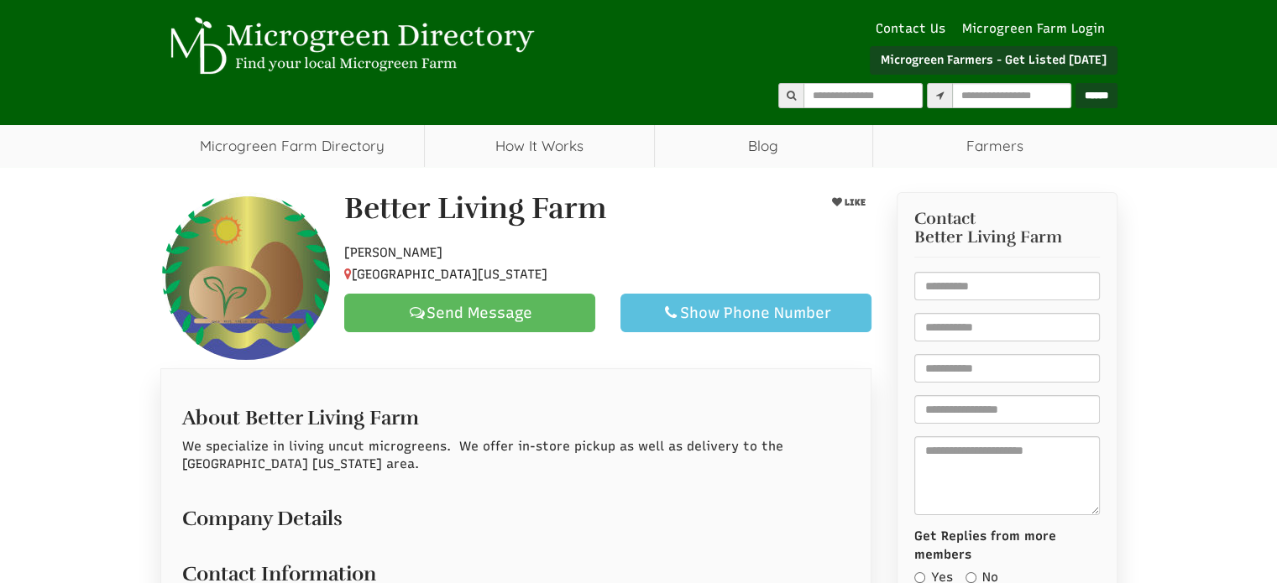
select select "Language Translate Widget"
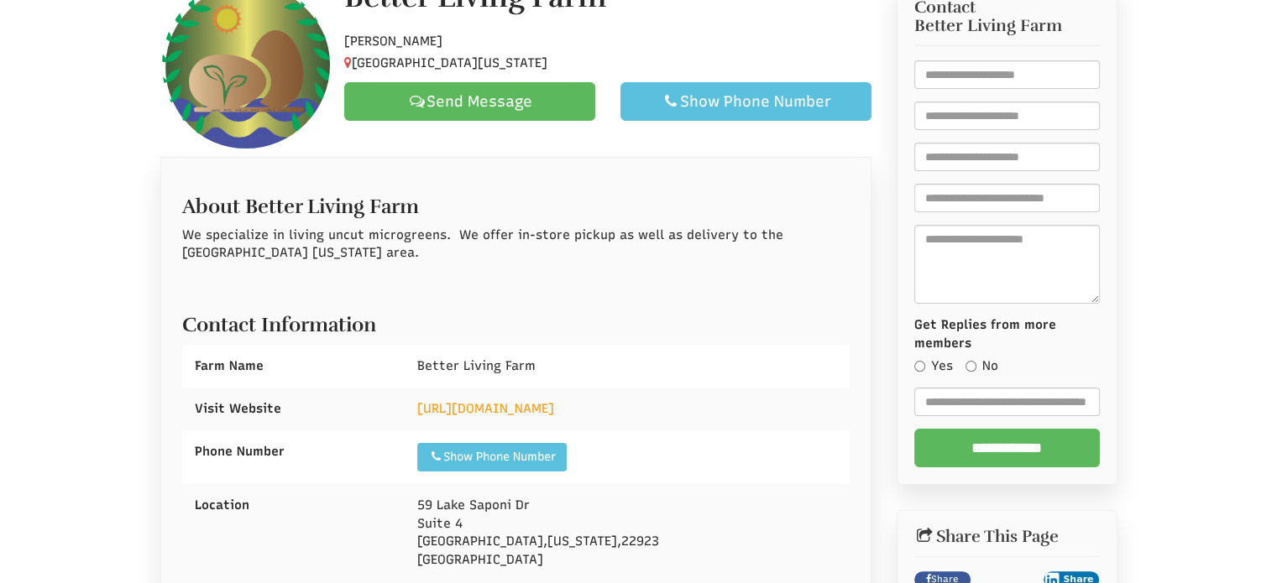
scroll to position [336, 0]
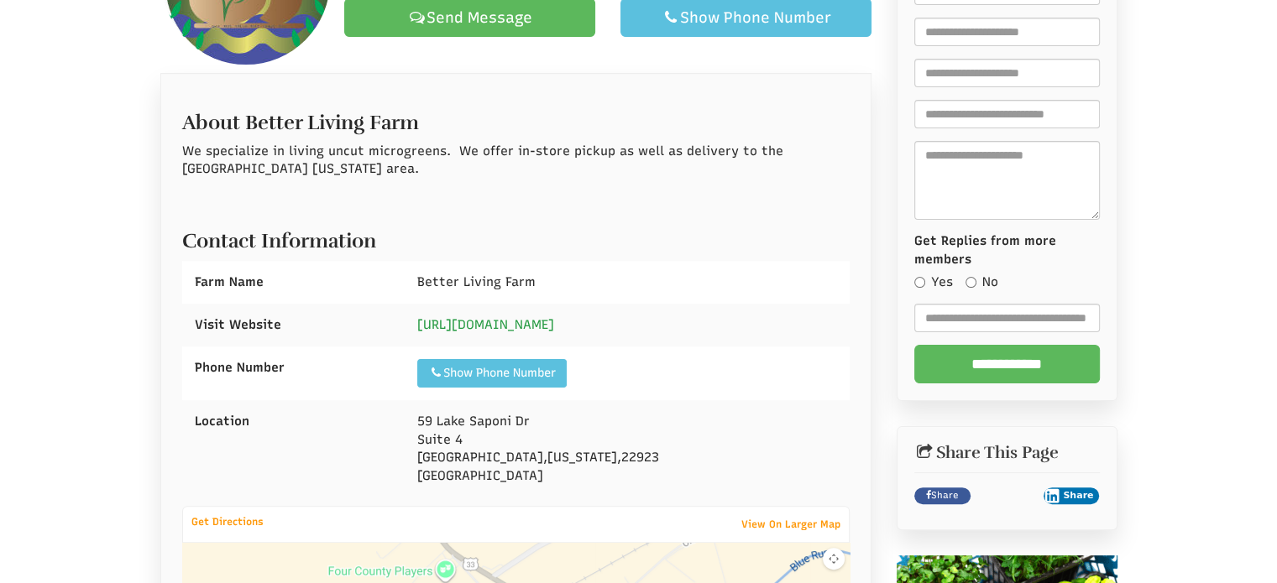
click at [515, 320] on link "[URL][DOMAIN_NAME]" at bounding box center [485, 324] width 137 height 15
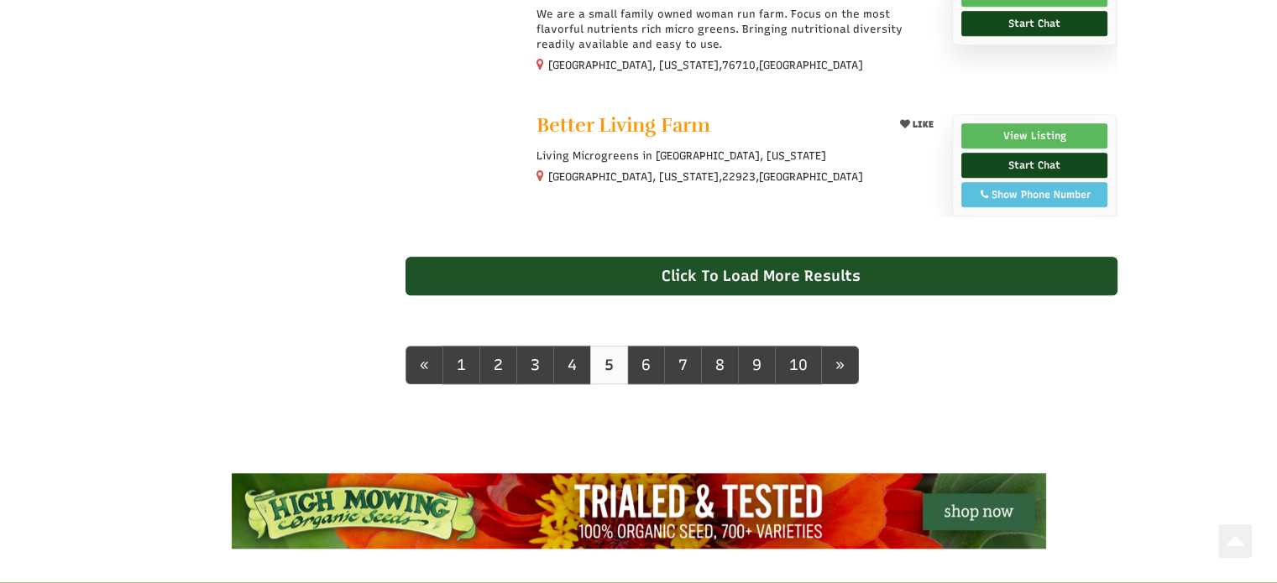
select select "Language Translate Widget"
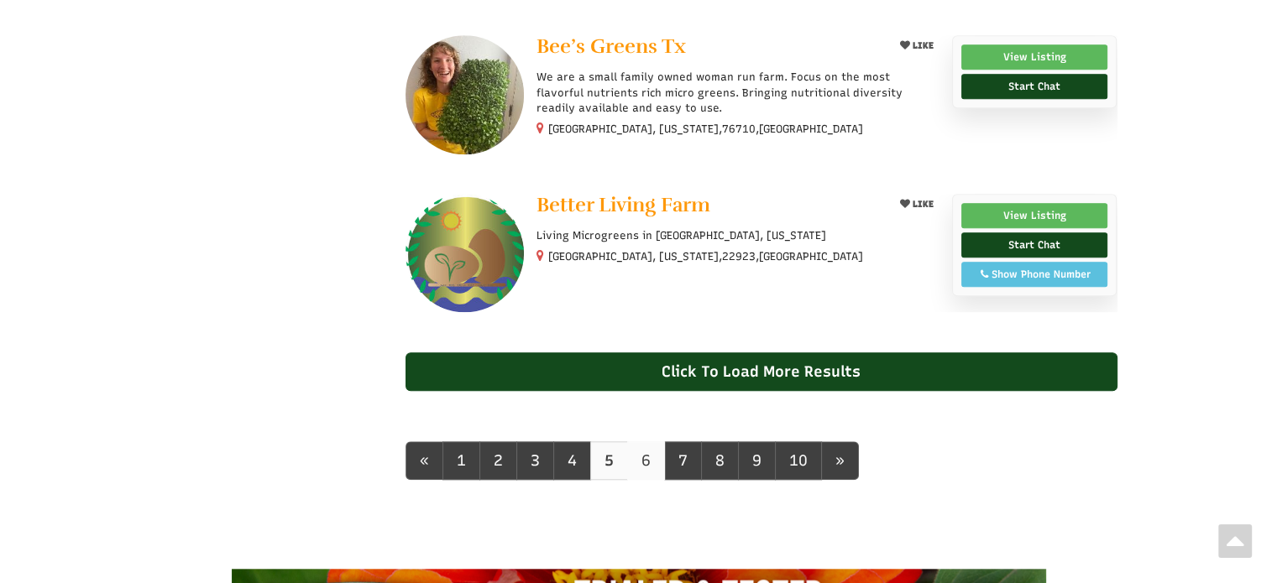
click at [645, 459] on link "6" at bounding box center [646, 461] width 38 height 39
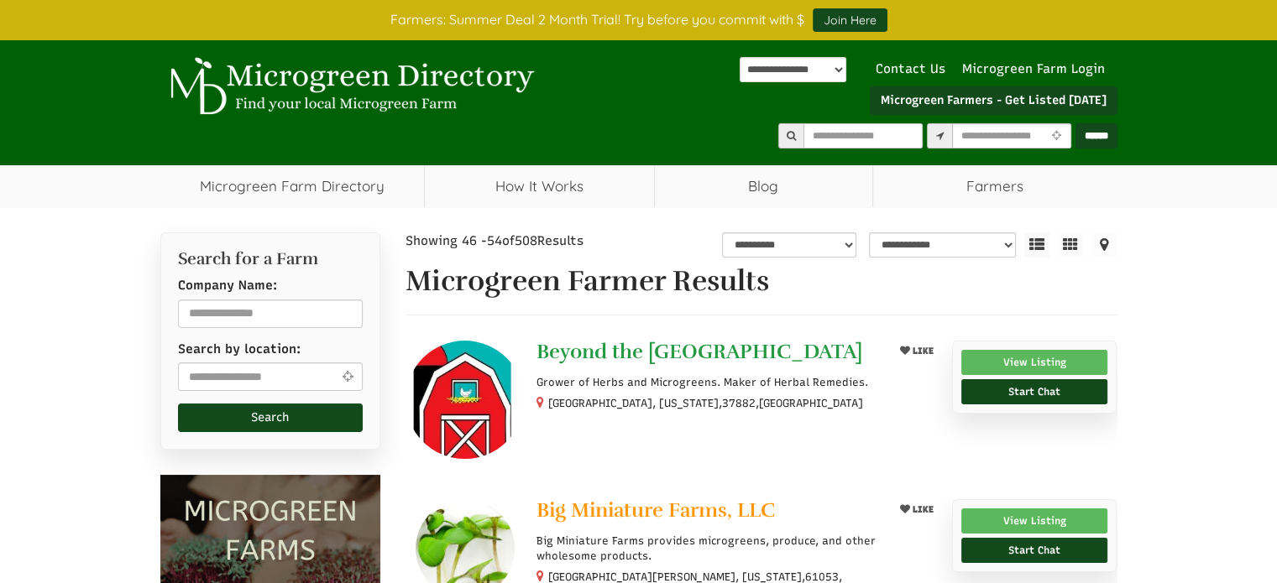
click at [641, 345] on span "Beyond the [GEOGRAPHIC_DATA]" at bounding box center [699, 351] width 326 height 25
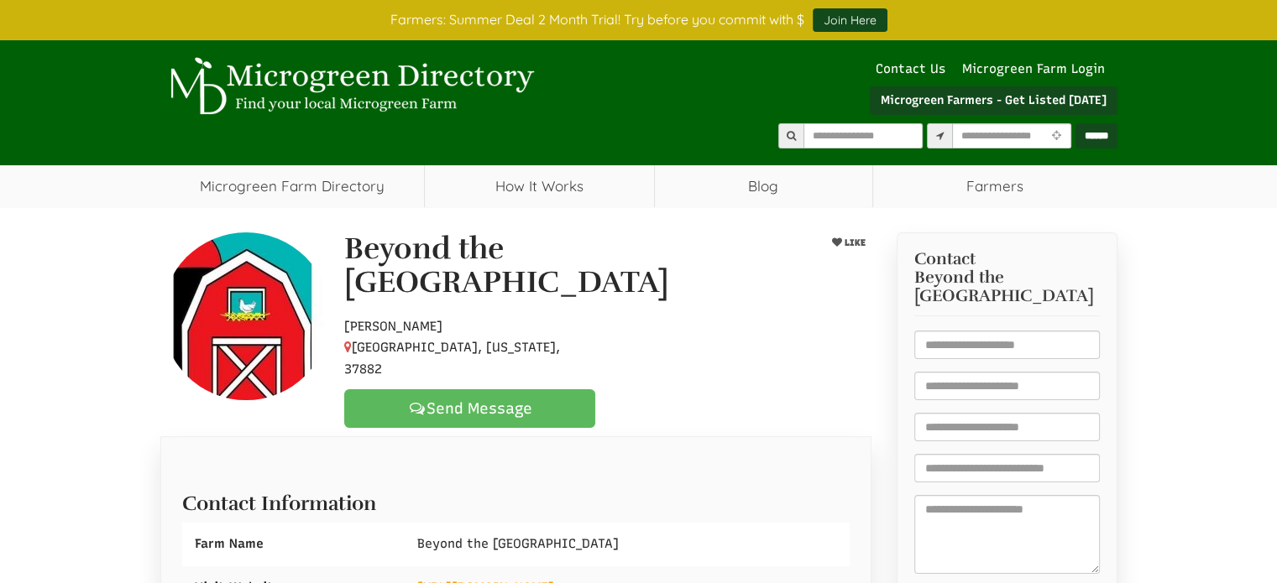
scroll to position [252, 0]
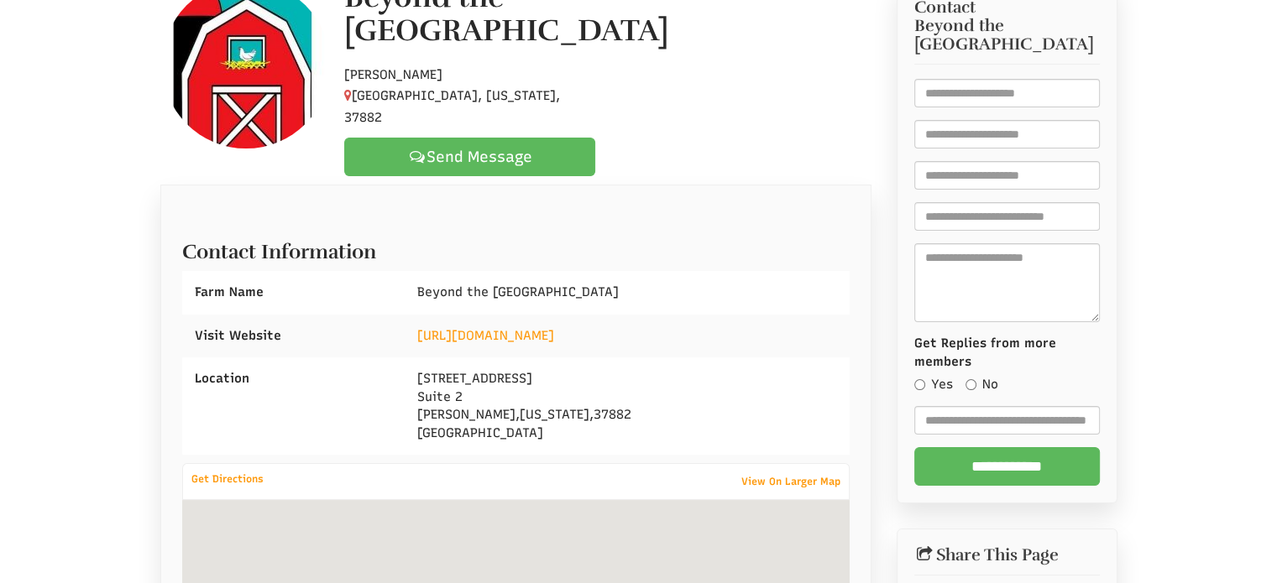
select select "Language Translate Widget"
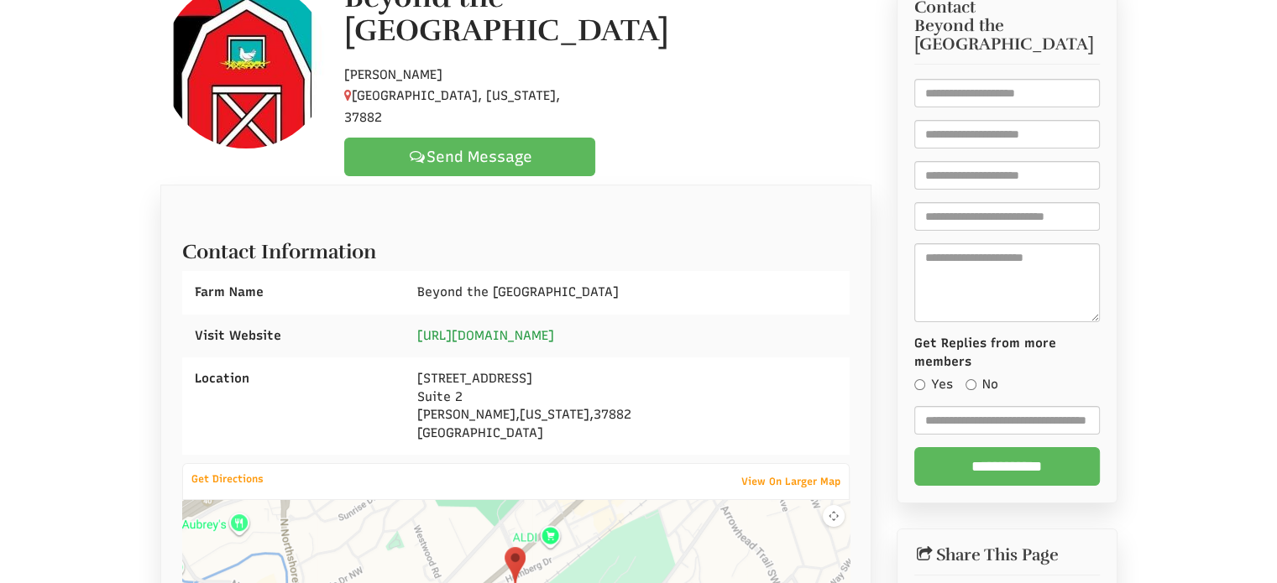
click at [554, 328] on link "https://www.beyondthebarntn.com/" at bounding box center [485, 335] width 137 height 15
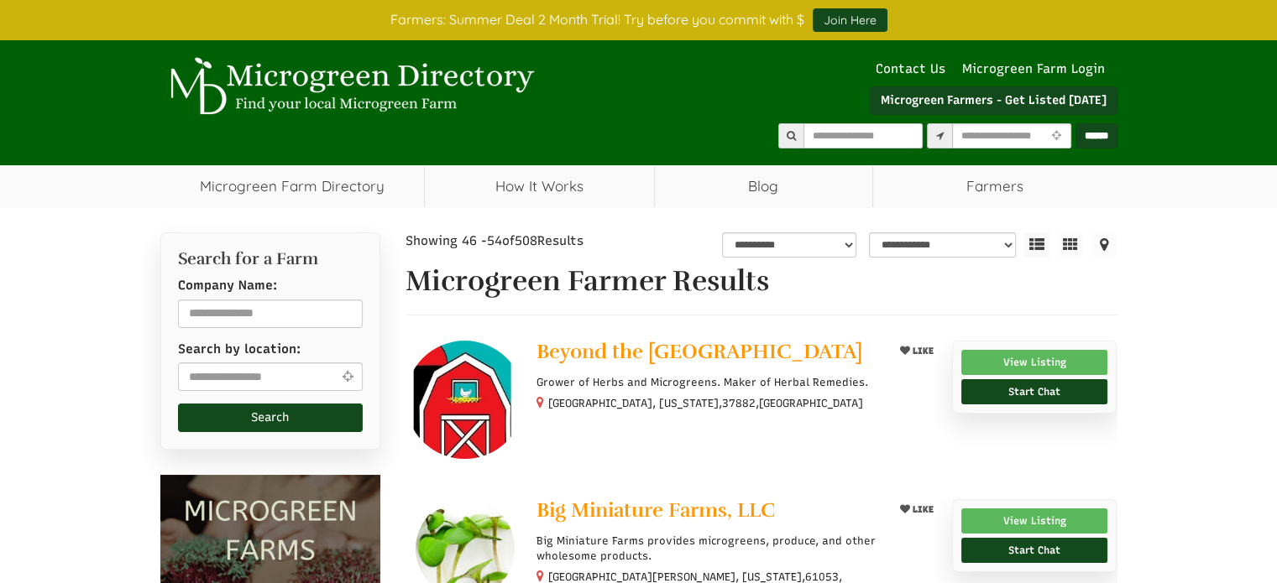
select select "Language Translate Widget"
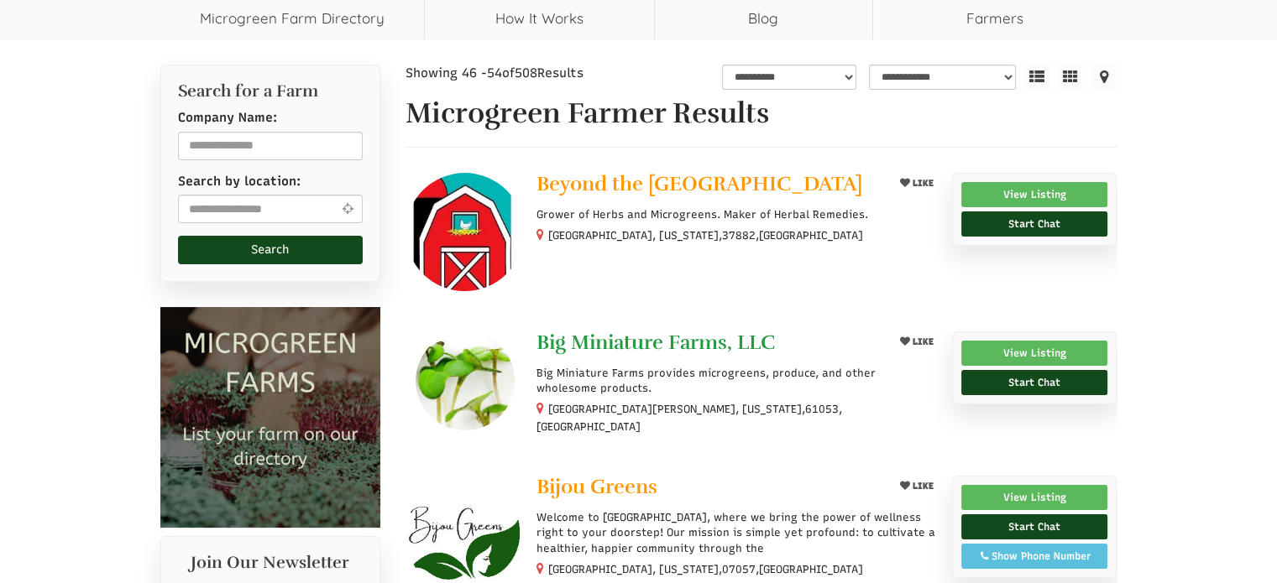
click at [636, 344] on span "Big Miniature Farms, LLC" at bounding box center [655, 342] width 238 height 25
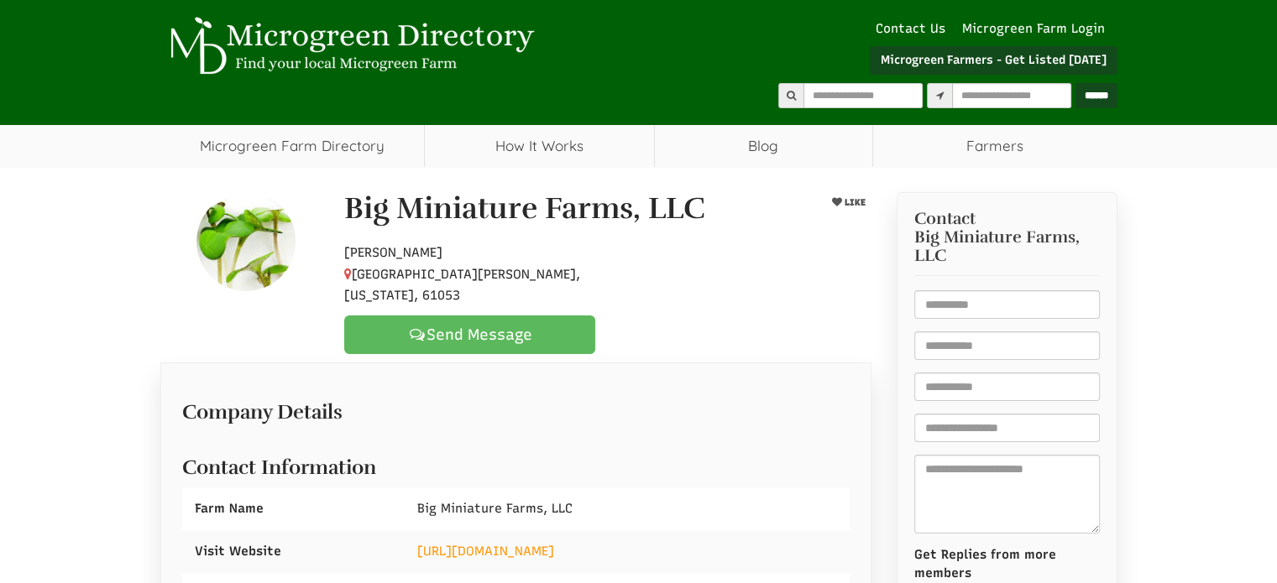
select select "Language Translate Widget"
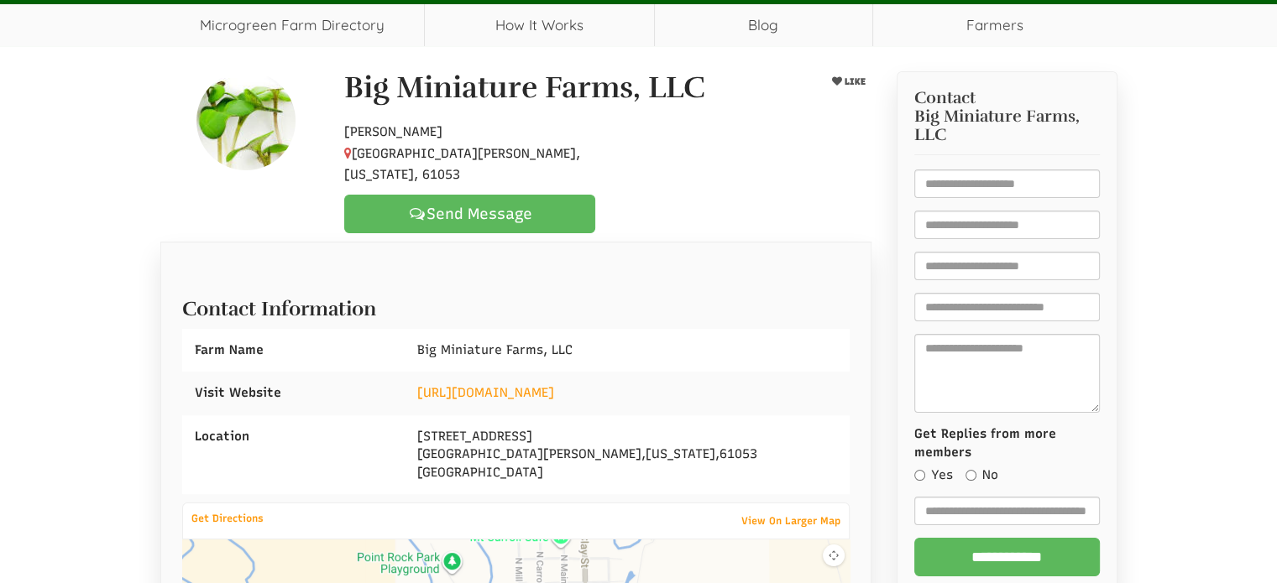
scroll to position [187, 0]
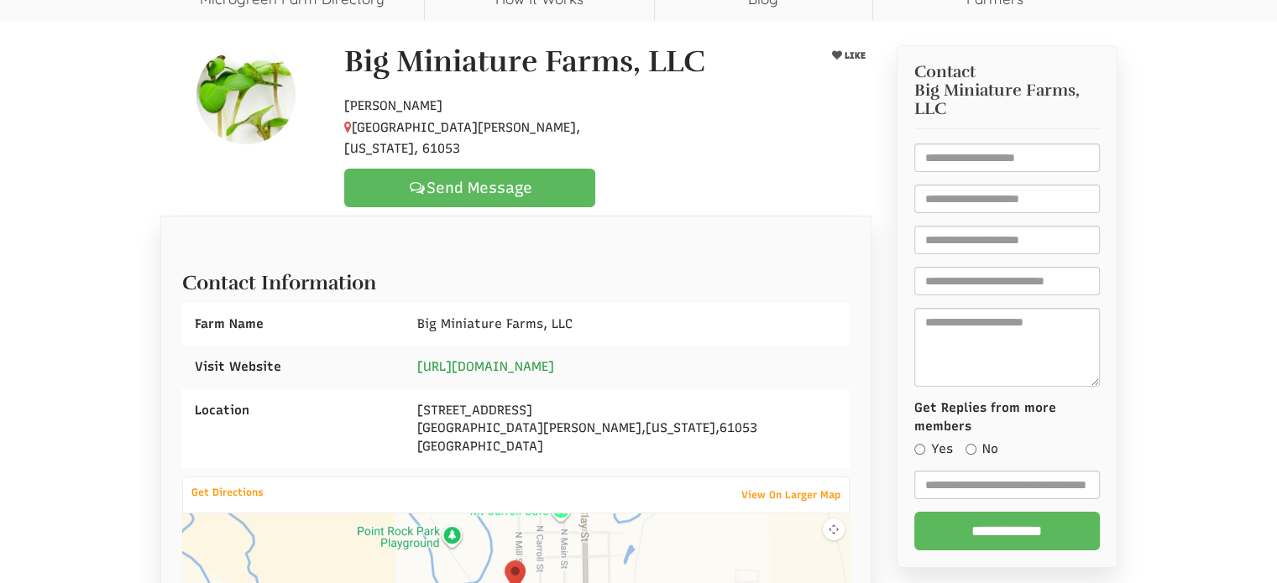
click at [545, 359] on link "http://www.bigminiaturefarms.com" at bounding box center [485, 366] width 137 height 15
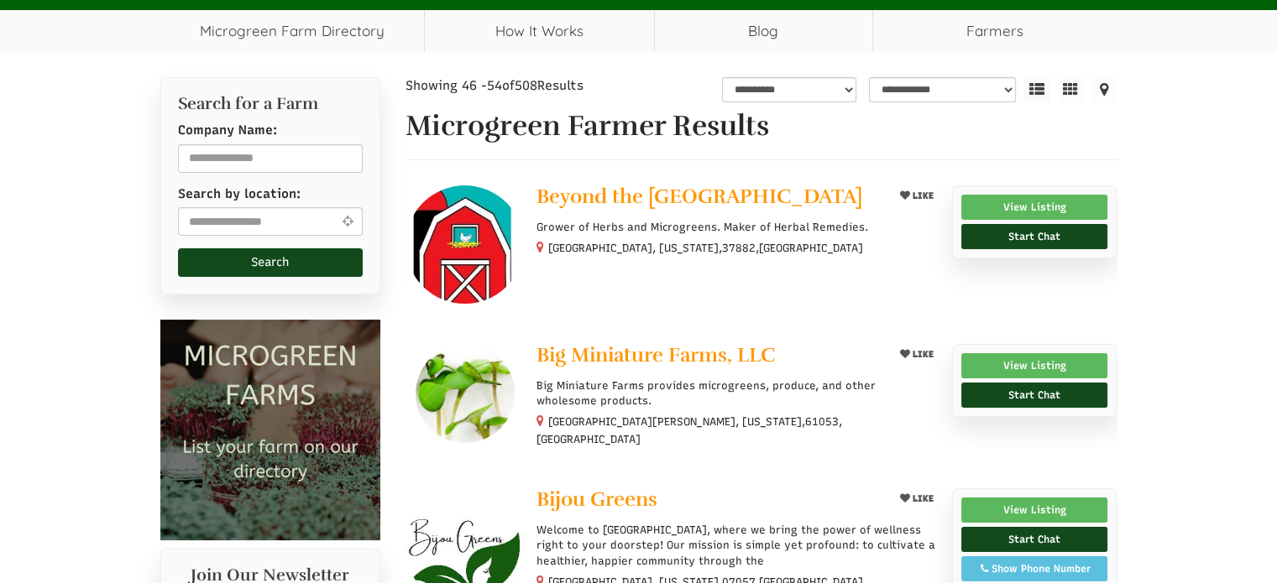
scroll to position [407, 0]
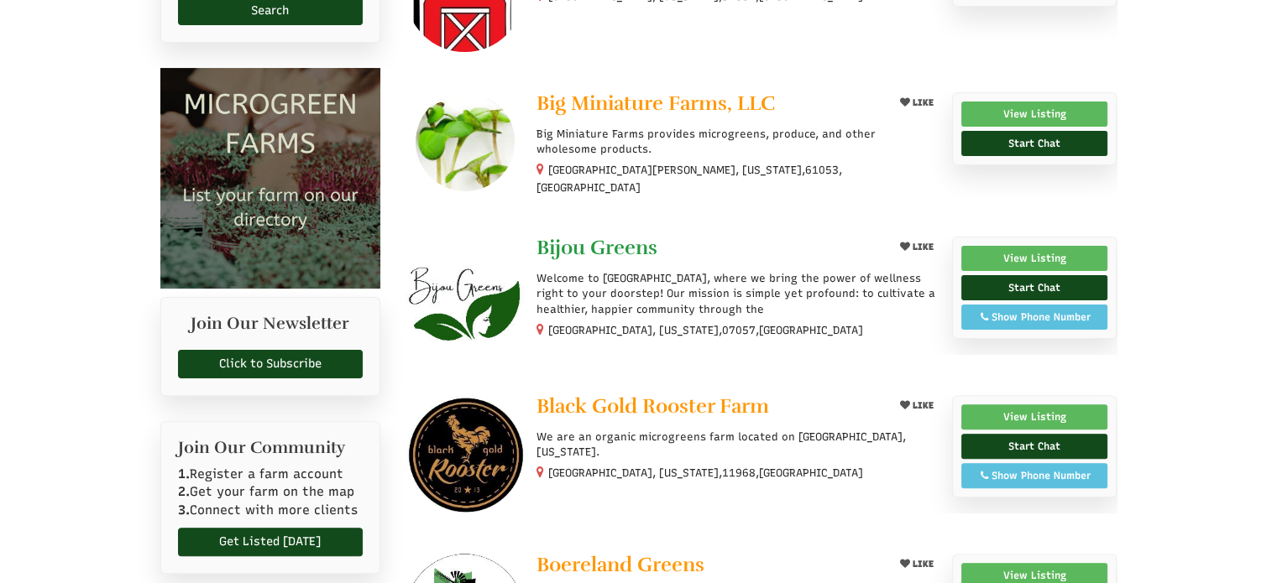
click at [593, 238] on span "Bijou Greens" at bounding box center [596, 247] width 121 height 25
click at [593, 239] on span "Bijou Greens" at bounding box center [596, 247] width 121 height 25
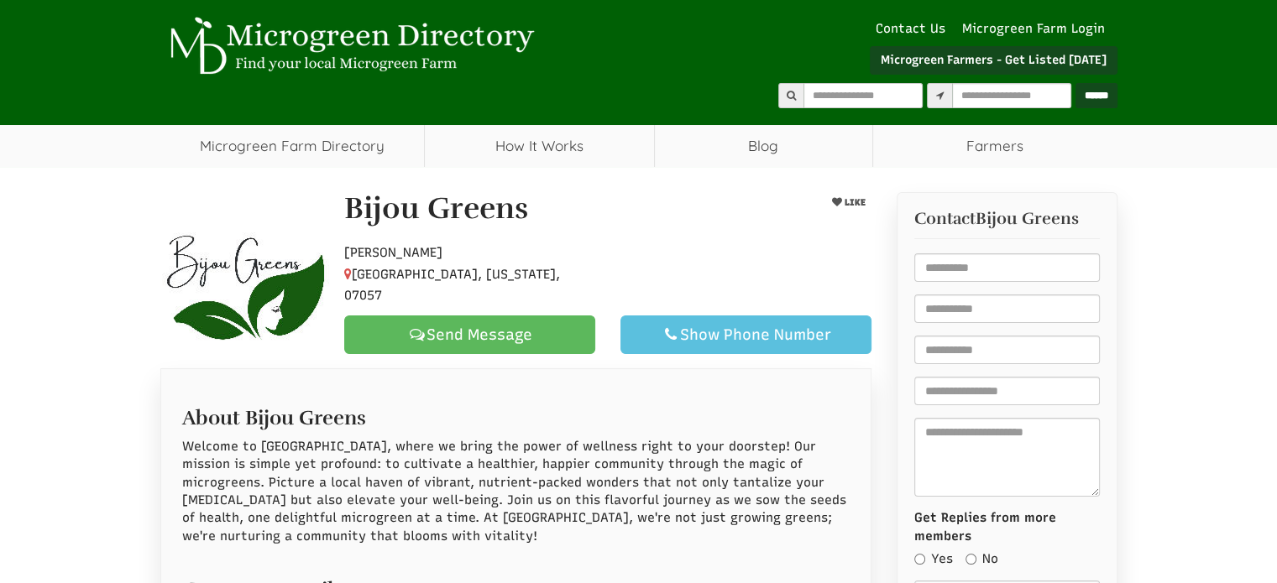
select select "Language Translate Widget"
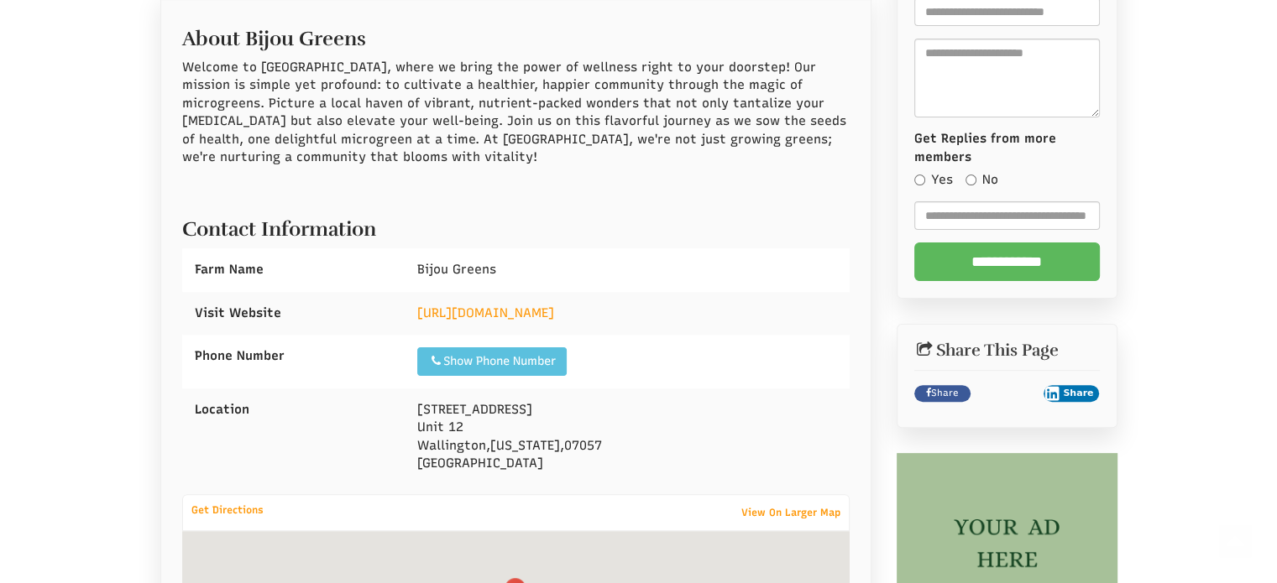
scroll to position [588, 0]
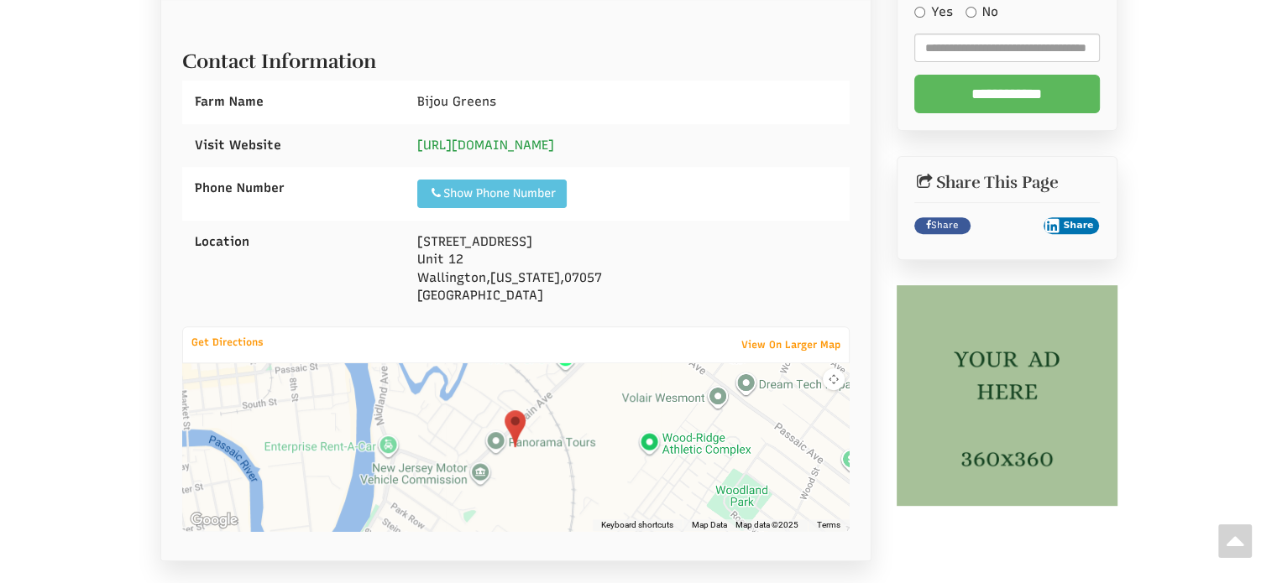
click at [500, 138] on link "https://www.bijougreens.com" at bounding box center [485, 145] width 137 height 15
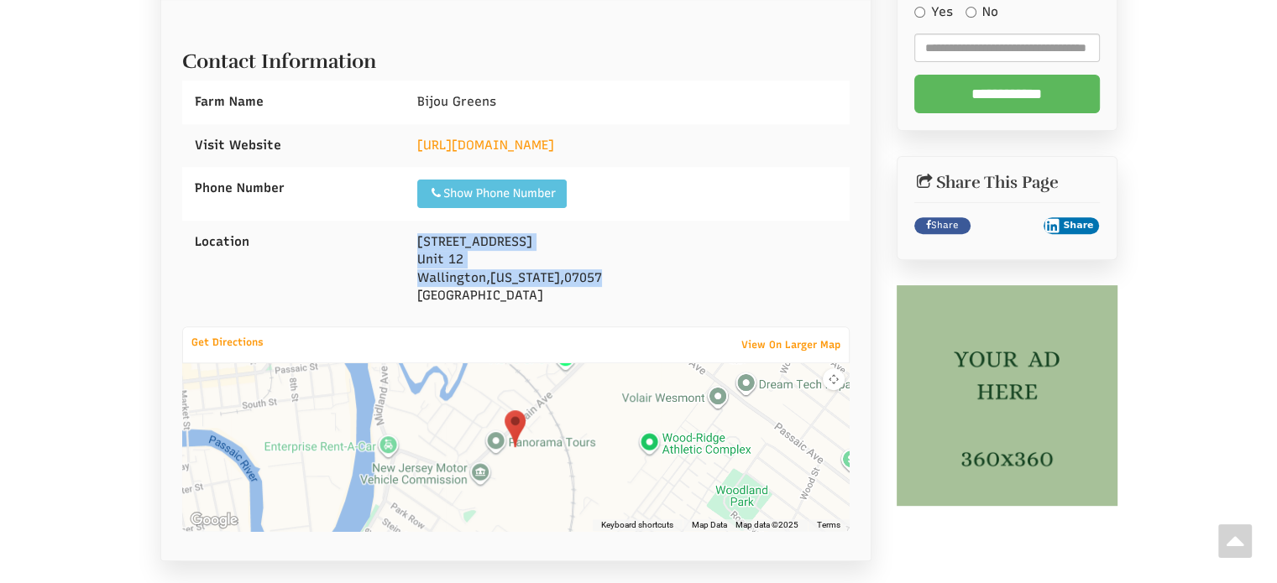
drag, startPoint x: 629, startPoint y: 258, endPoint x: 410, endPoint y: 220, distance: 222.3
click at [410, 221] on div "480 main avenue Unit 12 Wallington , New Jersey , 07057 United States" at bounding box center [627, 269] width 445 height 97
copy div "480 main avenue Unit 12 Wallington , New Jersey , 07057"
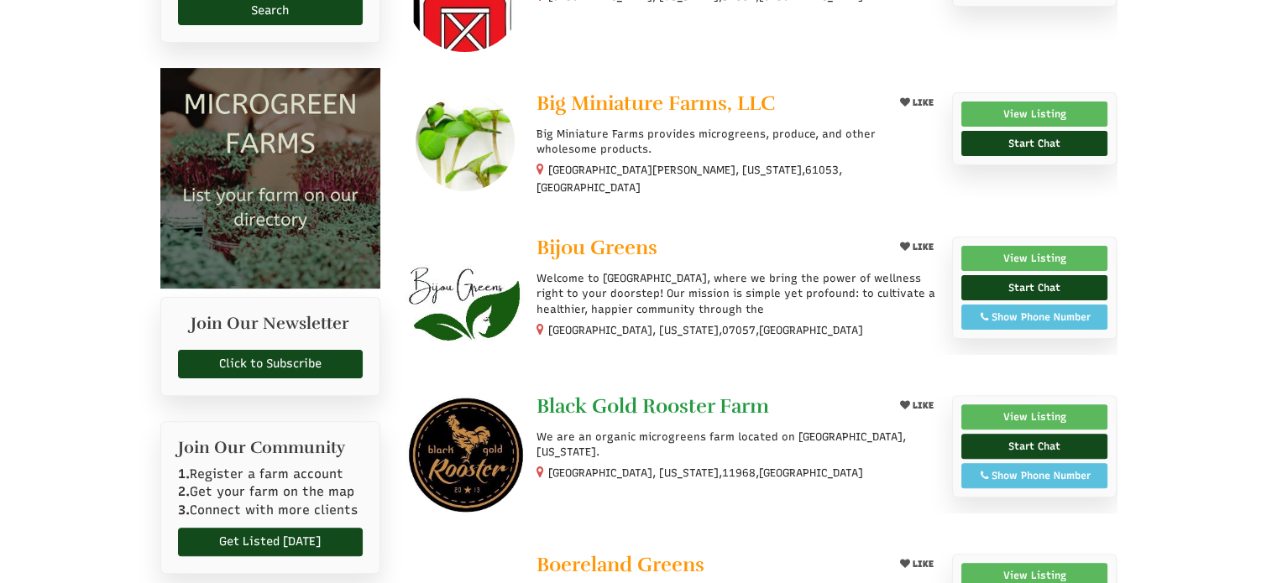
select select "Language Translate Widget"
click at [646, 395] on span "Black Gold Rooster Farm" at bounding box center [652, 406] width 233 height 25
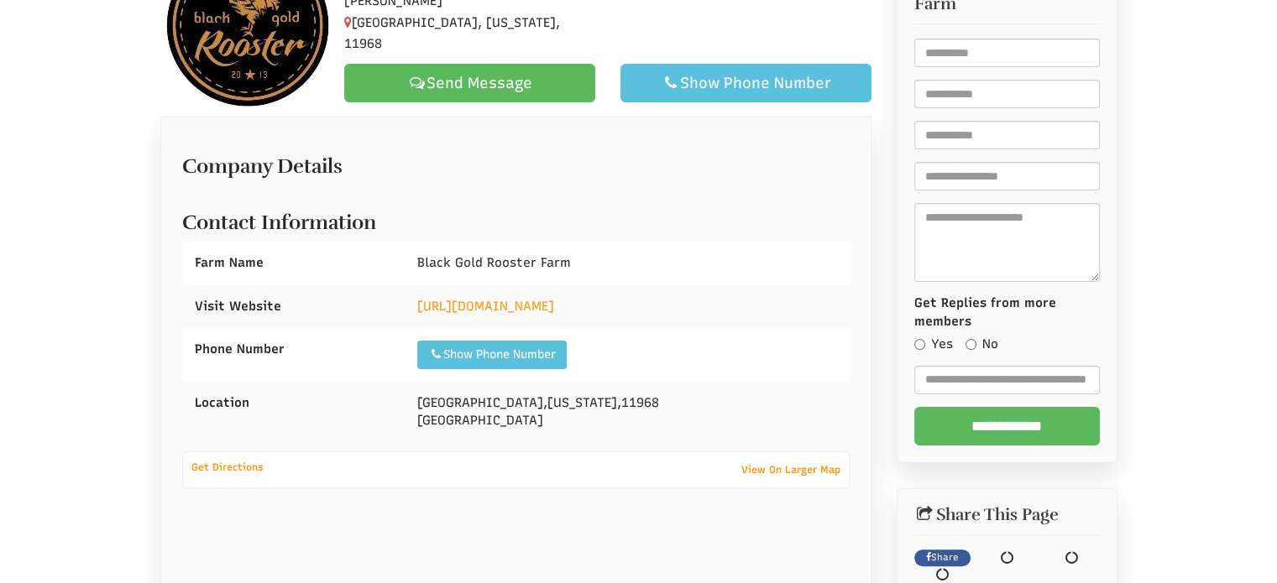
select select "Language Translate Widget"
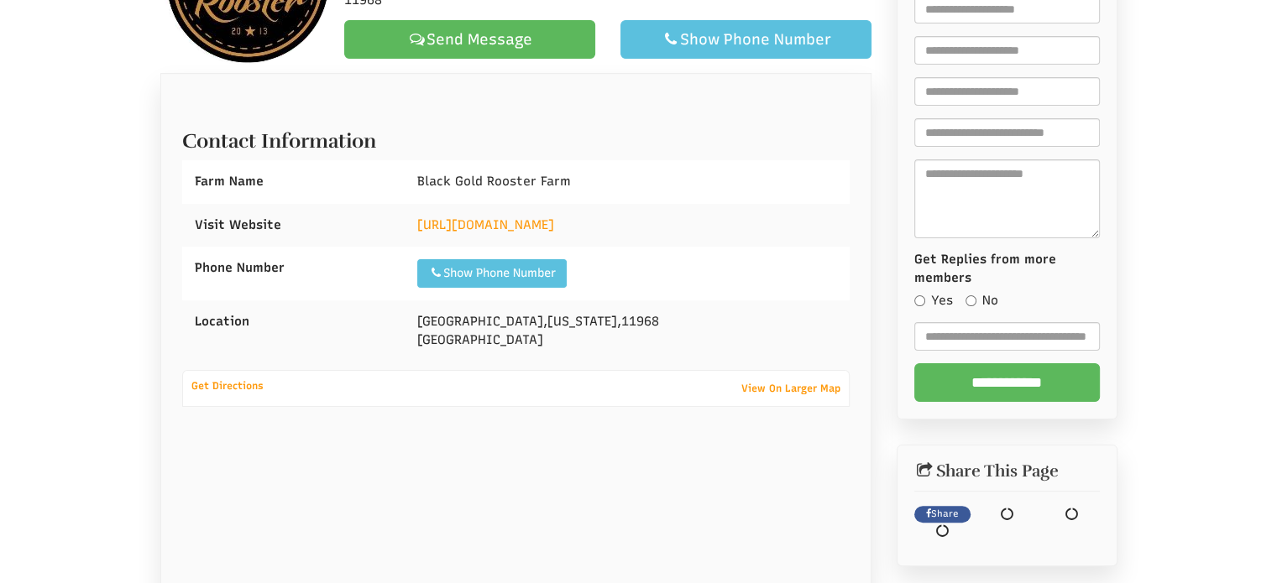
scroll to position [376, 0]
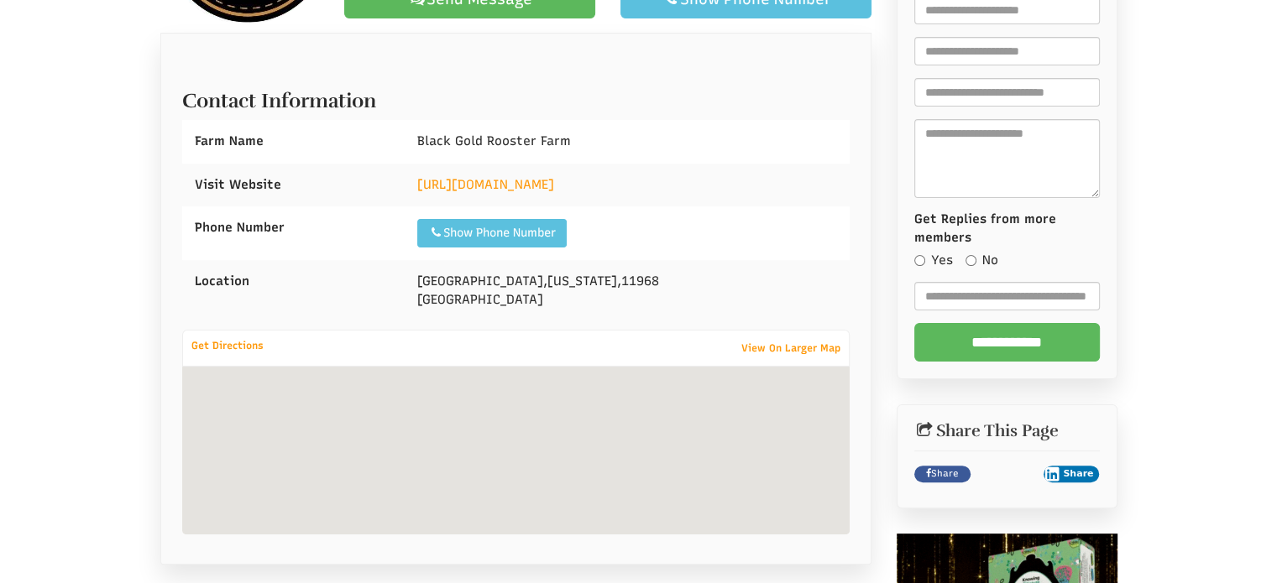
click at [547, 174] on div "https://www.instagram.com/blackgoldroosterfarm" at bounding box center [627, 185] width 445 height 43
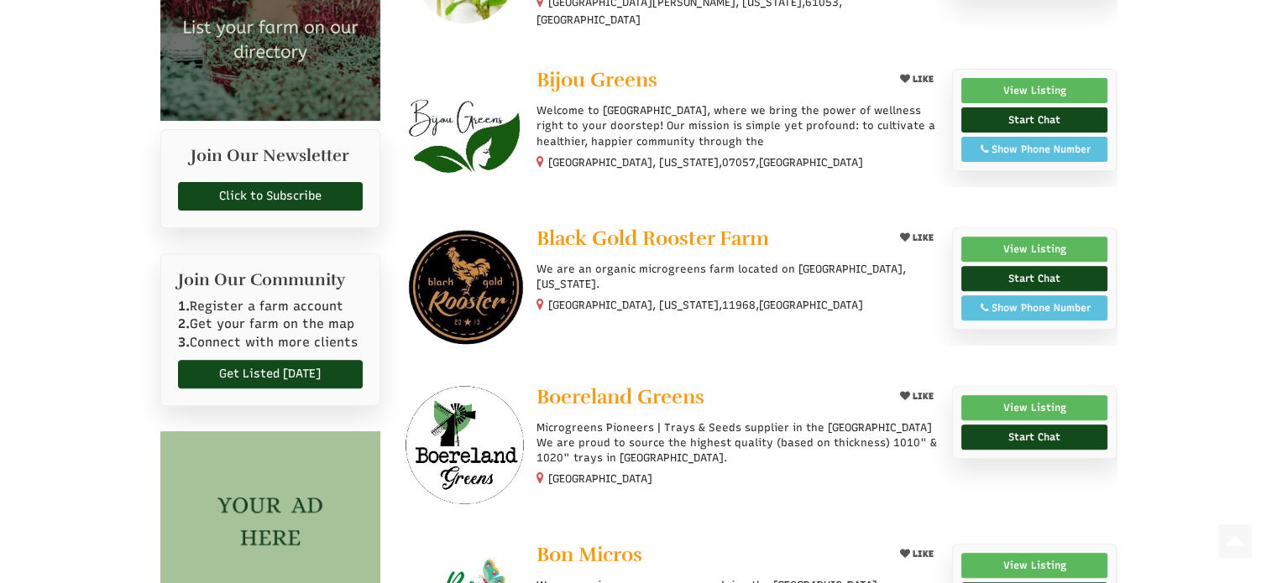
scroll to position [743, 0]
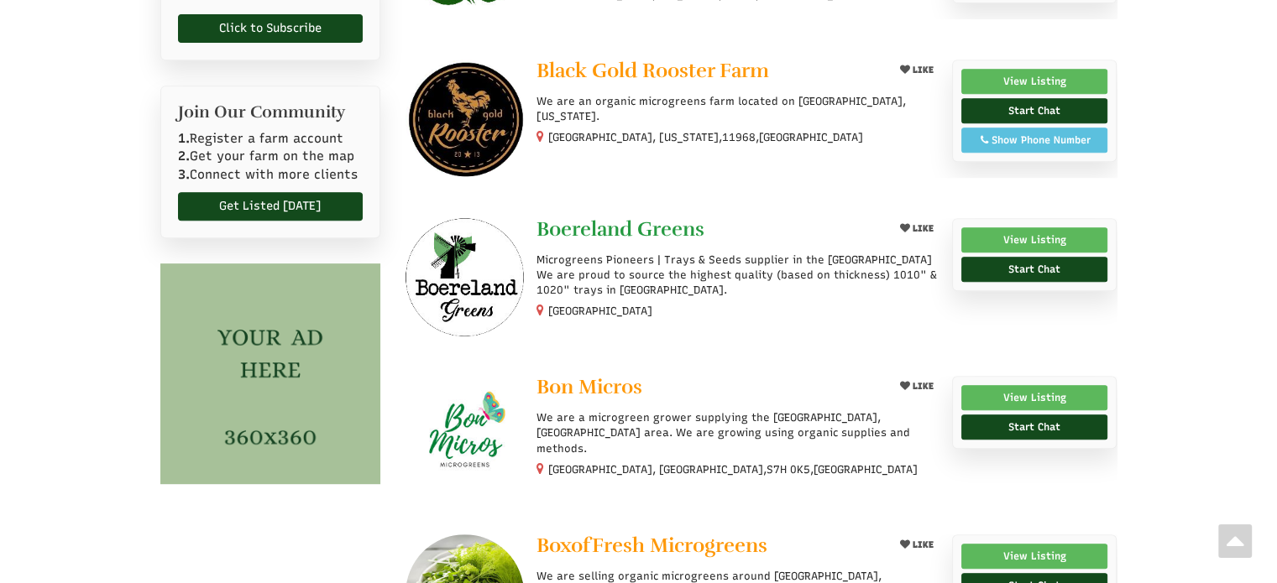
click at [592, 217] on span "Boereland Greens" at bounding box center [620, 229] width 168 height 25
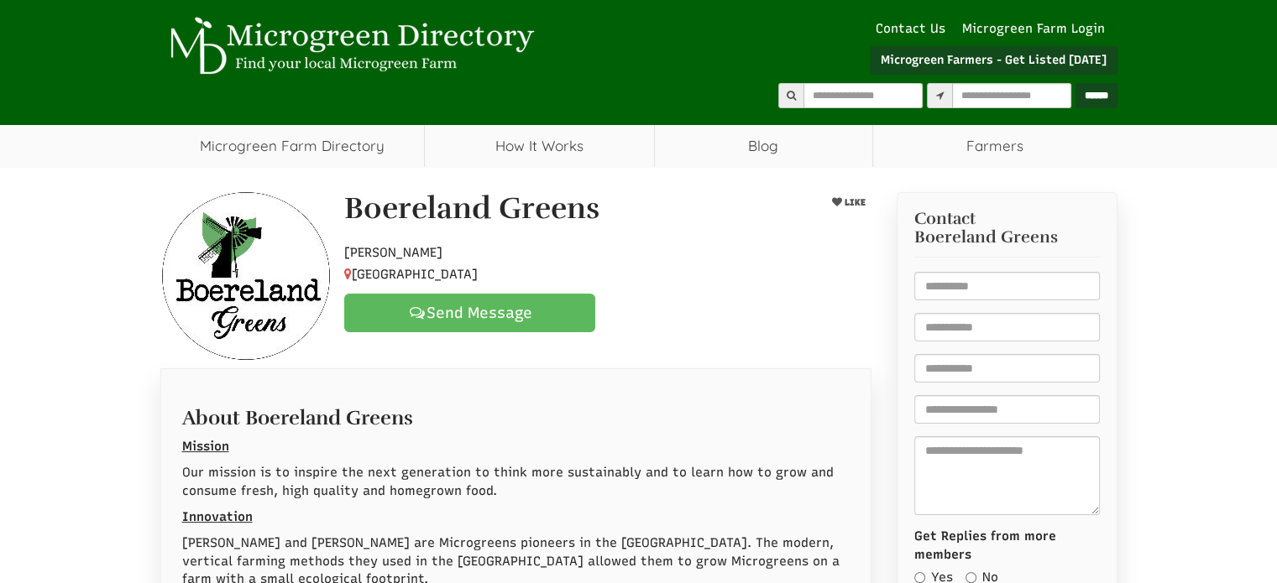
select select "Language Translate Widget"
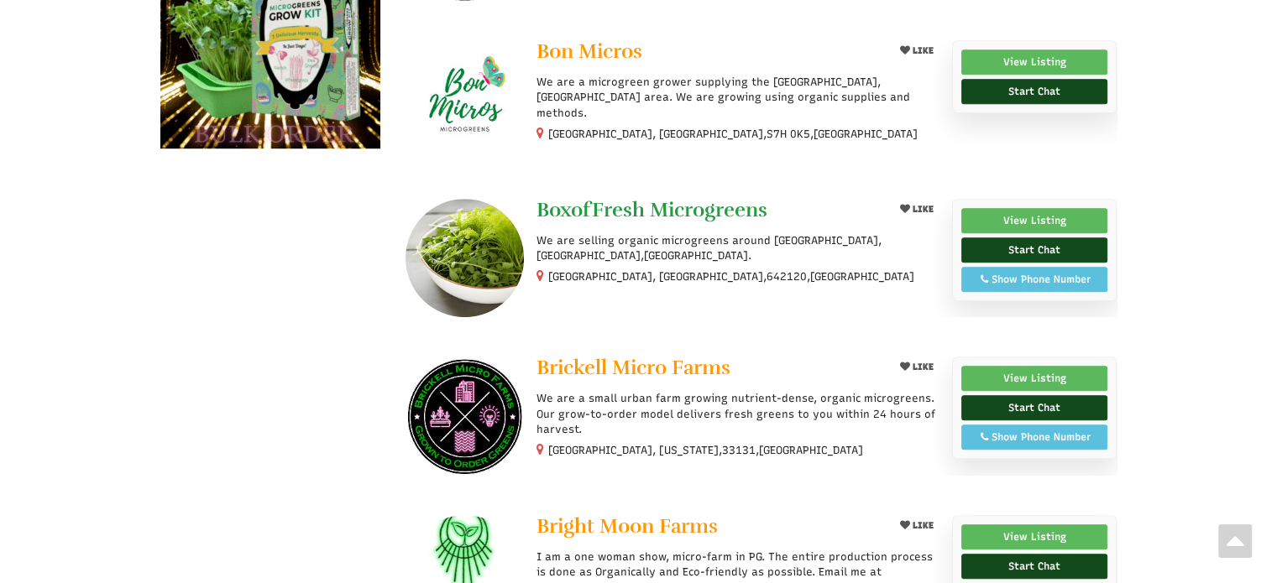
scroll to position [1163, 0]
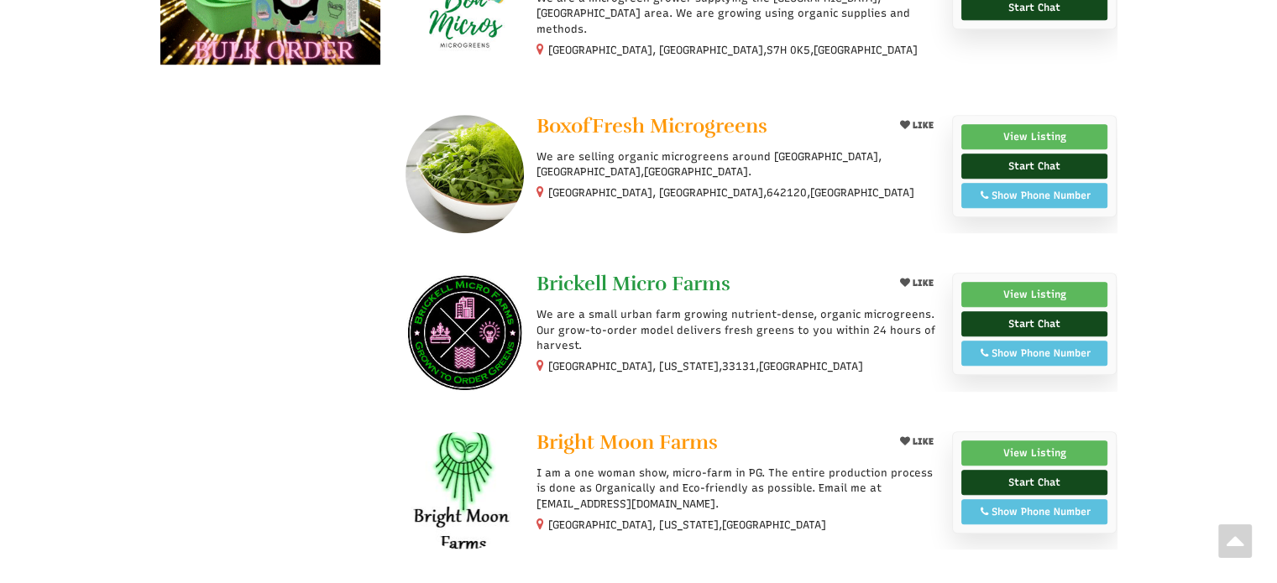
click at [623, 280] on span "Brickell Micro Farms" at bounding box center [633, 283] width 194 height 25
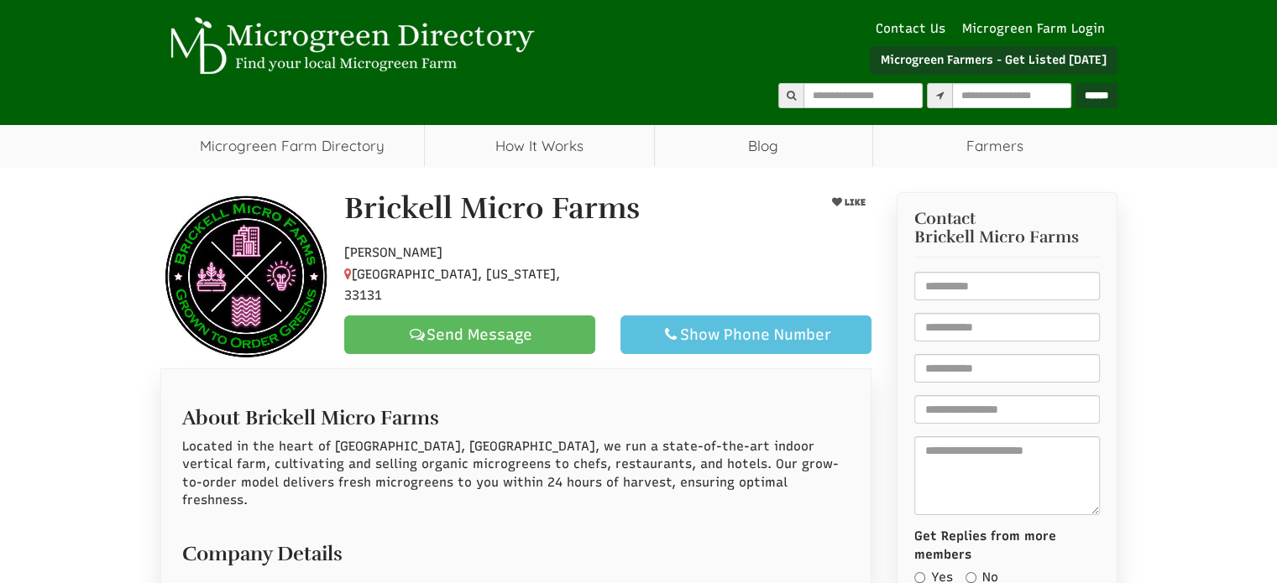
select select "Language Translate Widget"
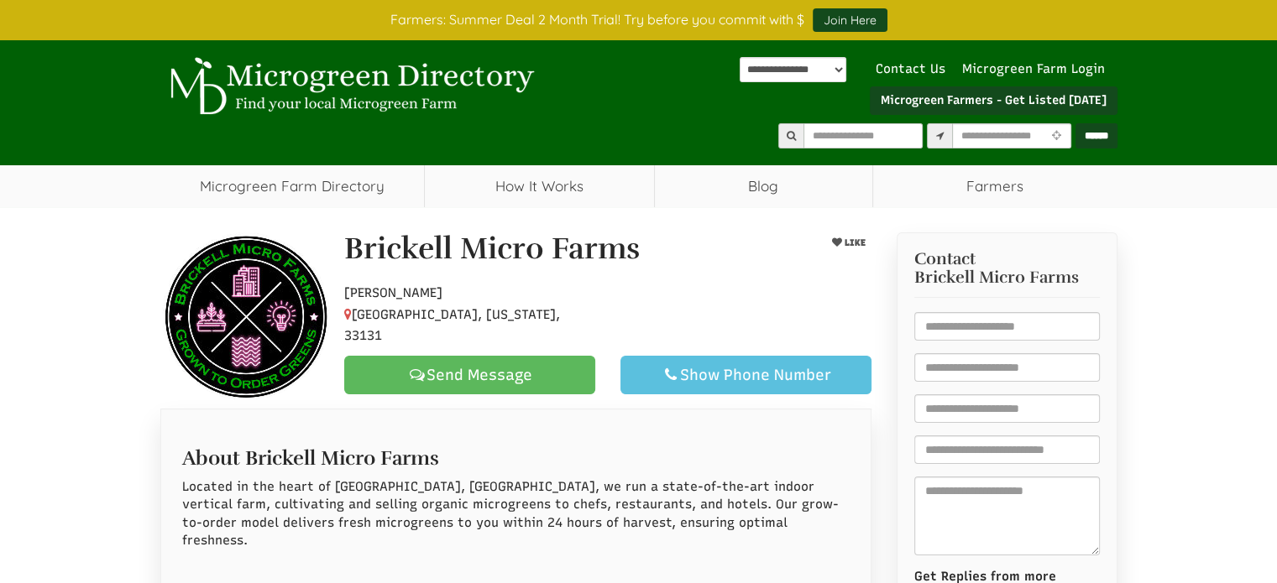
scroll to position [252, 0]
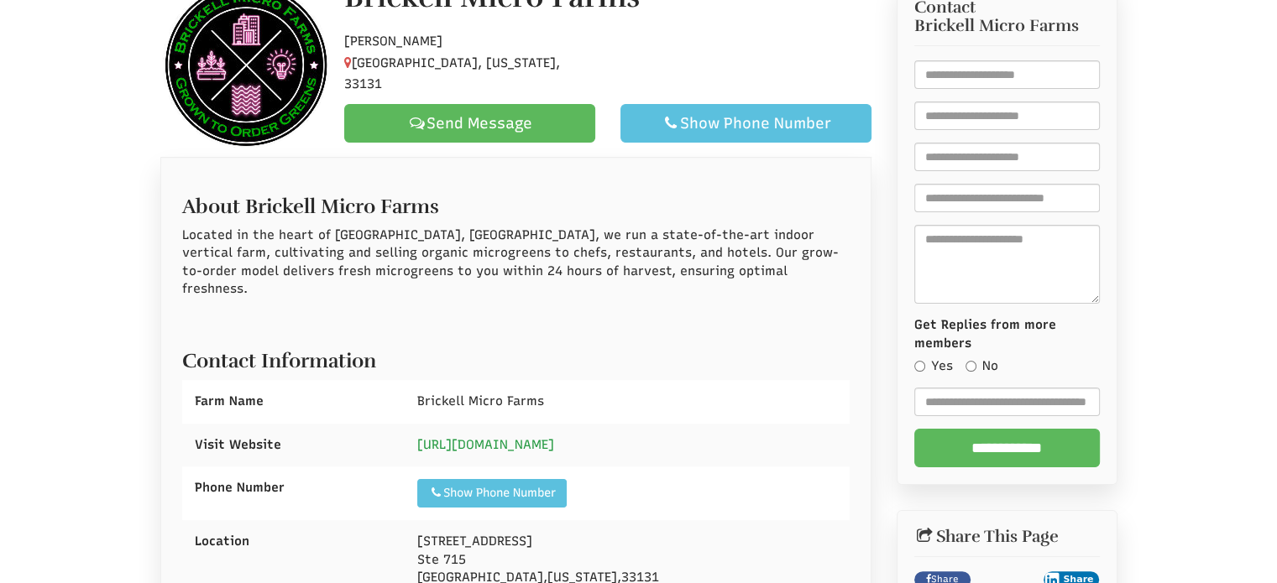
click at [492, 437] on link "https://brickellmicrofarms.com/" at bounding box center [485, 444] width 137 height 15
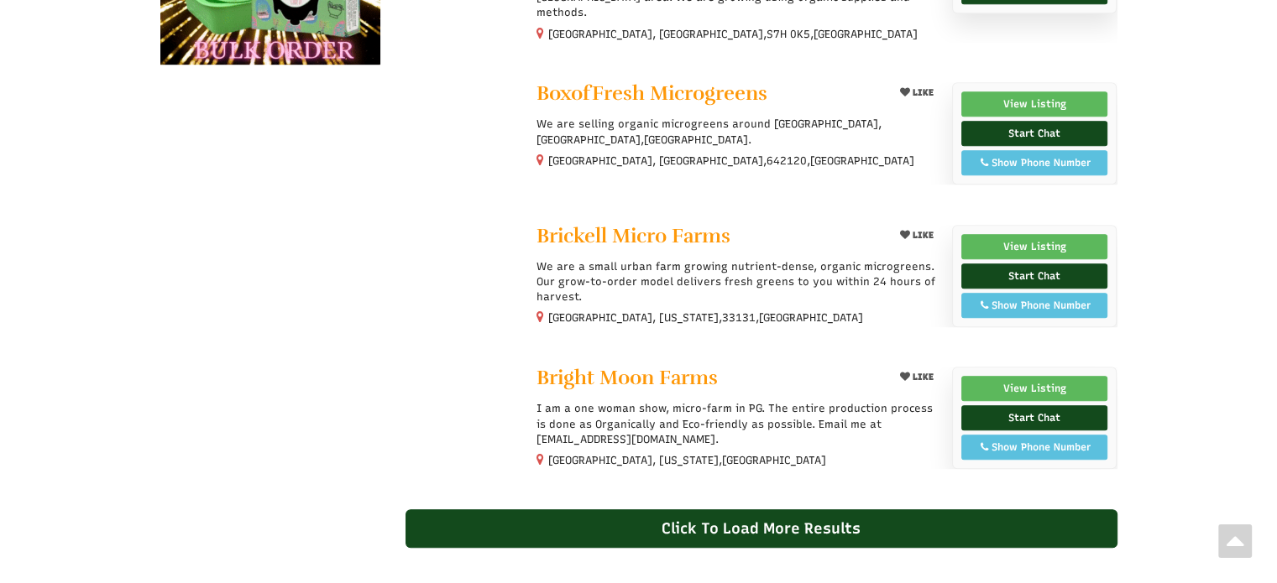
scroll to position [1179, 0]
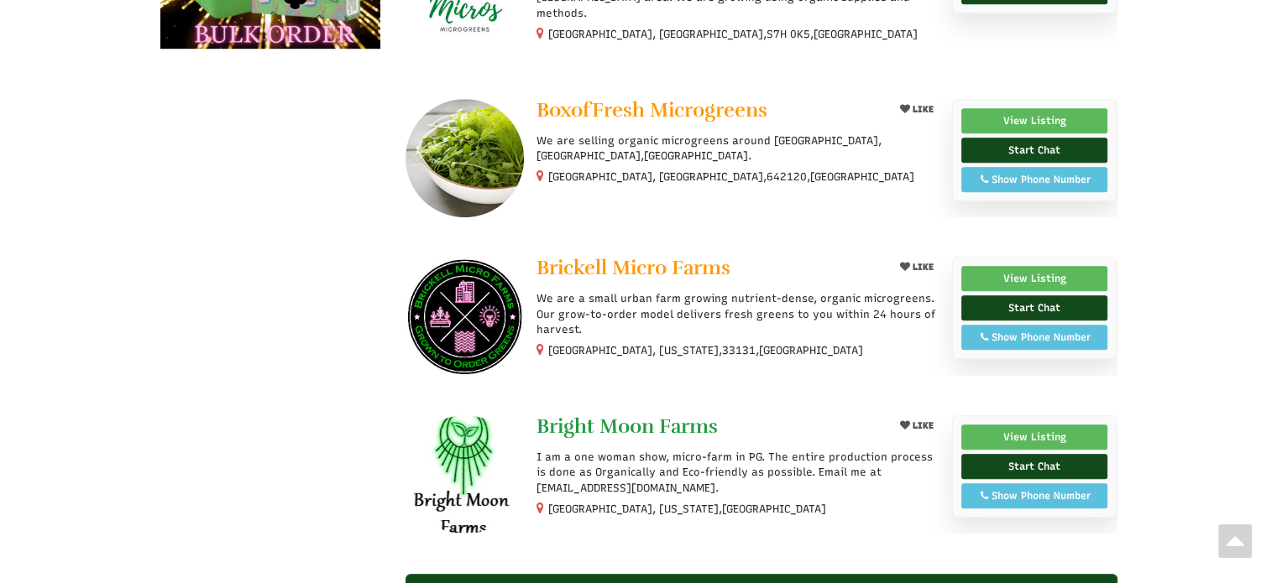
click at [621, 419] on span "Bright Moon Farms" at bounding box center [626, 426] width 181 height 25
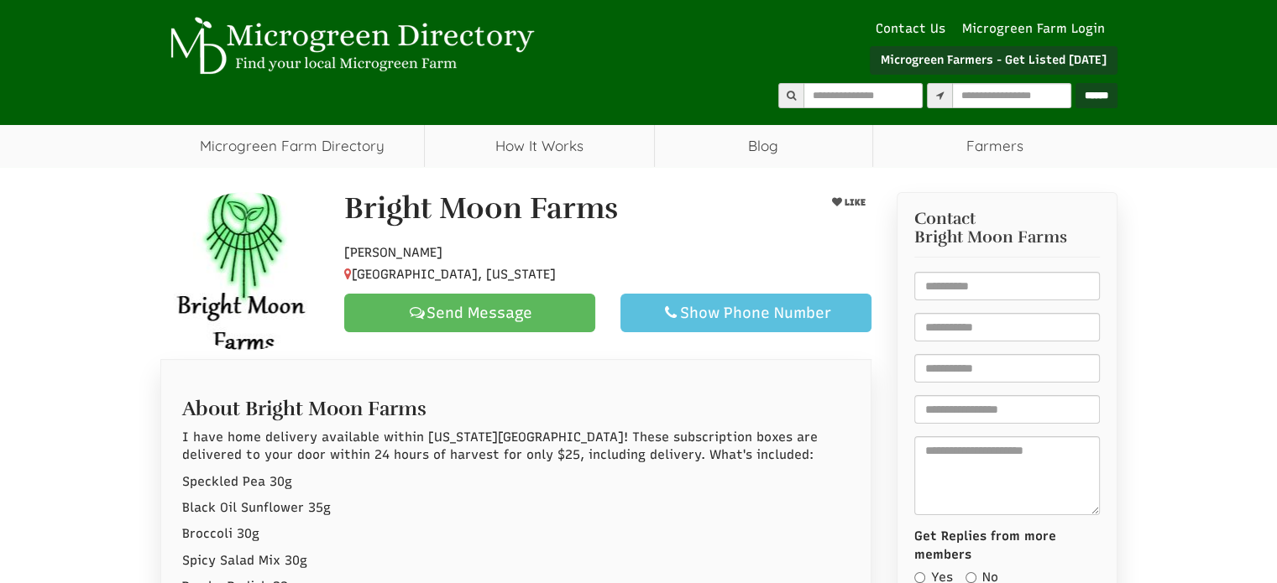
select select "Language Translate Widget"
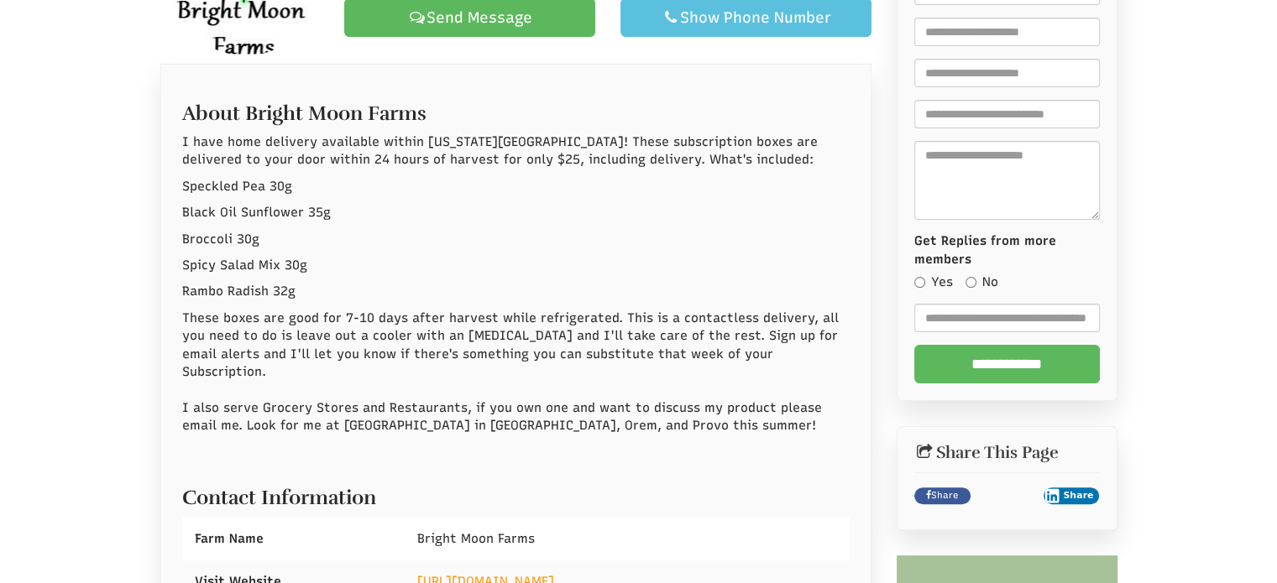
scroll to position [504, 0]
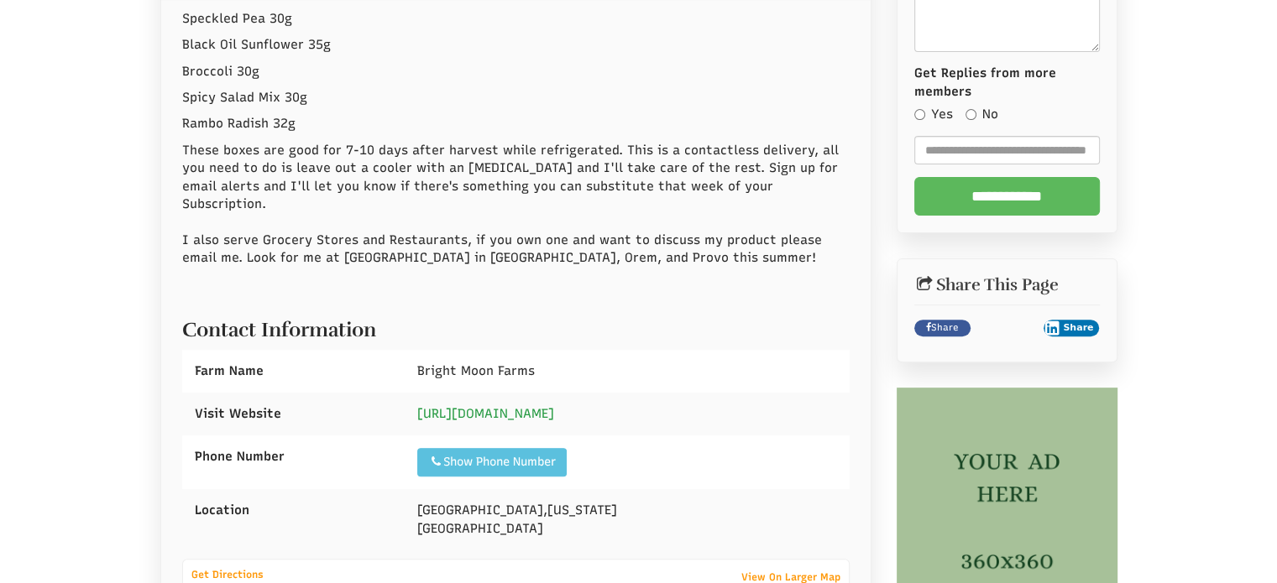
click at [484, 406] on link "[URL][DOMAIN_NAME]" at bounding box center [485, 413] width 137 height 15
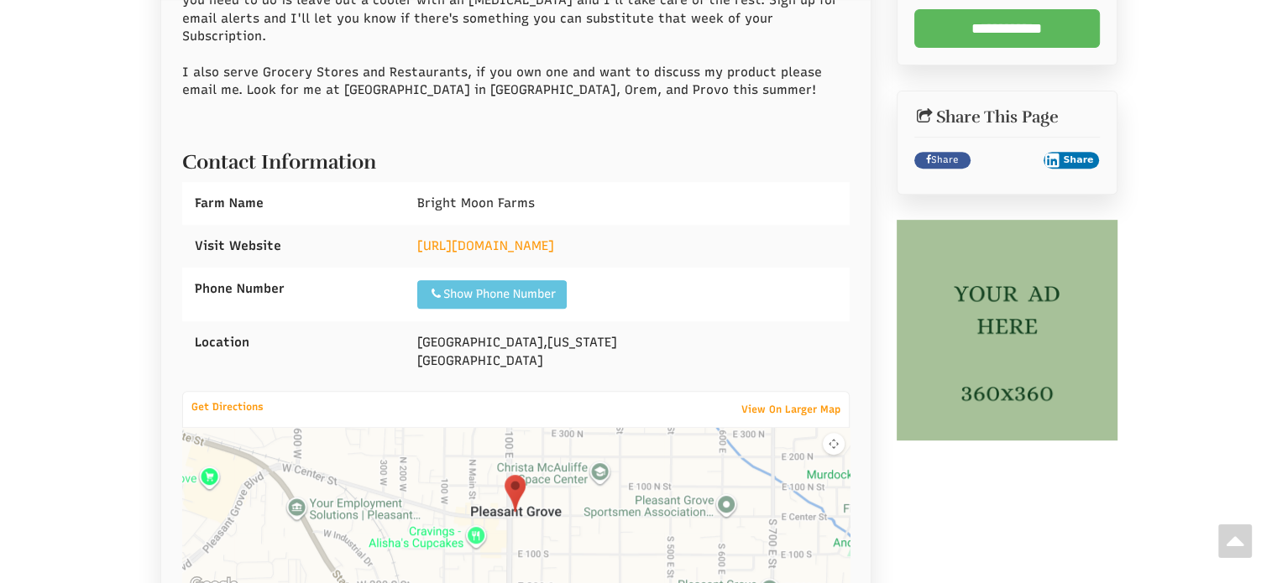
click at [508, 286] on div "Show Phone Number" at bounding box center [492, 294] width 128 height 17
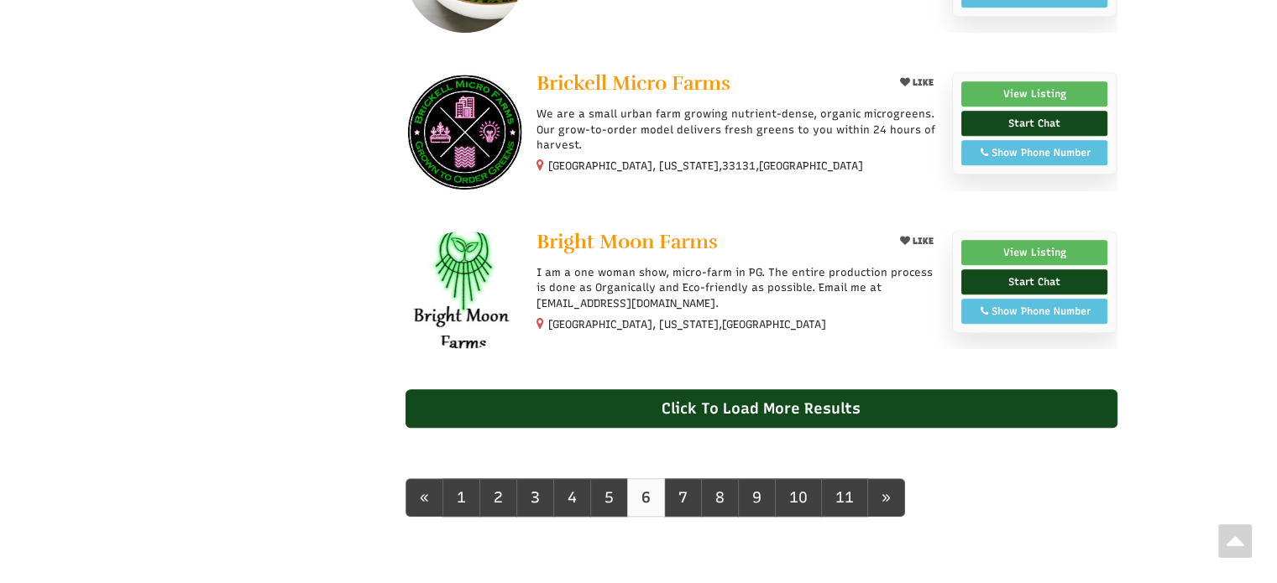
scroll to position [1447, 0]
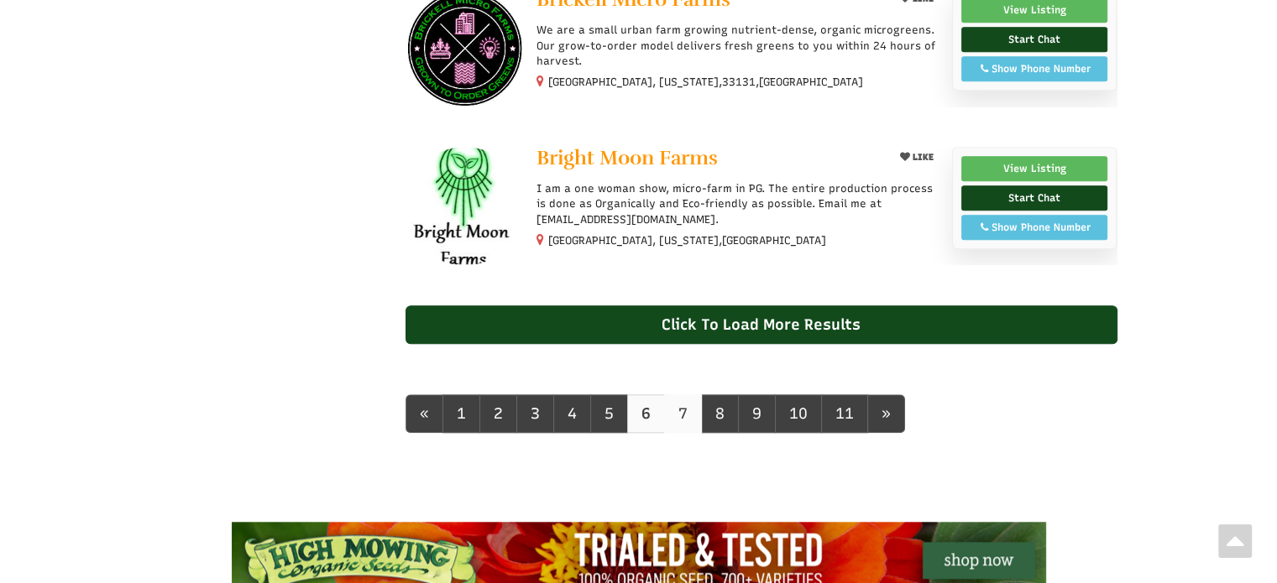
click at [686, 402] on link "7" at bounding box center [683, 414] width 38 height 39
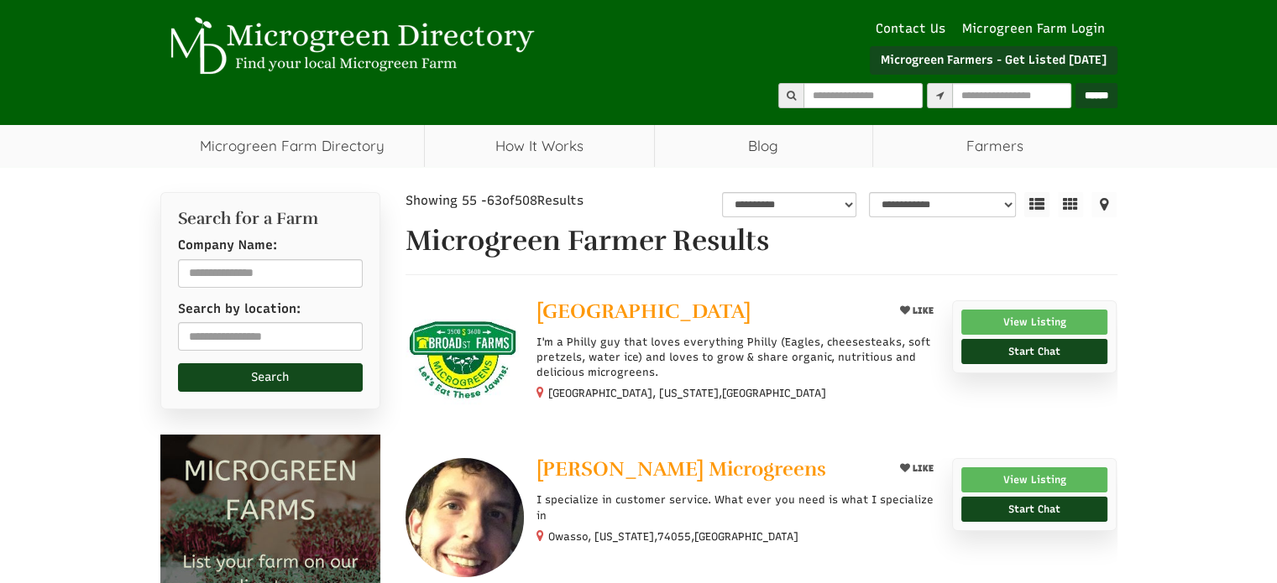
select select "Language Translate Widget"
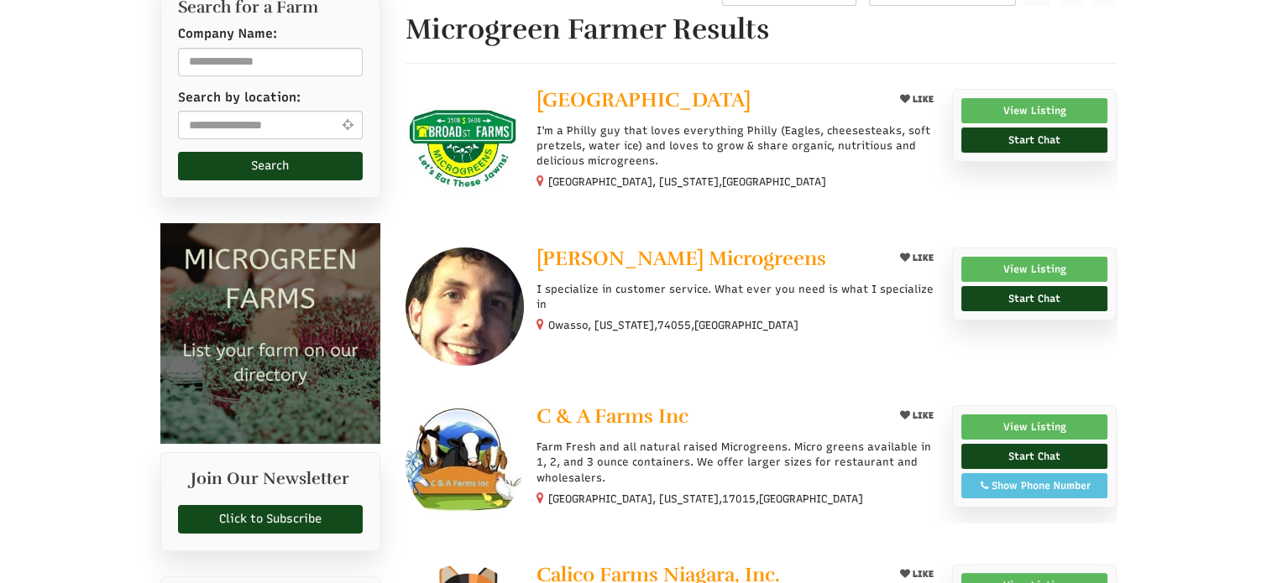
scroll to position [336, 0]
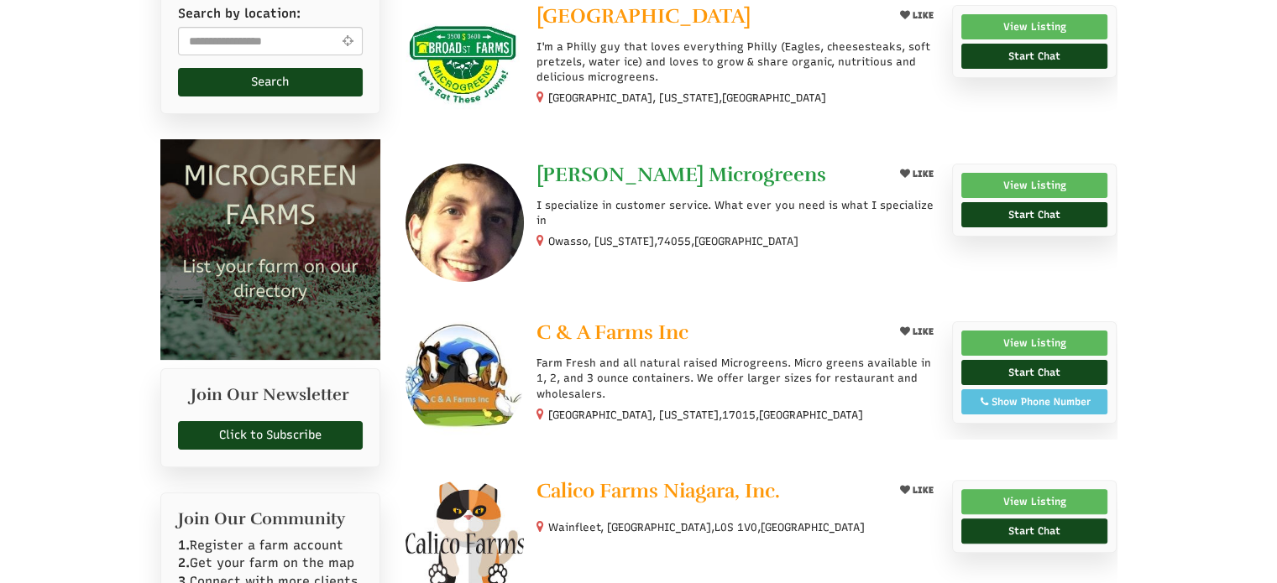
click at [661, 170] on span "Busby Microgreens" at bounding box center [681, 174] width 290 height 25
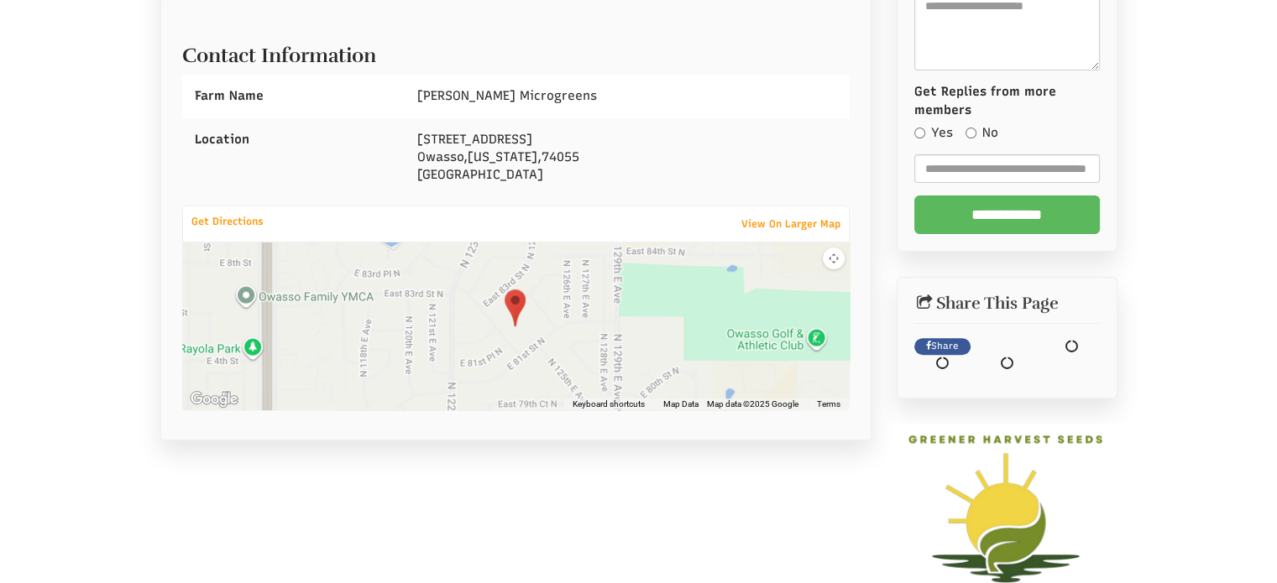
scroll to position [336, 0]
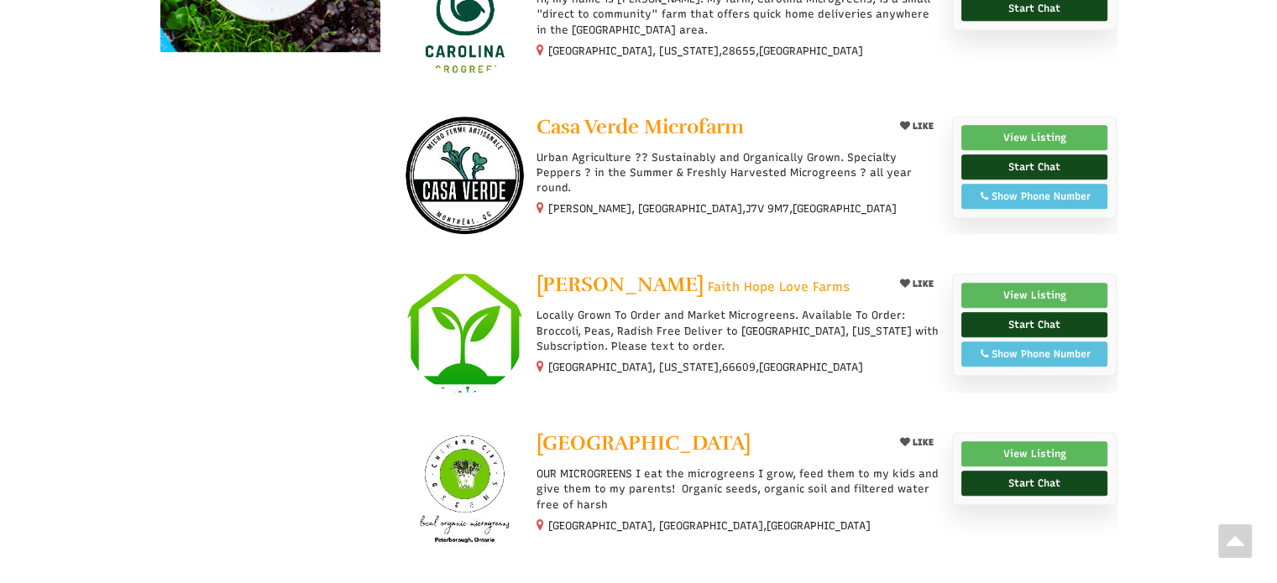
scroll to position [1259, 0]
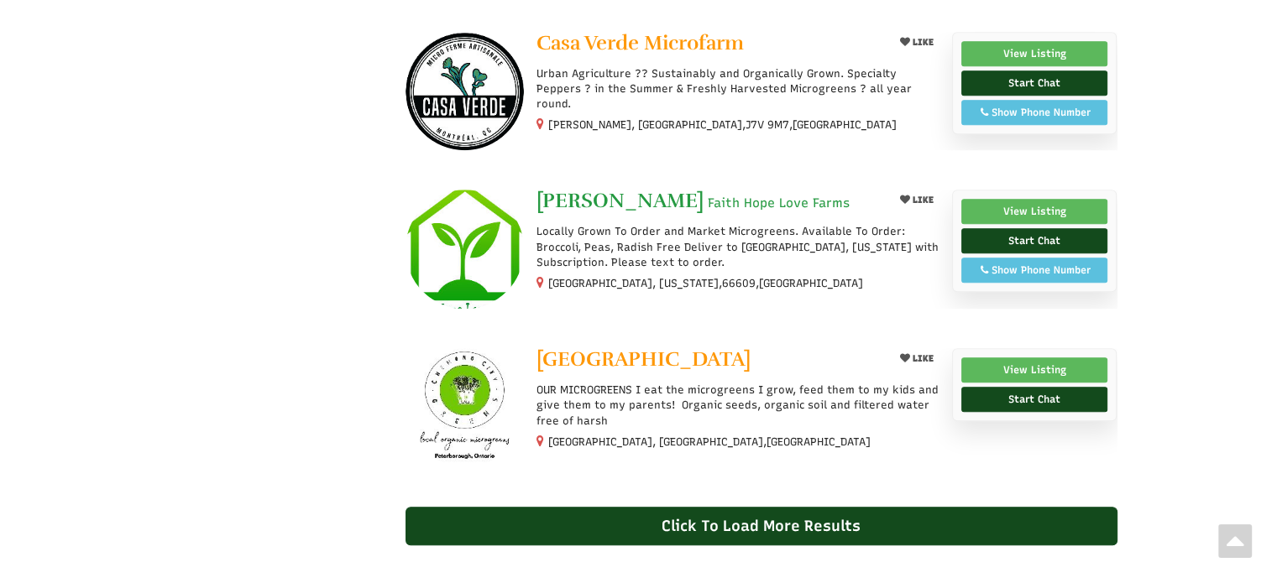
click at [604, 197] on span "[PERSON_NAME]" at bounding box center [619, 200] width 167 height 25
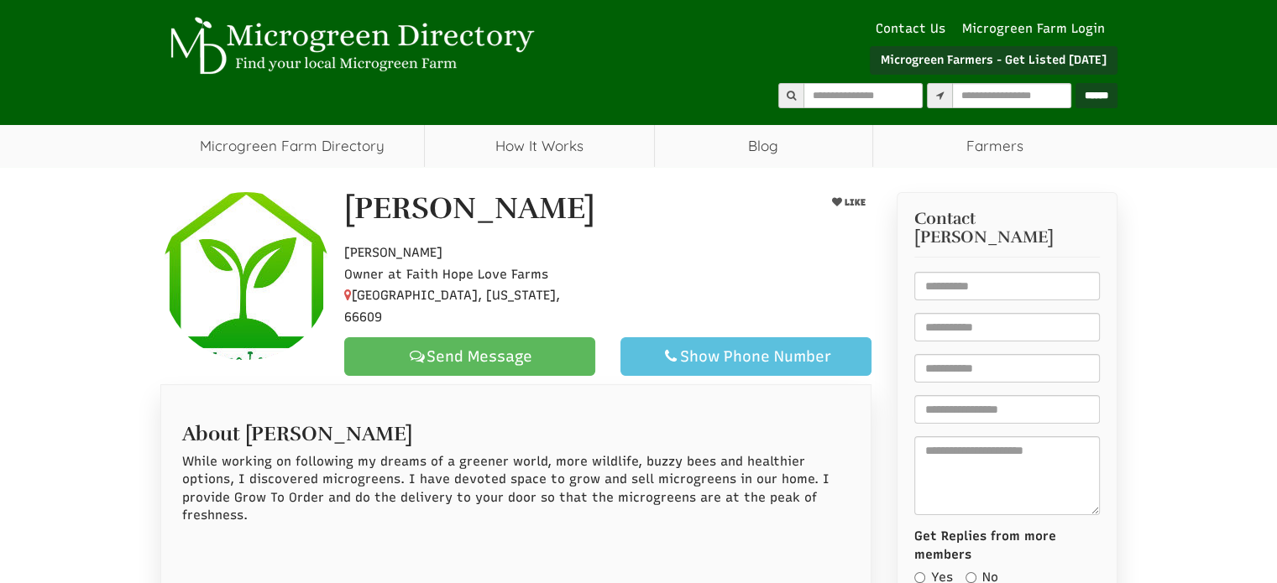
select select "Language Translate Widget"
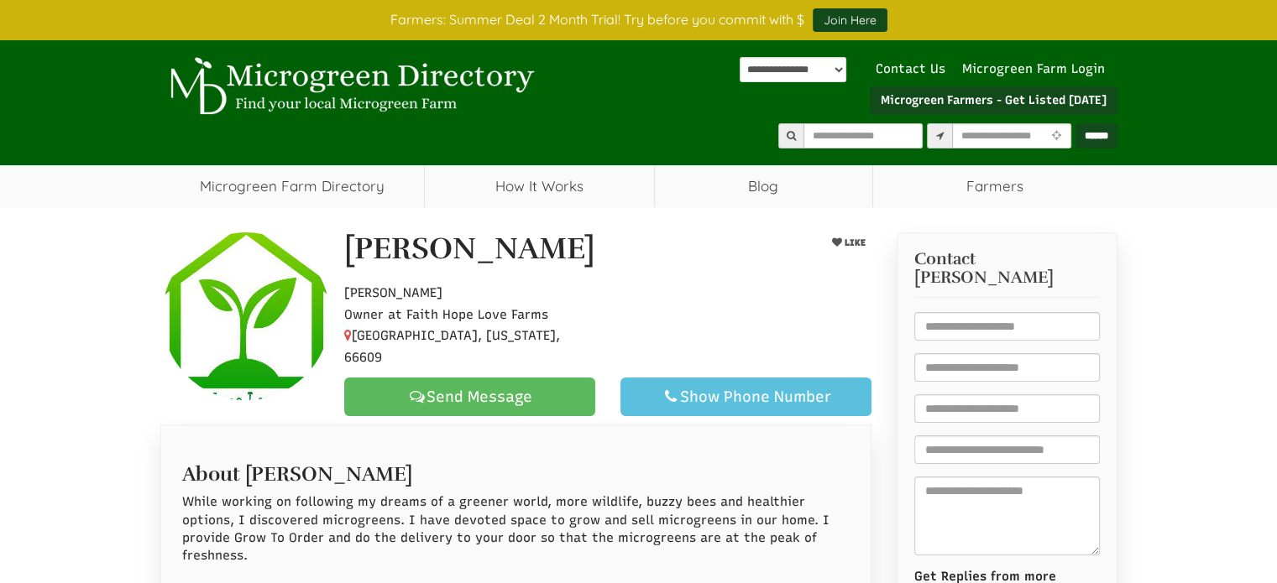
scroll to position [336, 0]
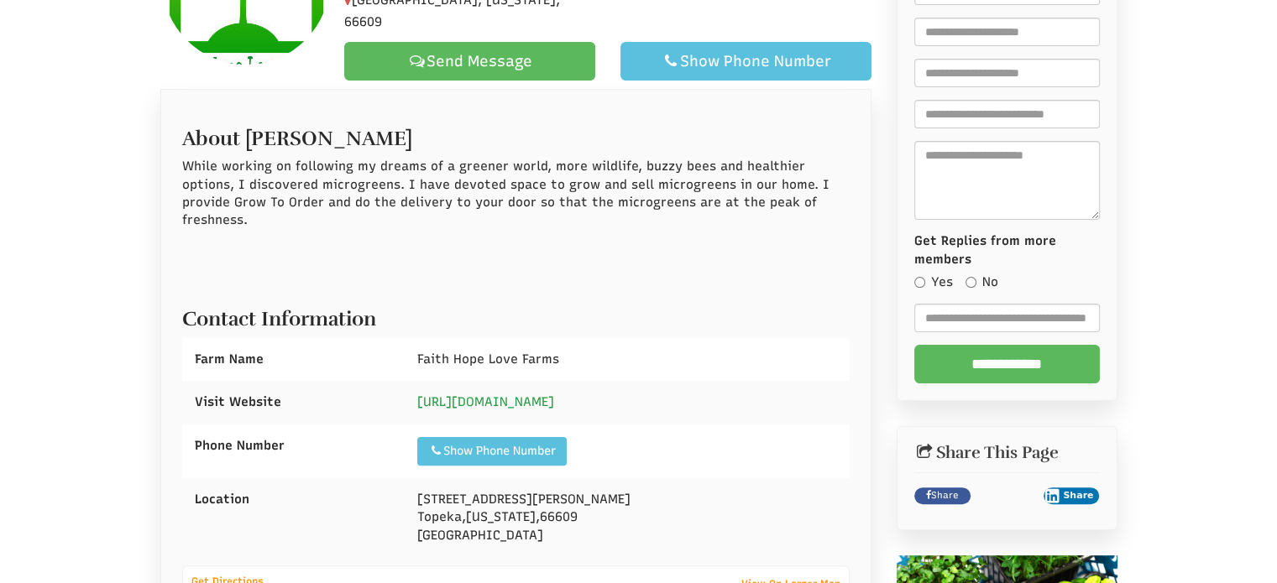
click at [518, 395] on link "https://www.fhlfarms.com" at bounding box center [485, 402] width 137 height 15
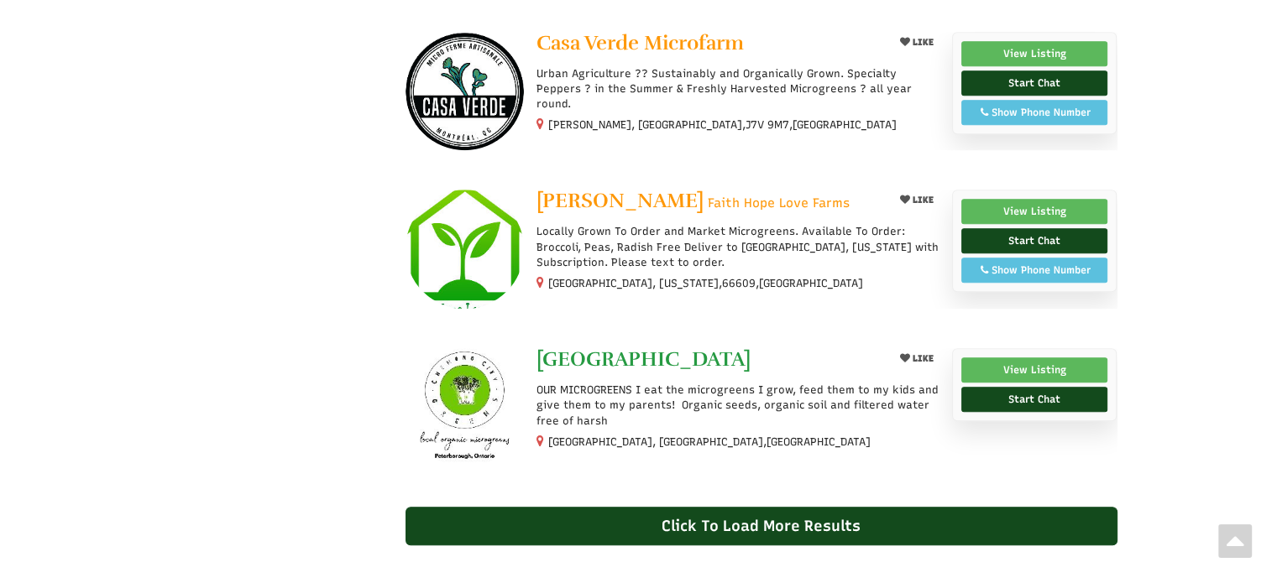
scroll to position [1343, 0]
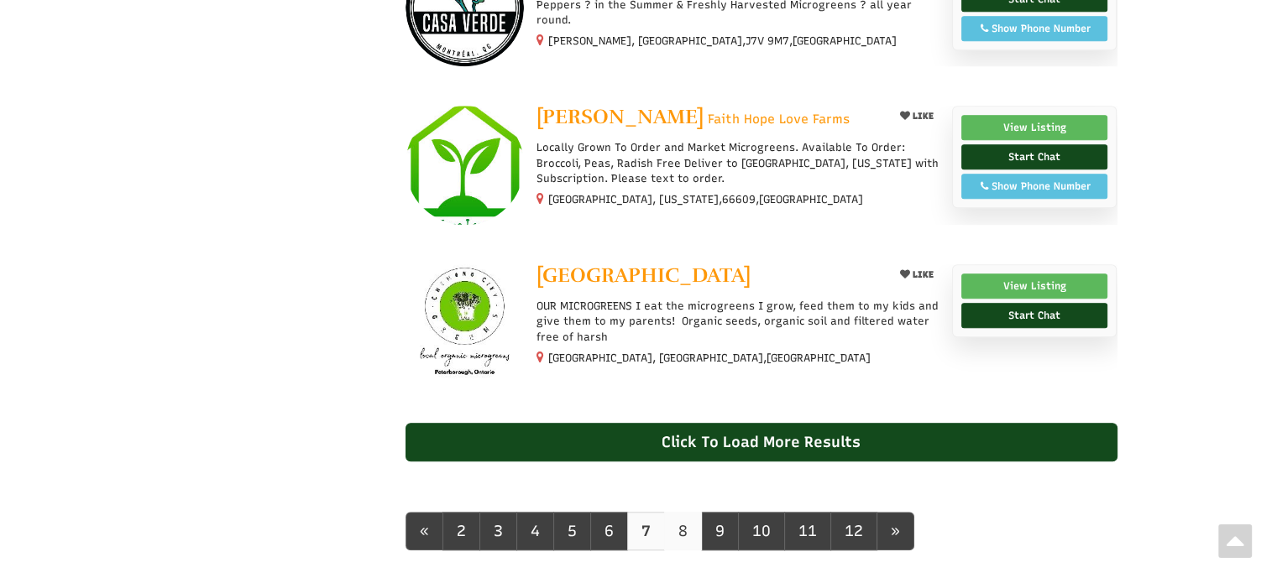
click at [688, 512] on link "8" at bounding box center [683, 531] width 38 height 39
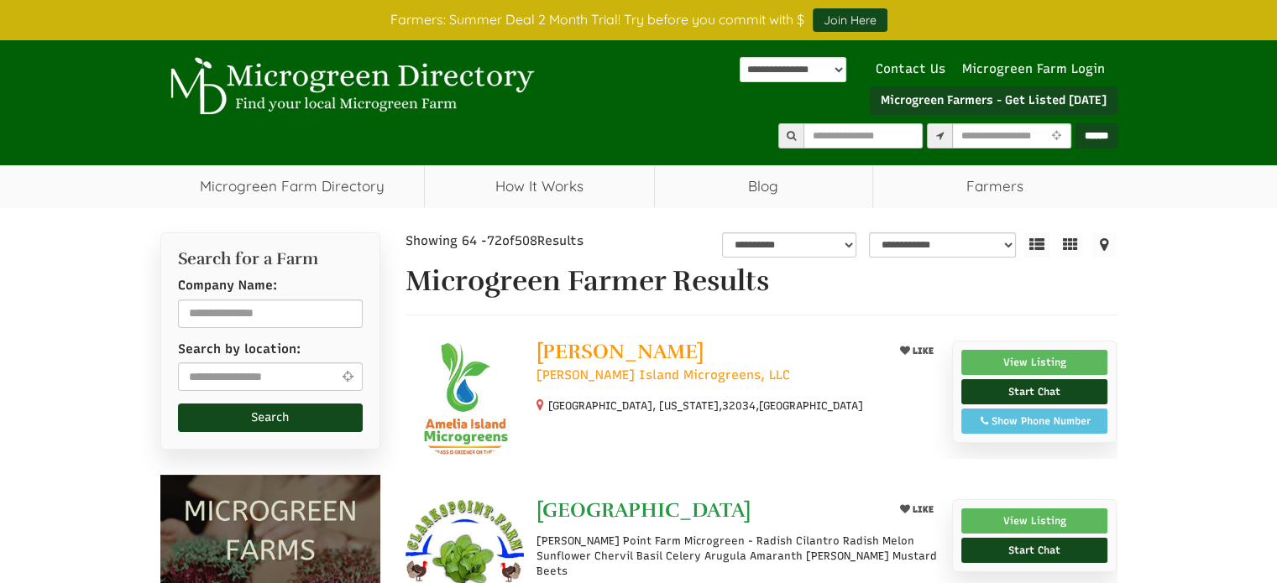
scroll to position [84, 0]
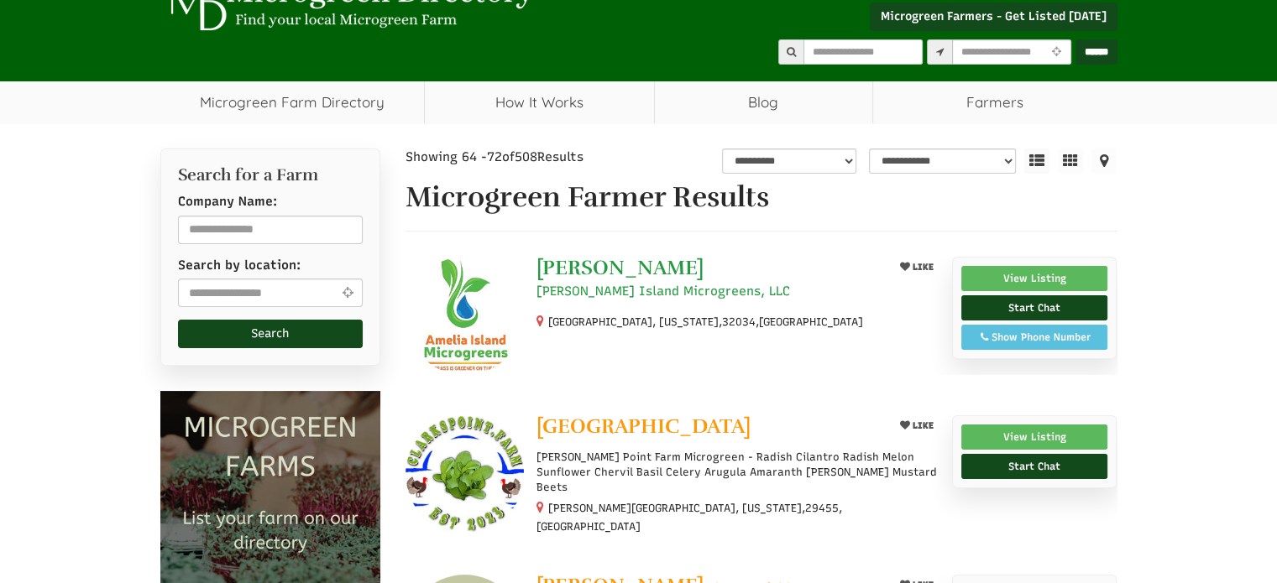
click at [626, 268] on span "[PERSON_NAME]" at bounding box center [619, 267] width 167 height 25
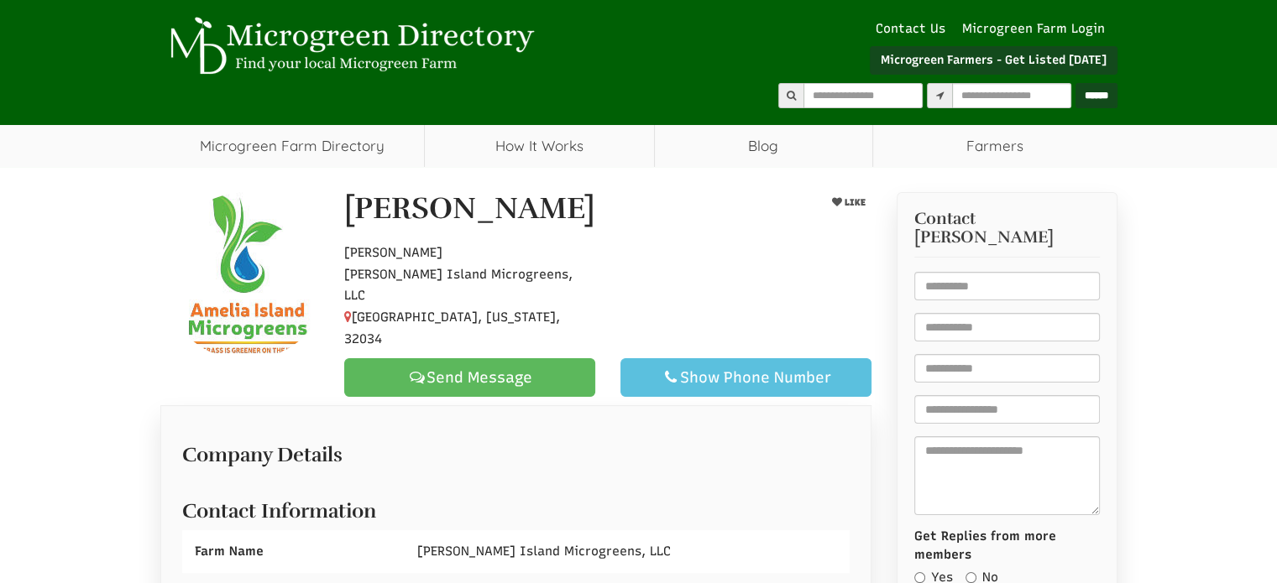
select select "Language Translate Widget"
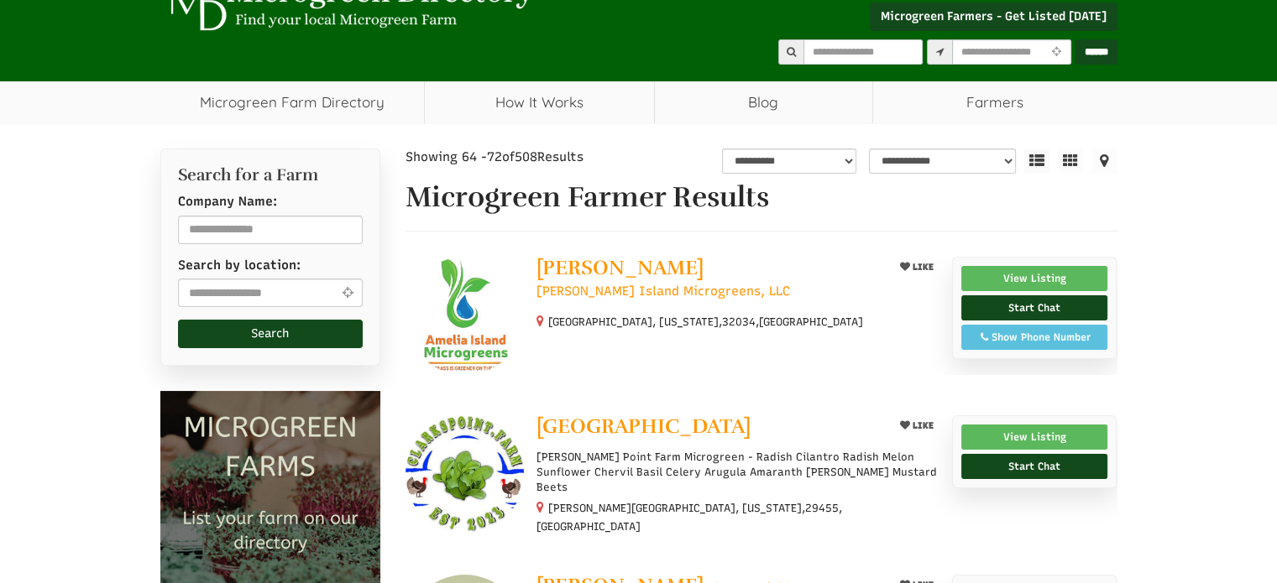
scroll to position [252, 0]
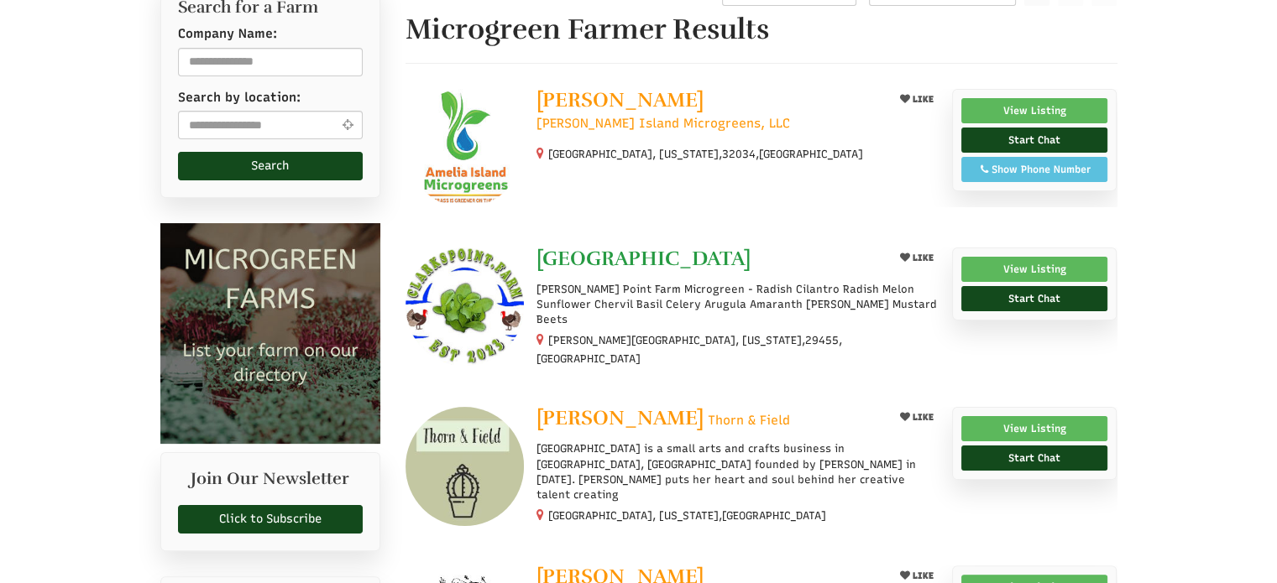
click at [579, 255] on span "[GEOGRAPHIC_DATA]" at bounding box center [643, 258] width 214 height 25
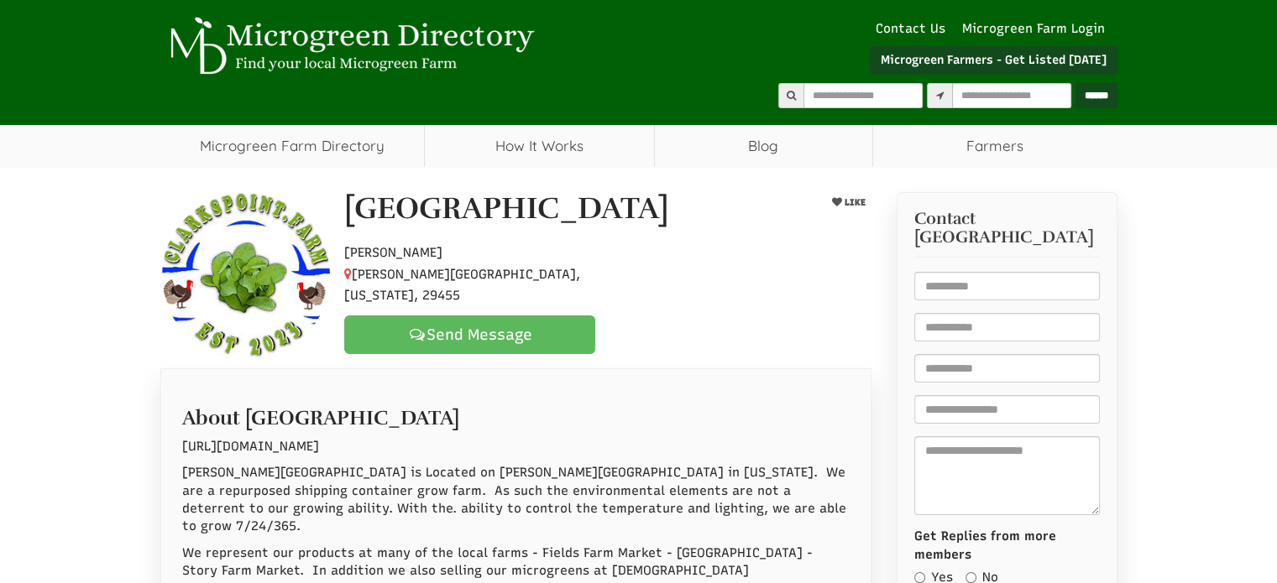
select select "Language Translate Widget"
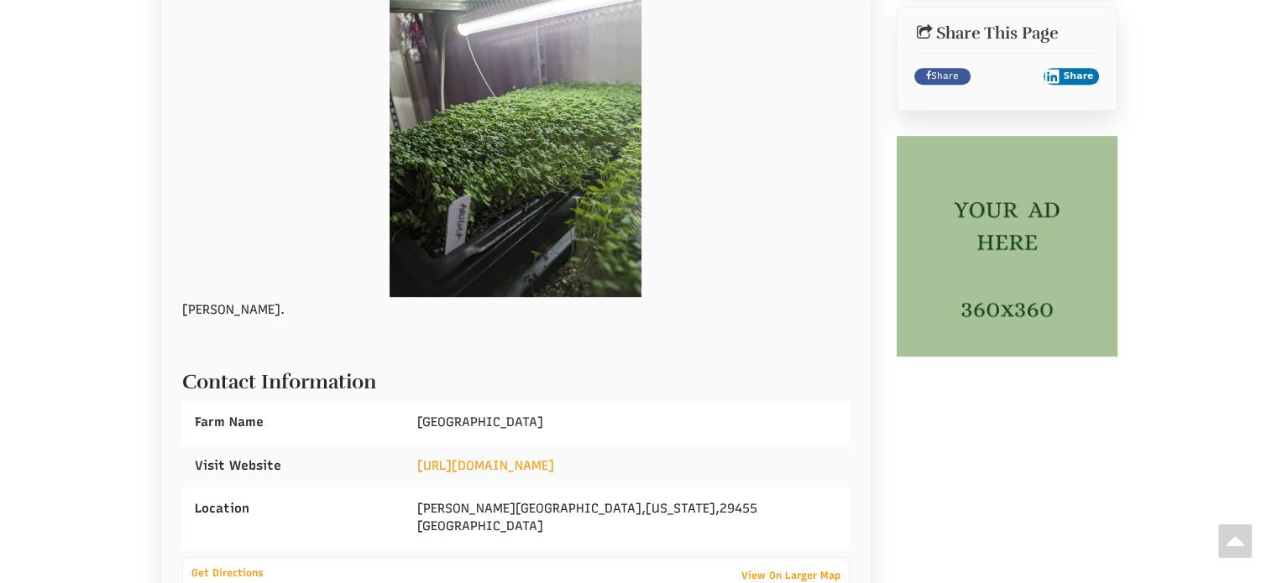
scroll to position [923, 0]
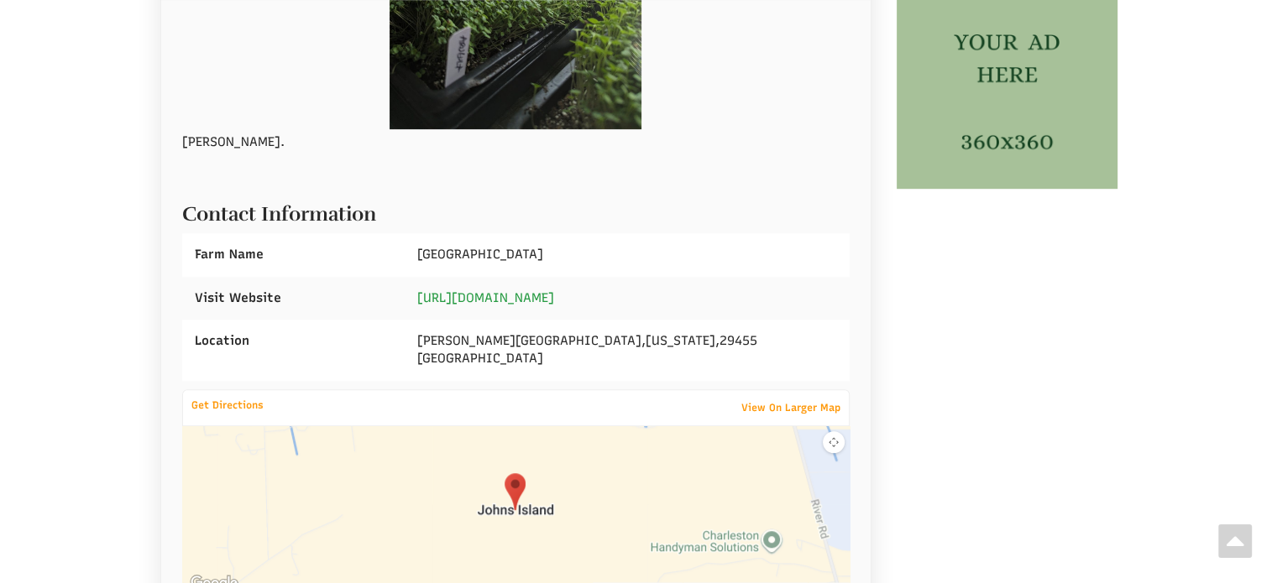
click at [525, 298] on link "Https://www.ClarksPoint.Farm" at bounding box center [485, 297] width 137 height 15
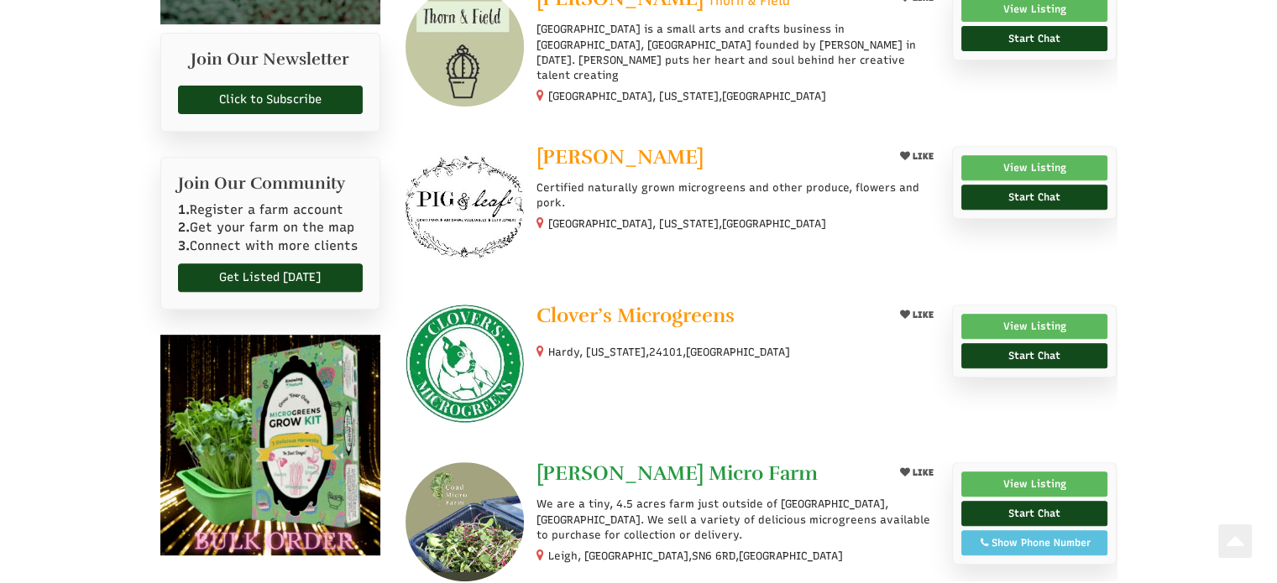
scroll to position [756, 0]
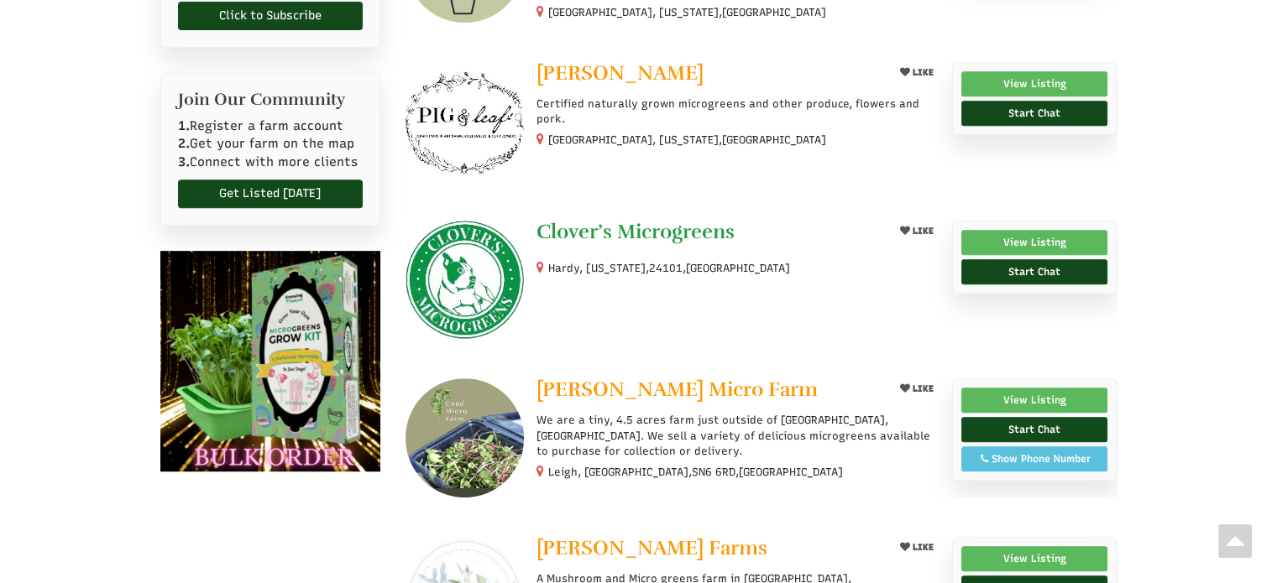
click at [633, 224] on span "Clover’s Microgreens" at bounding box center [635, 231] width 198 height 25
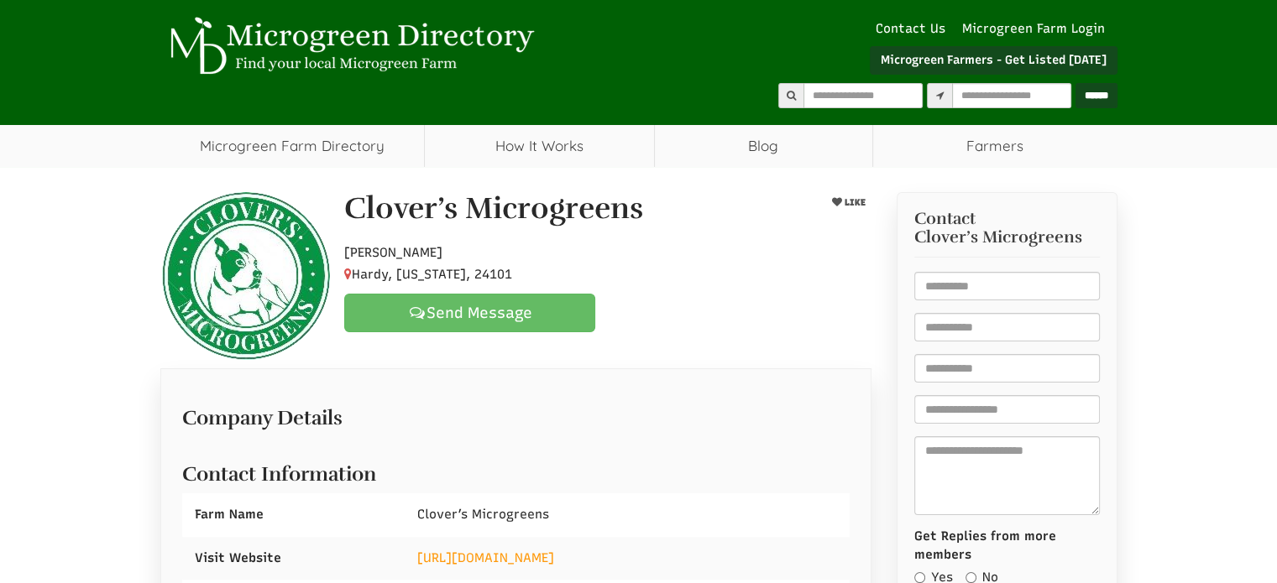
select select "Language Translate Widget"
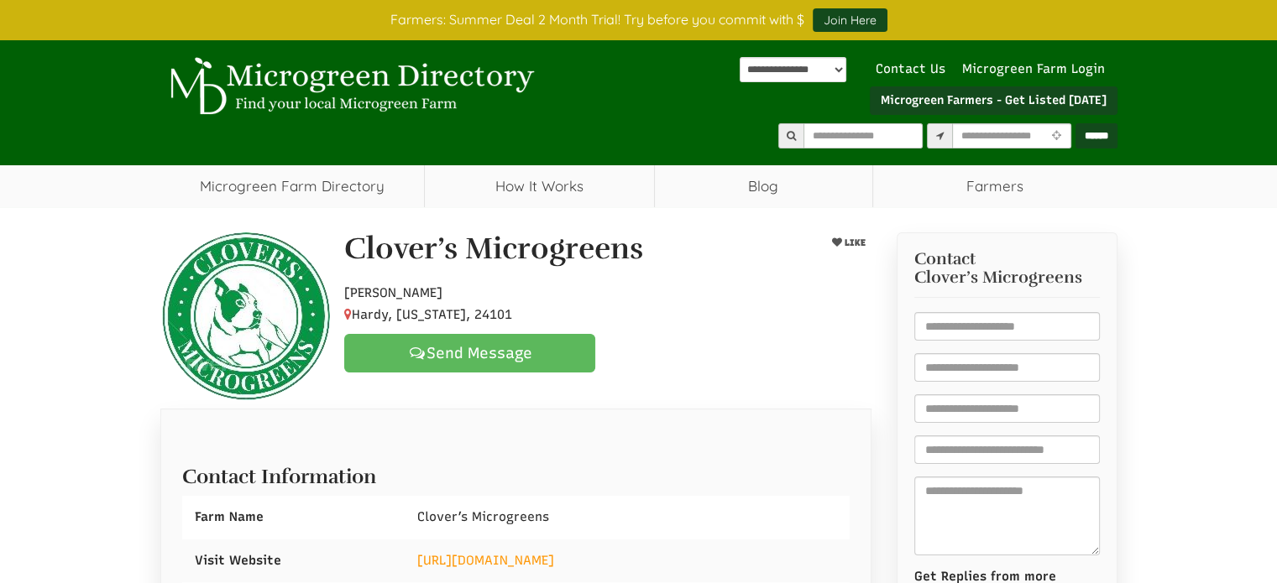
scroll to position [252, 0]
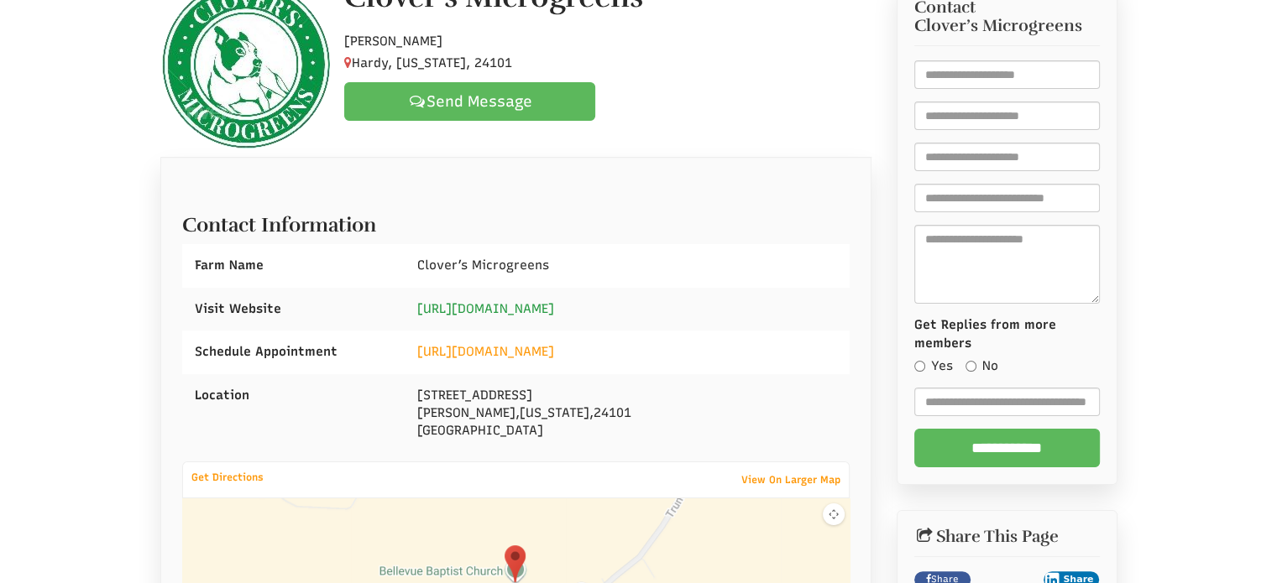
click at [540, 309] on link "https://www.cloversmicrogreens.com" at bounding box center [485, 308] width 137 height 15
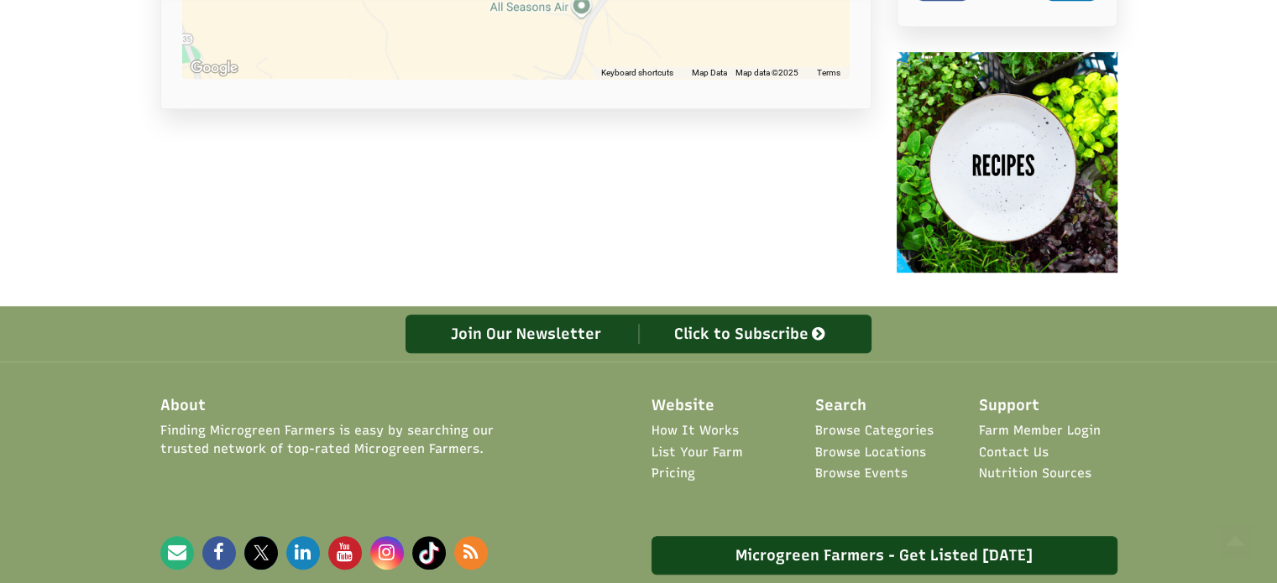
scroll to position [923, 0]
